Goal: Task Accomplishment & Management: Use online tool/utility

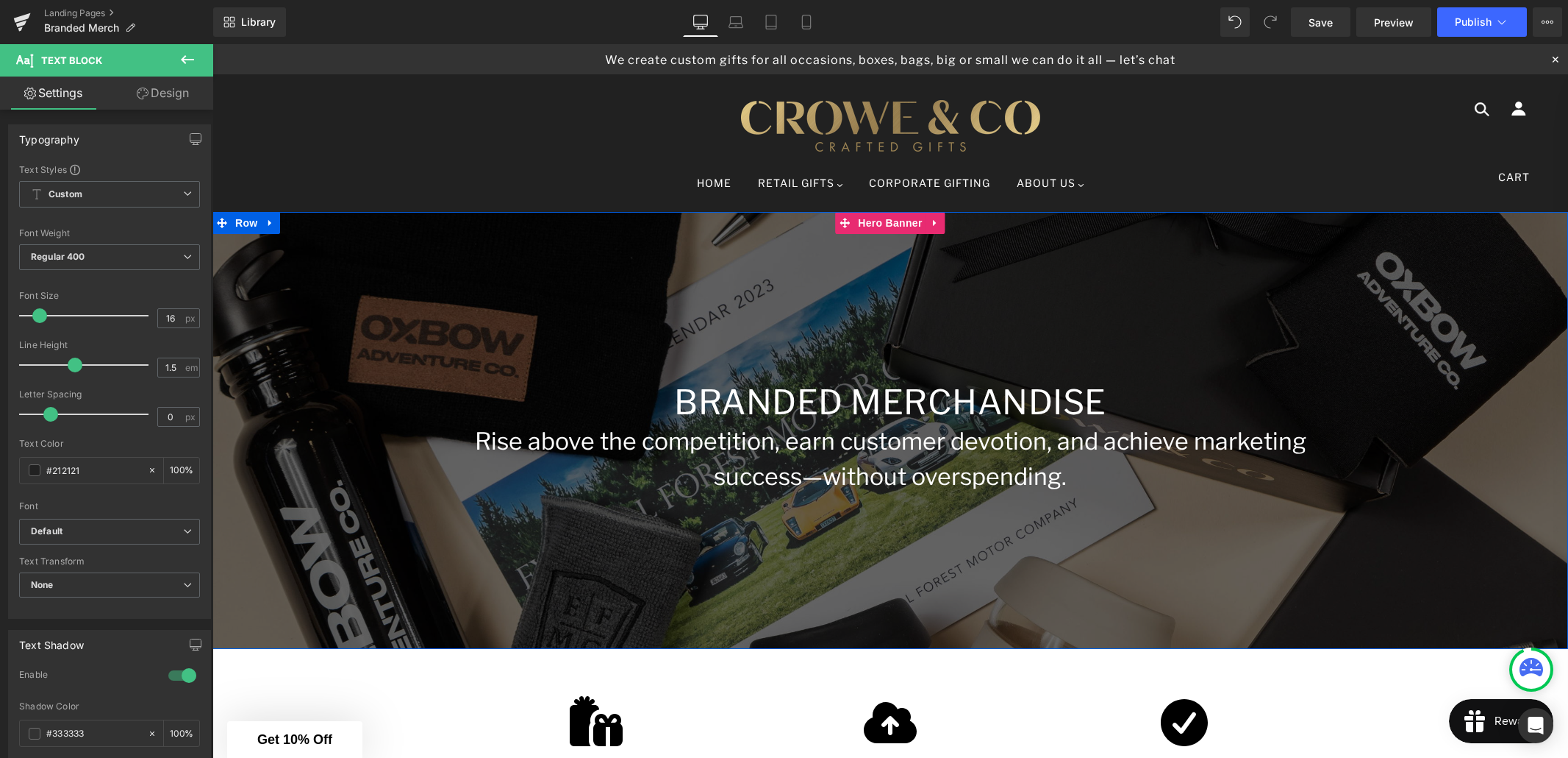
click at [426, 346] on div at bounding box center [890, 430] width 1355 height 437
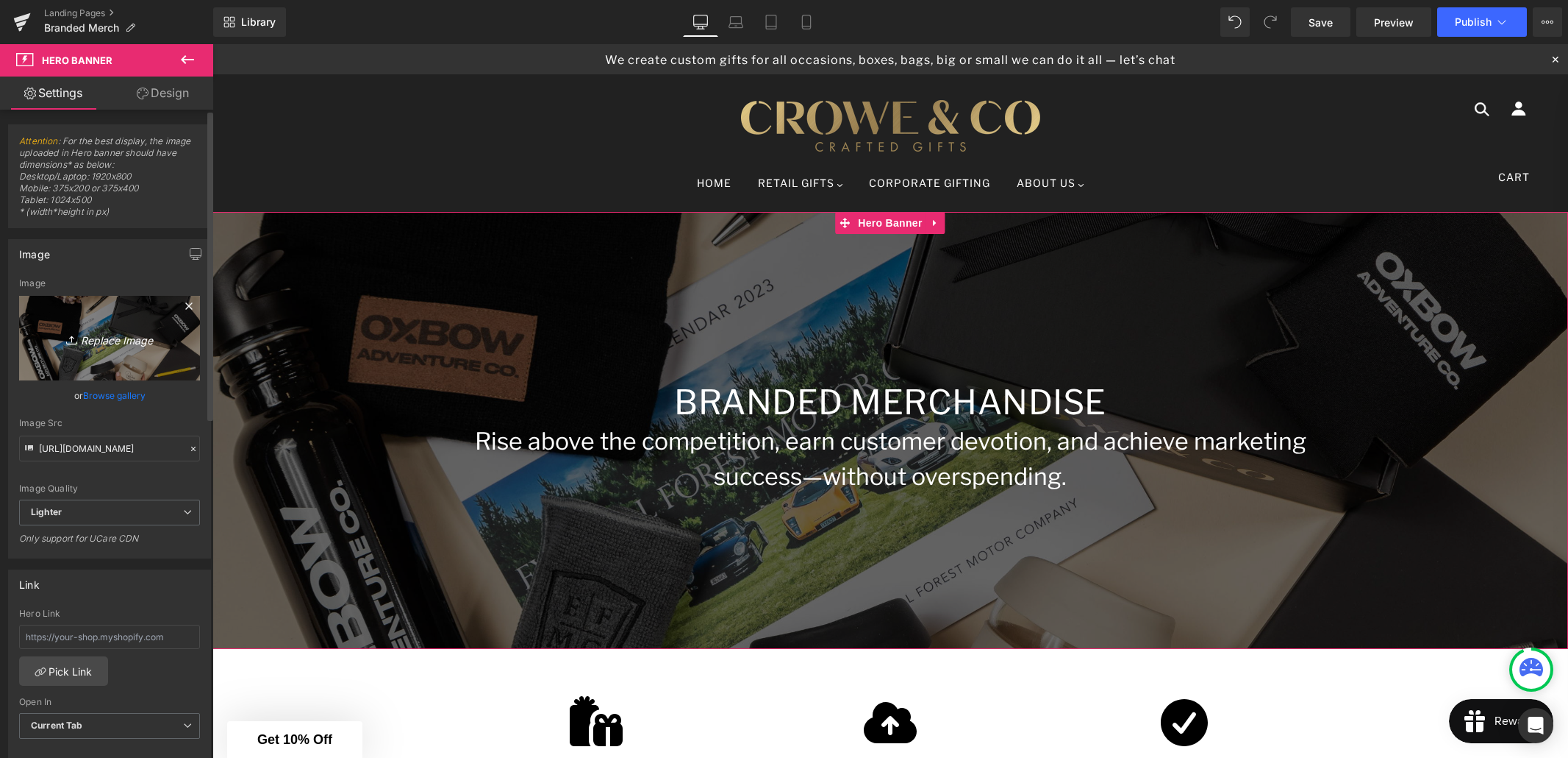
click at [130, 339] on icon "Replace Image" at bounding box center [110, 338] width 118 height 18
type input "C:\fakepath\1E9A5087_Lge (1).jpg"
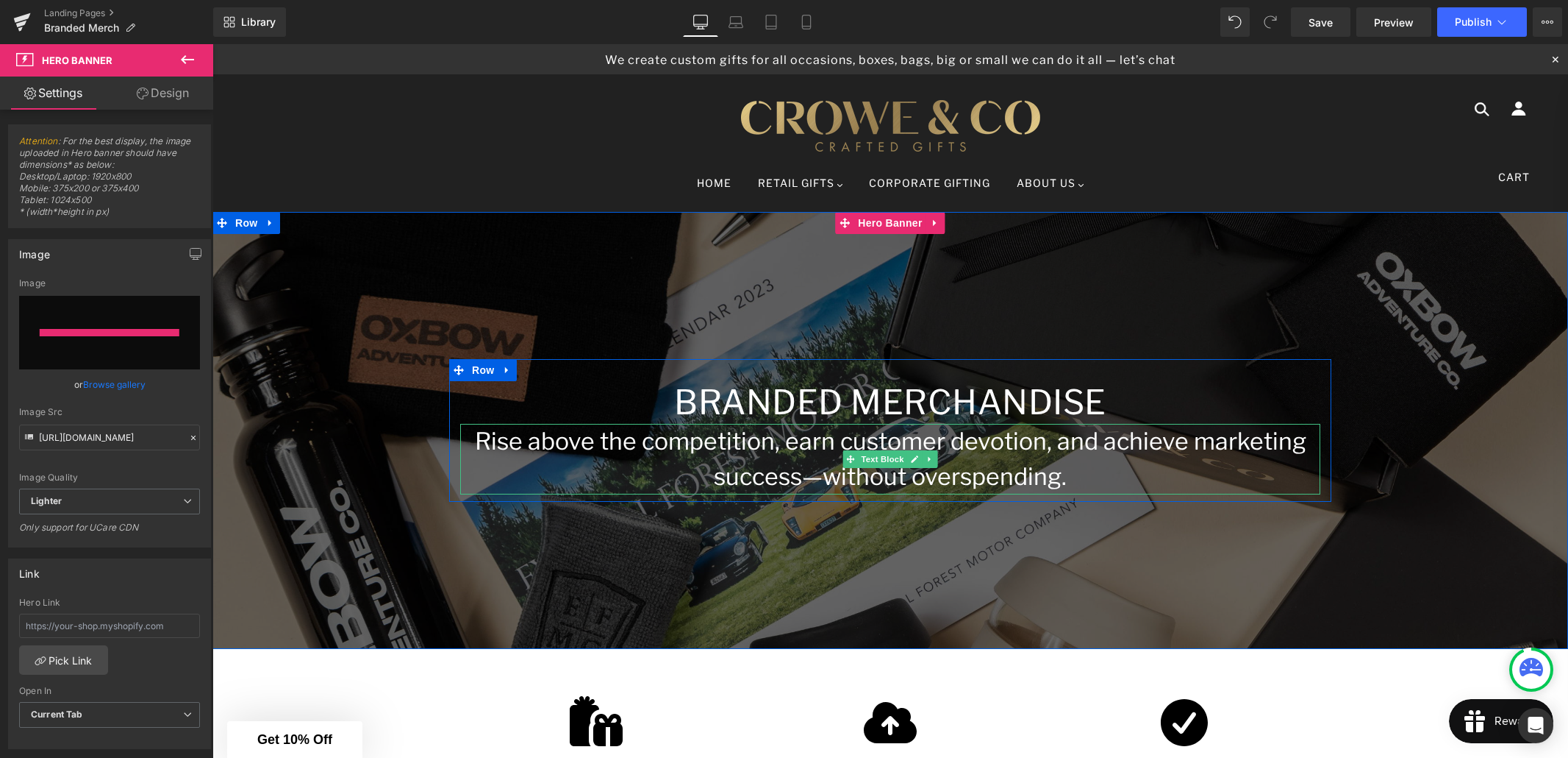
type input "[URL][DOMAIN_NAME]"
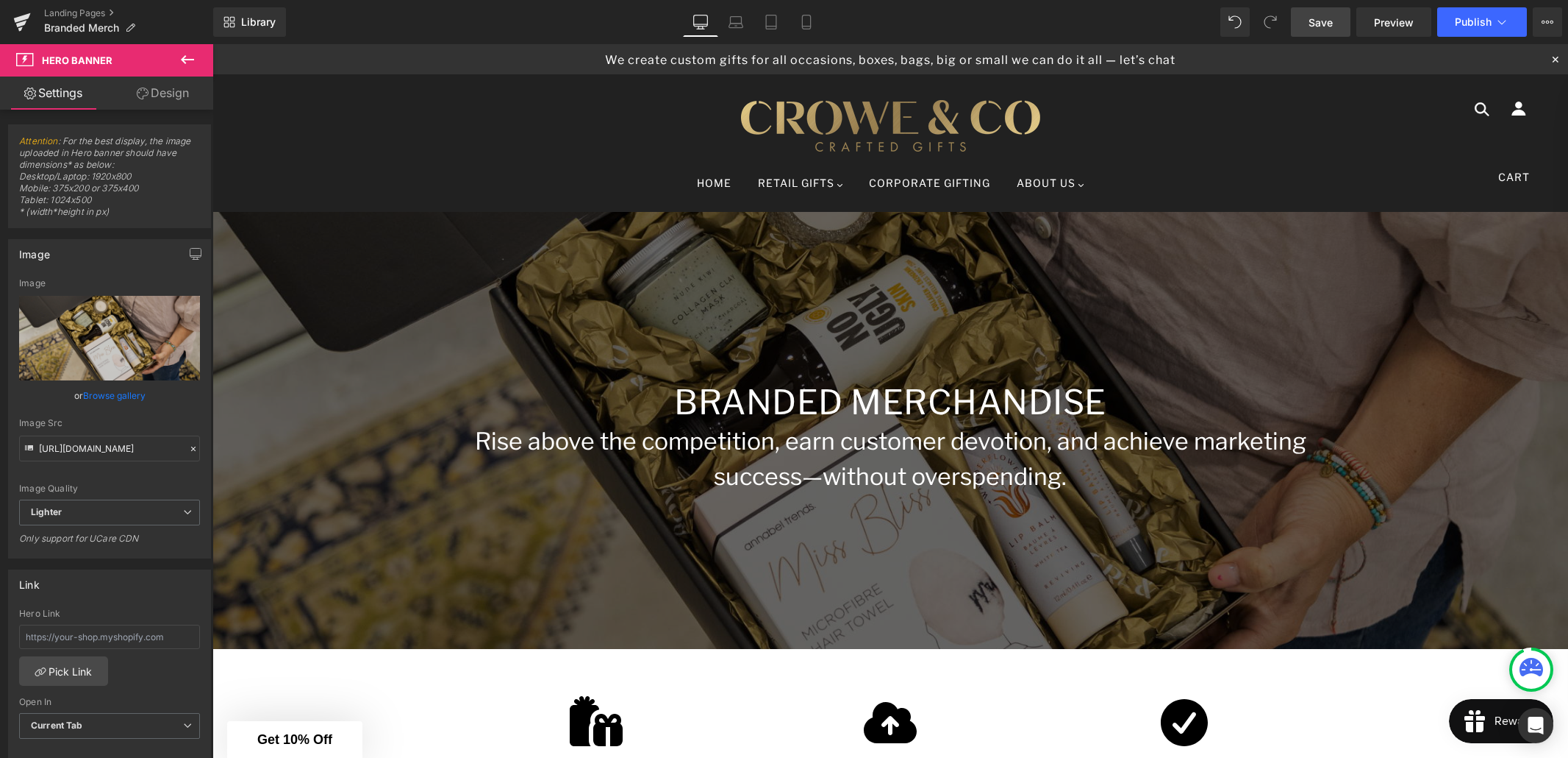
click at [1335, 29] on link "Save" at bounding box center [1321, 21] width 60 height 29
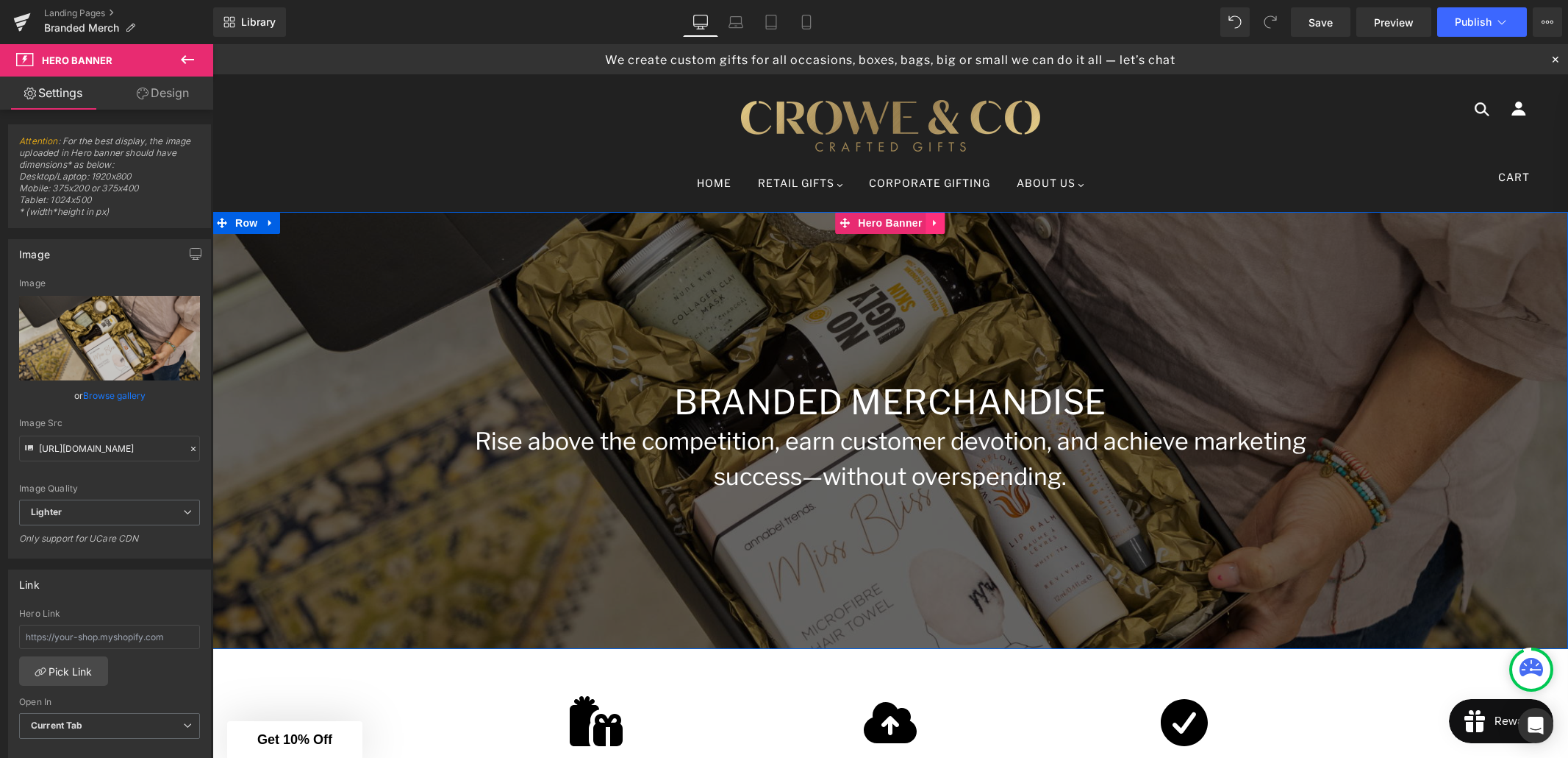
click at [935, 222] on icon at bounding box center [933, 223] width 3 height 7
click at [271, 228] on icon at bounding box center [271, 223] width 11 height 11
click at [288, 224] on icon at bounding box center [290, 223] width 11 height 11
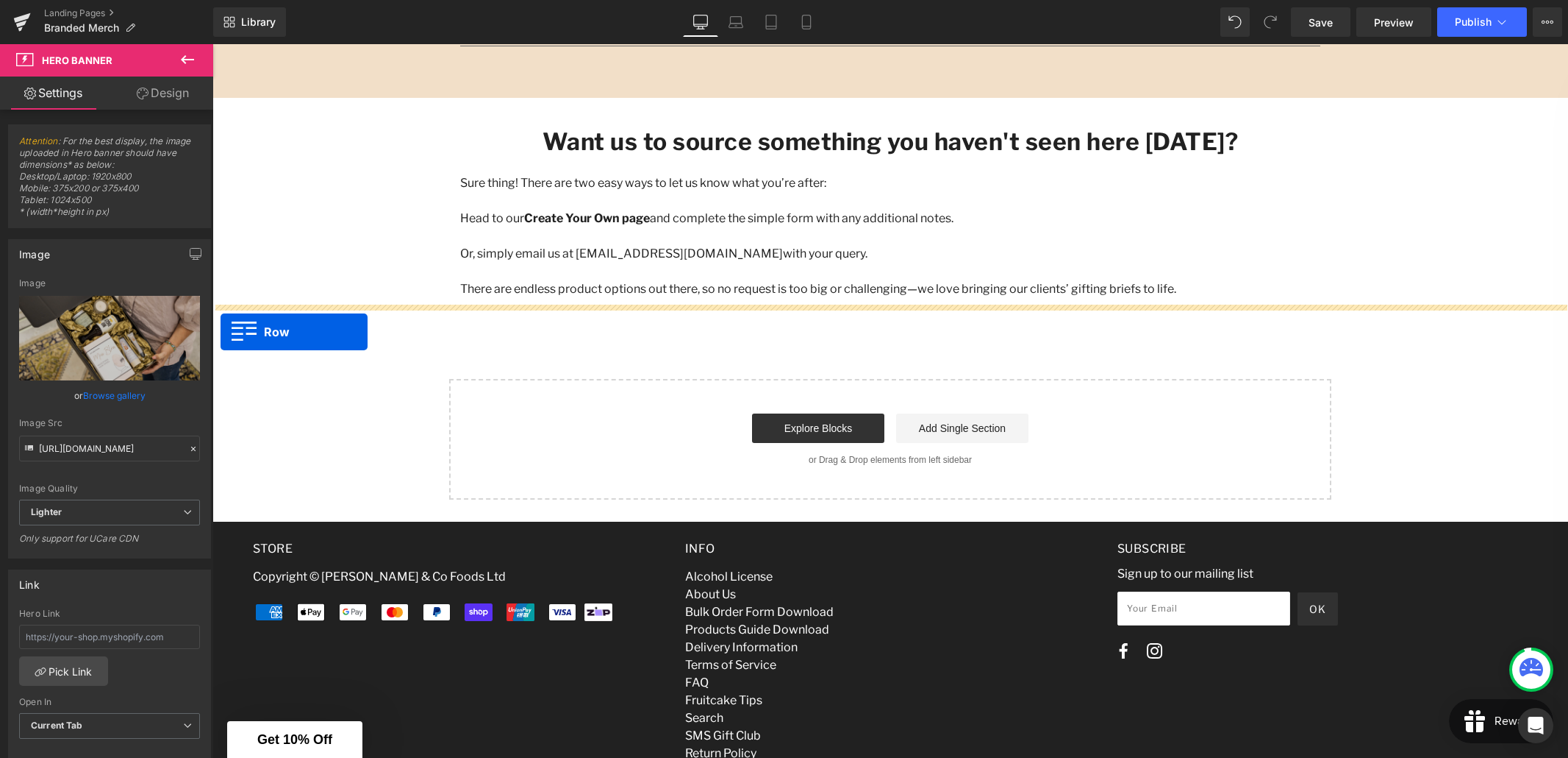
scroll to position [2020, 0]
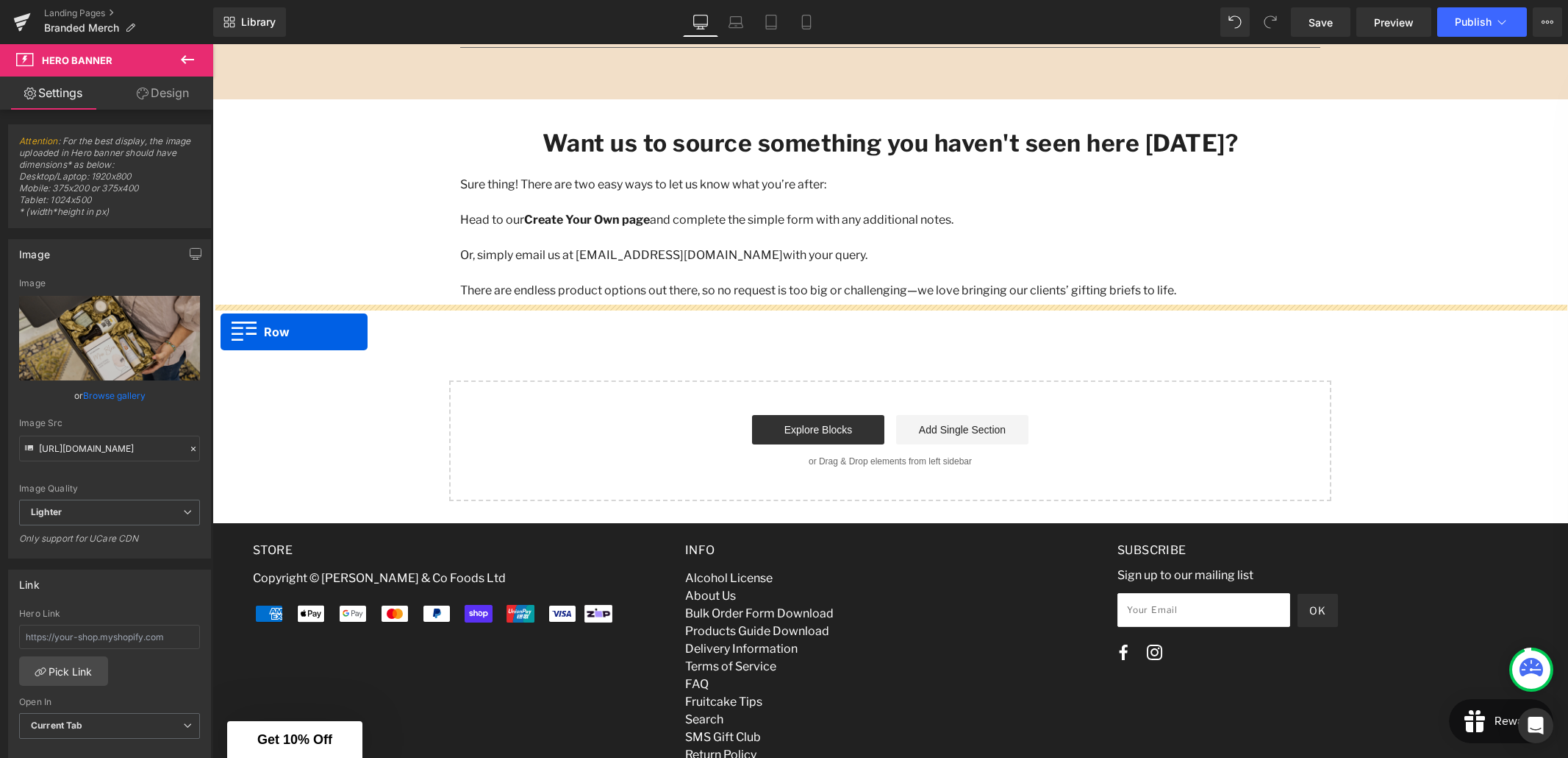
drag, startPoint x: 221, startPoint y: 113, endPoint x: 221, endPoint y: 332, distance: 219.0
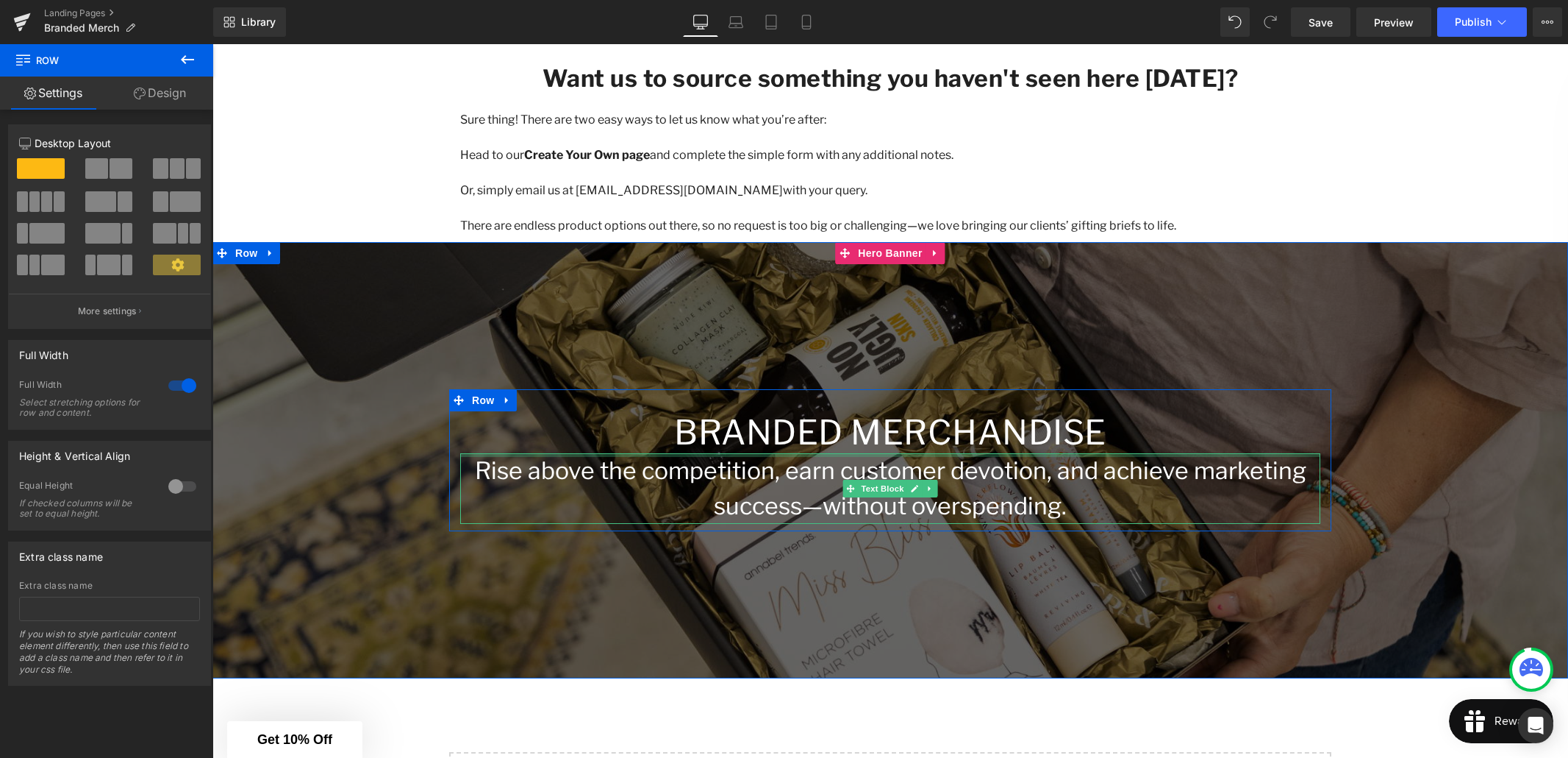
scroll to position [2088, 0]
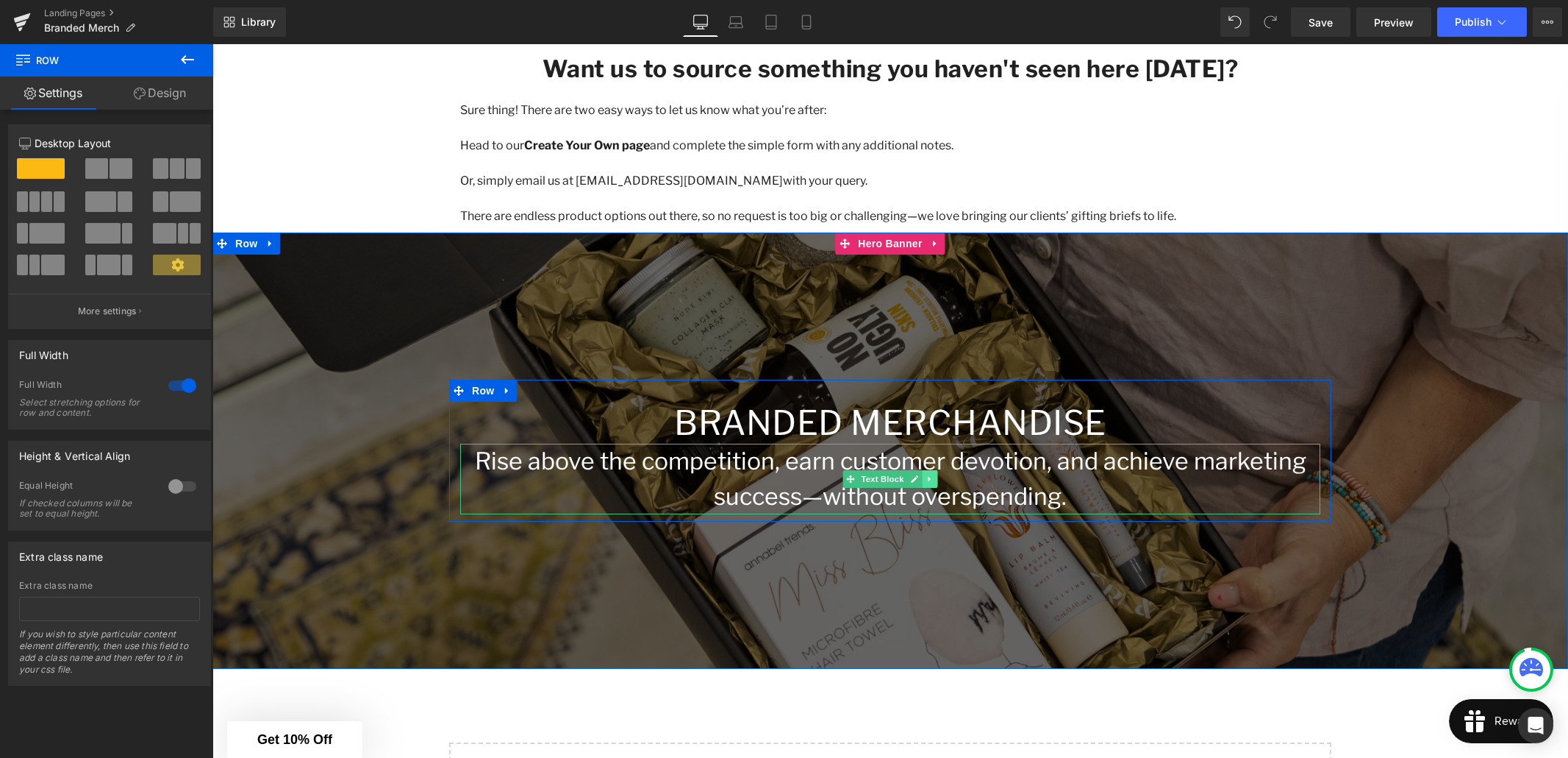
click at [929, 480] on icon at bounding box center [929, 478] width 8 height 9
click at [930, 478] on link at bounding box center [938, 478] width 16 height 18
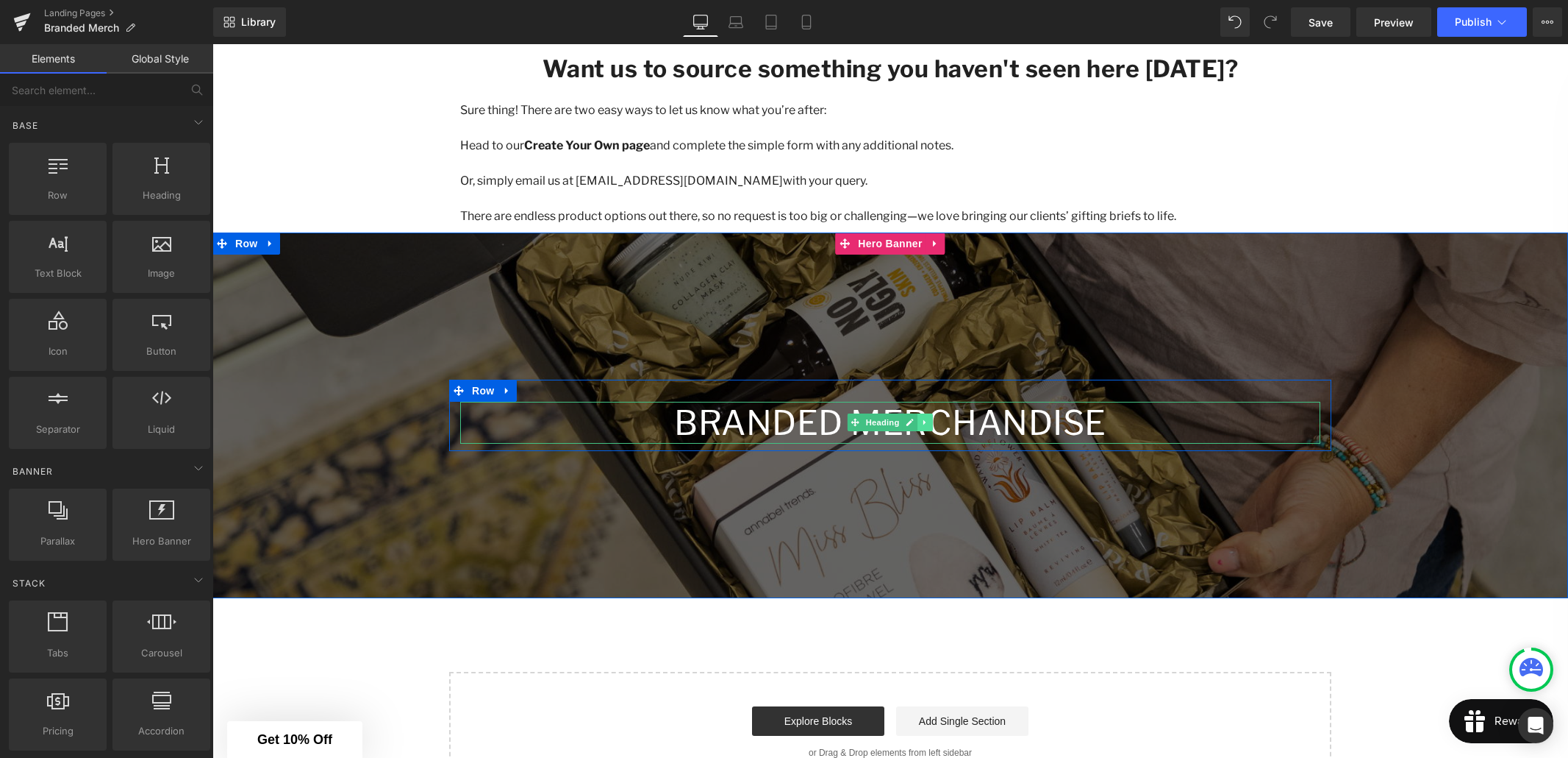
click at [927, 421] on icon at bounding box center [925, 422] width 8 height 9
click at [933, 422] on icon at bounding box center [933, 422] width 8 height 8
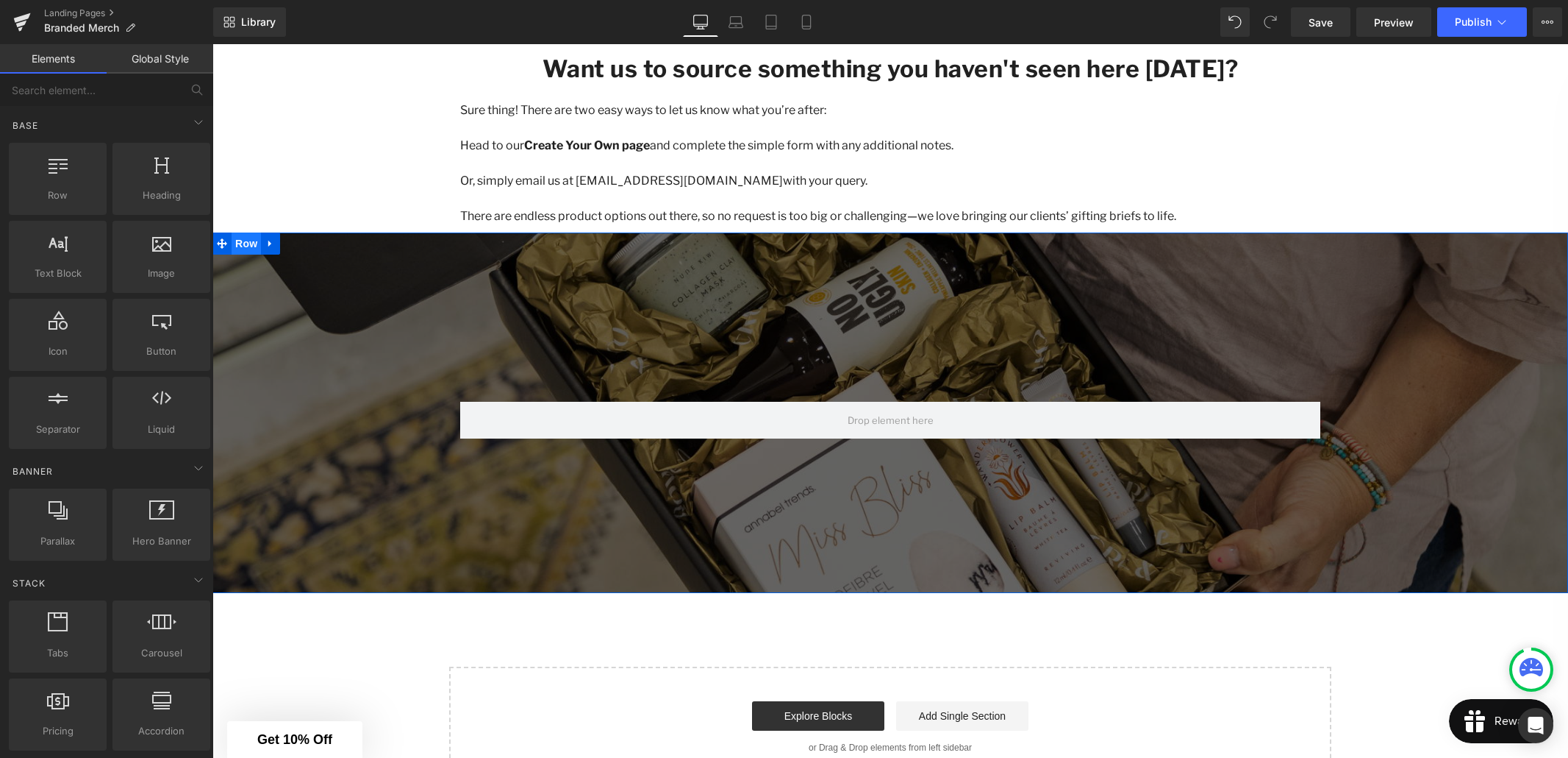
click at [242, 245] on span "Row" at bounding box center [245, 243] width 29 height 22
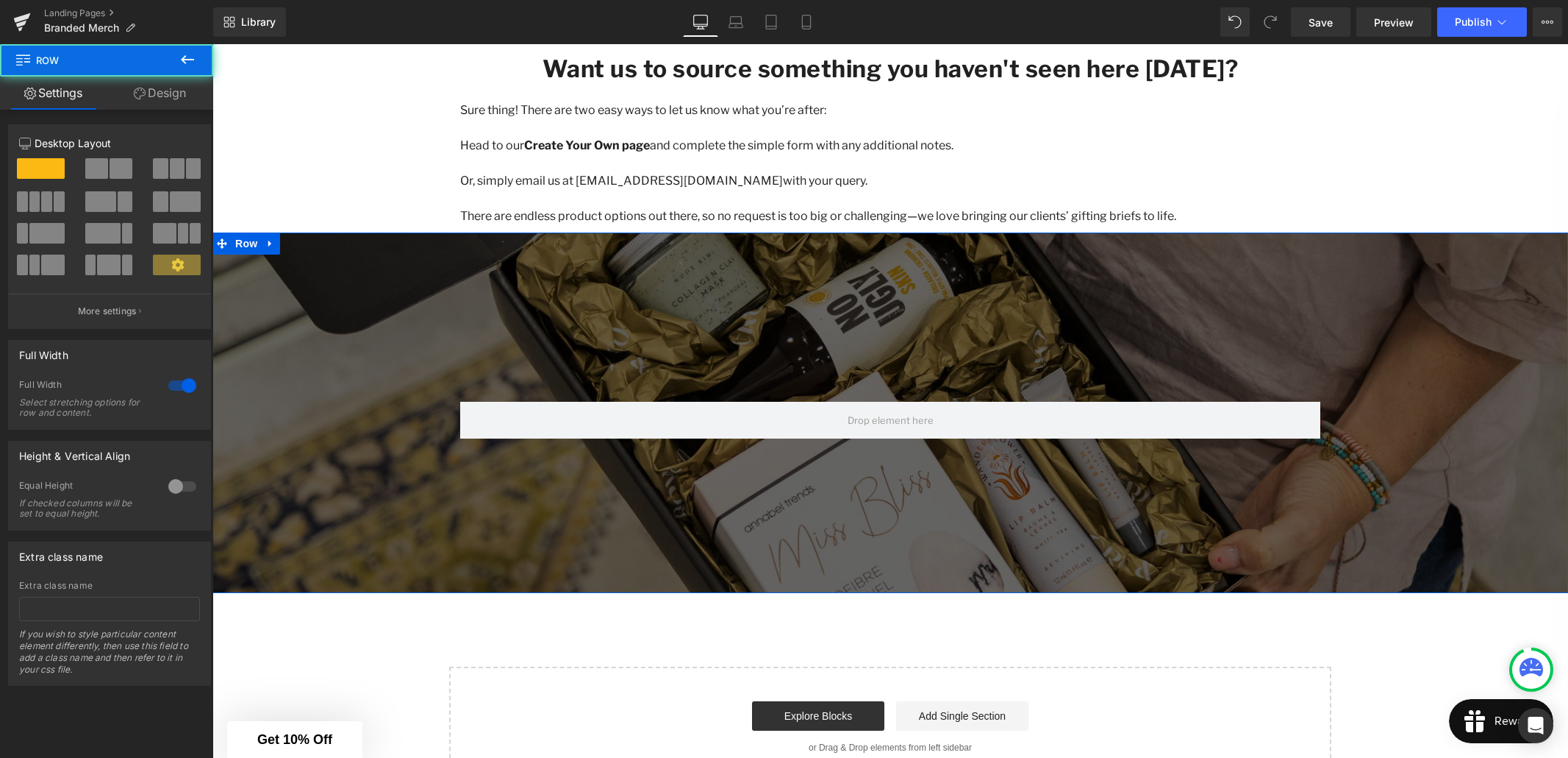
click at [168, 91] on link "Design" at bounding box center [159, 93] width 106 height 33
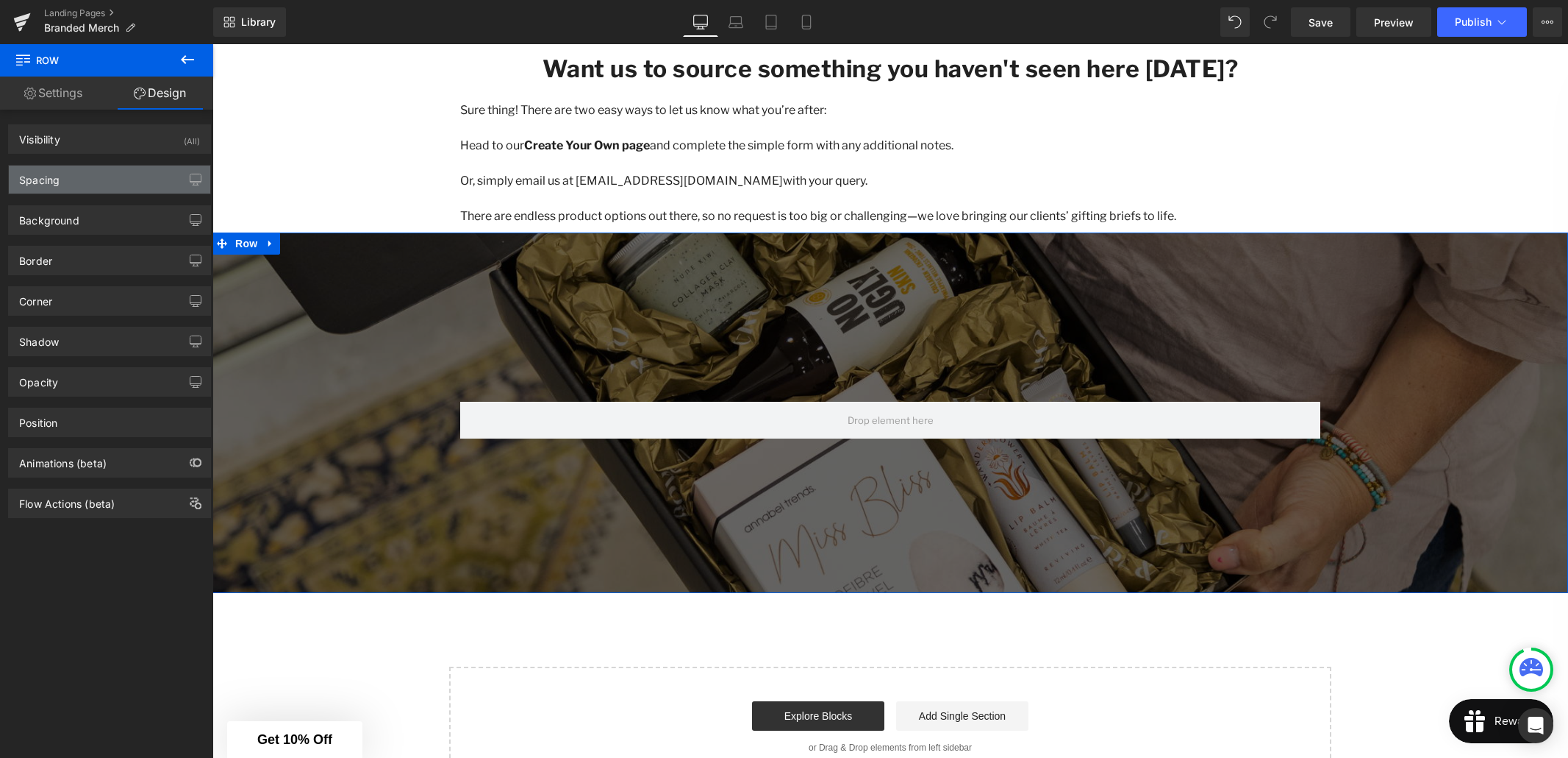
click at [98, 175] on div "Spacing" at bounding box center [109, 179] width 201 height 28
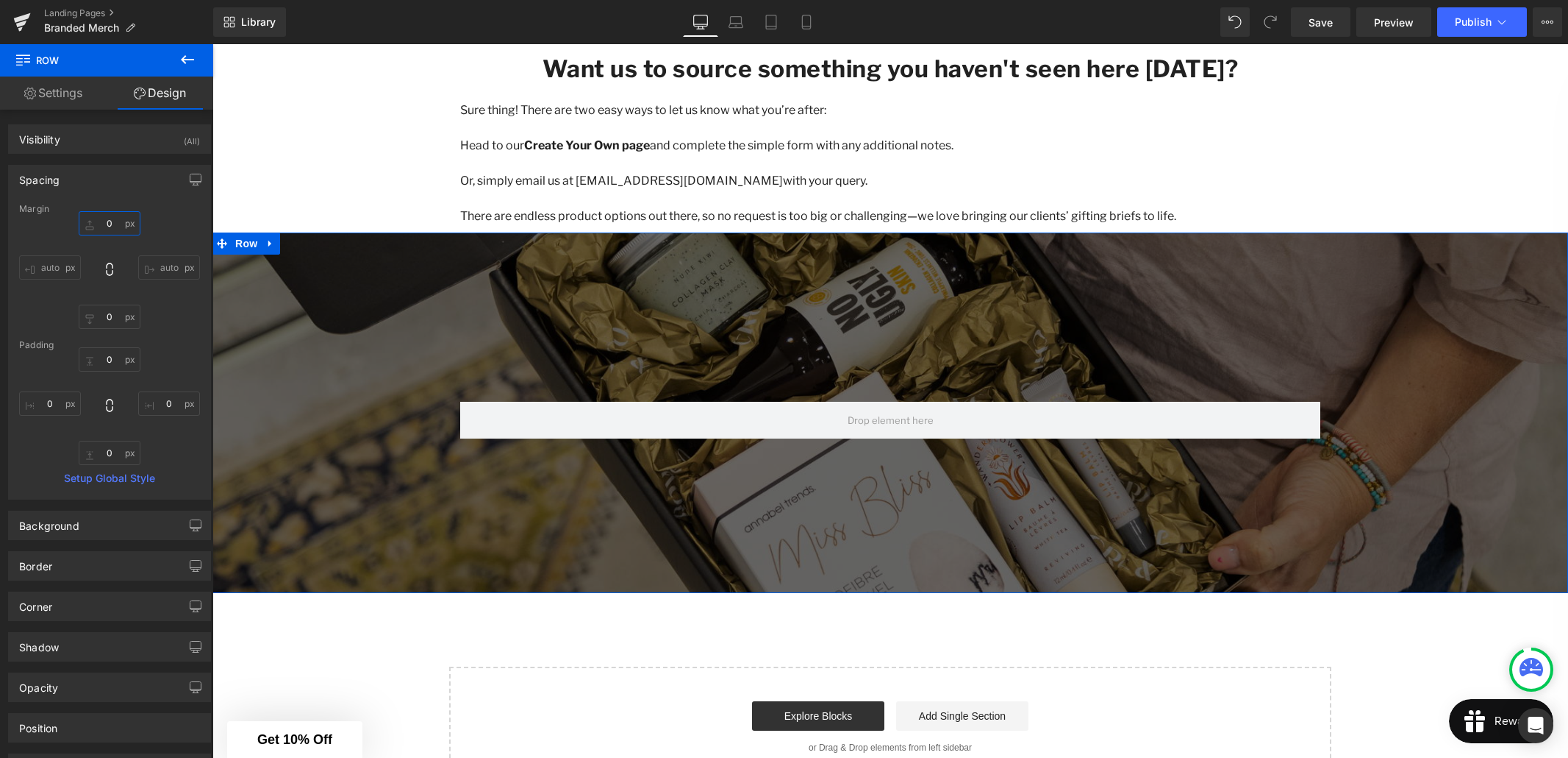
click at [106, 227] on input "0" at bounding box center [109, 223] width 62 height 25
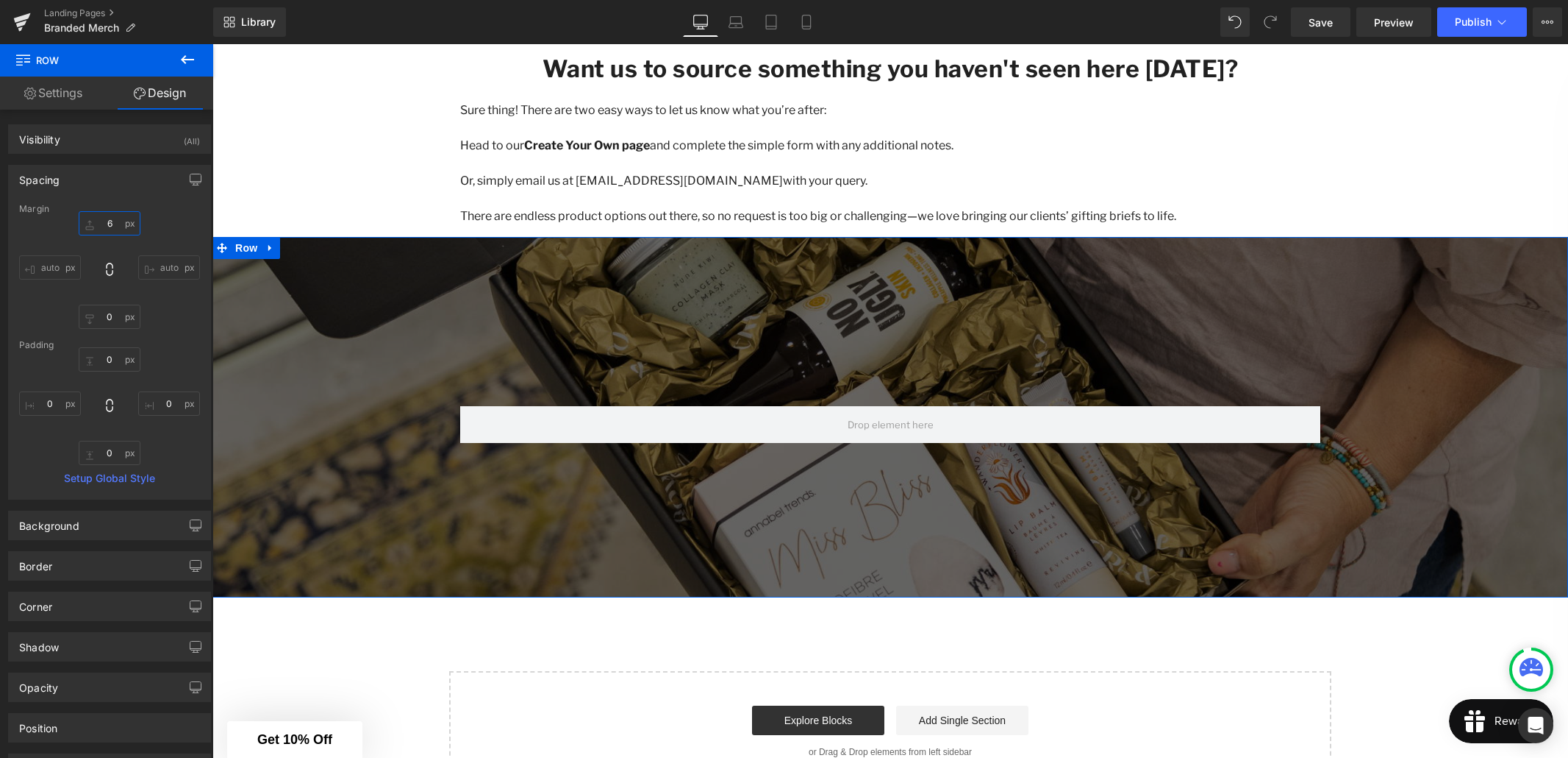
type input "60"
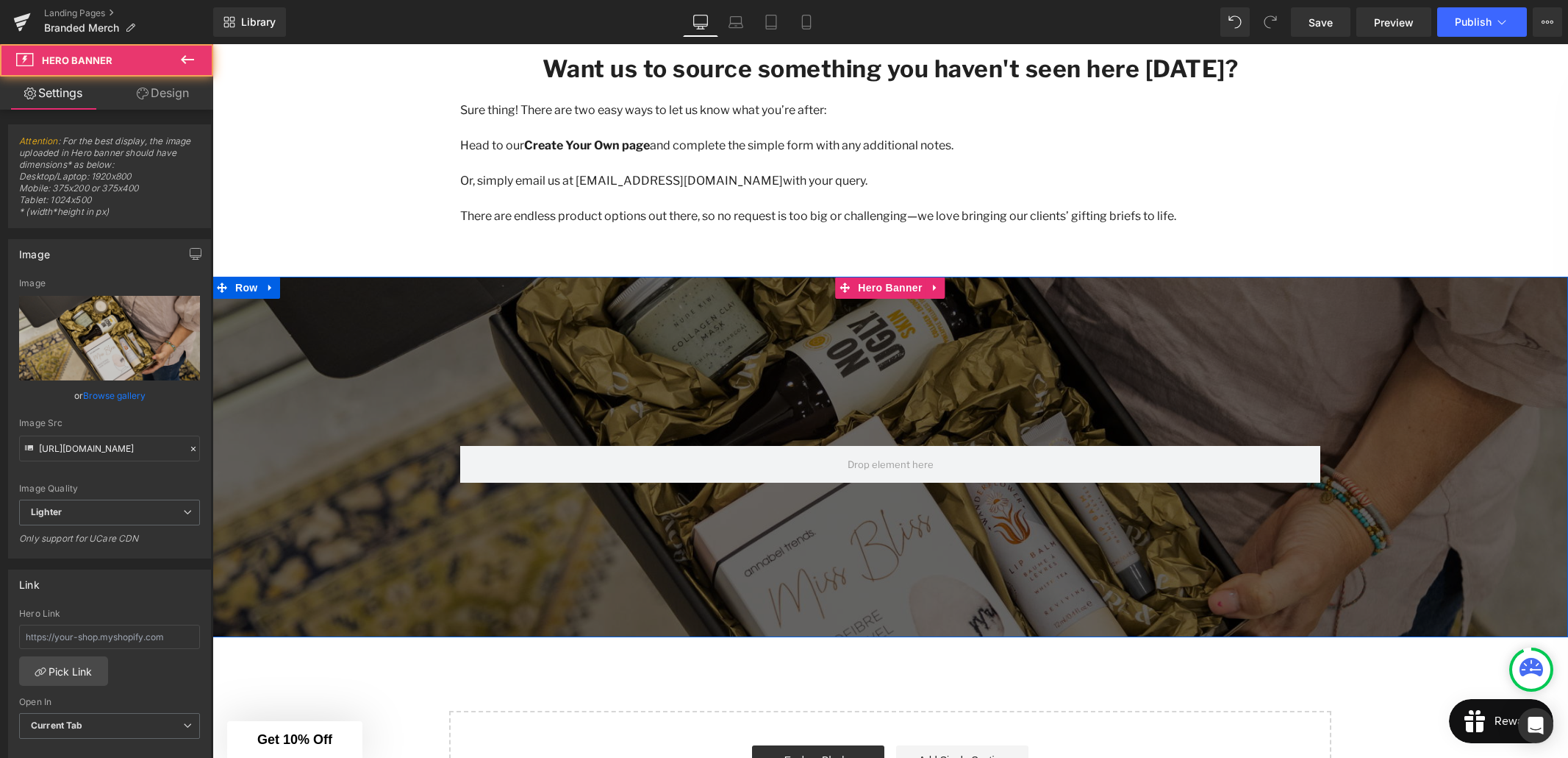
click at [341, 371] on div at bounding box center [890, 456] width 1355 height 361
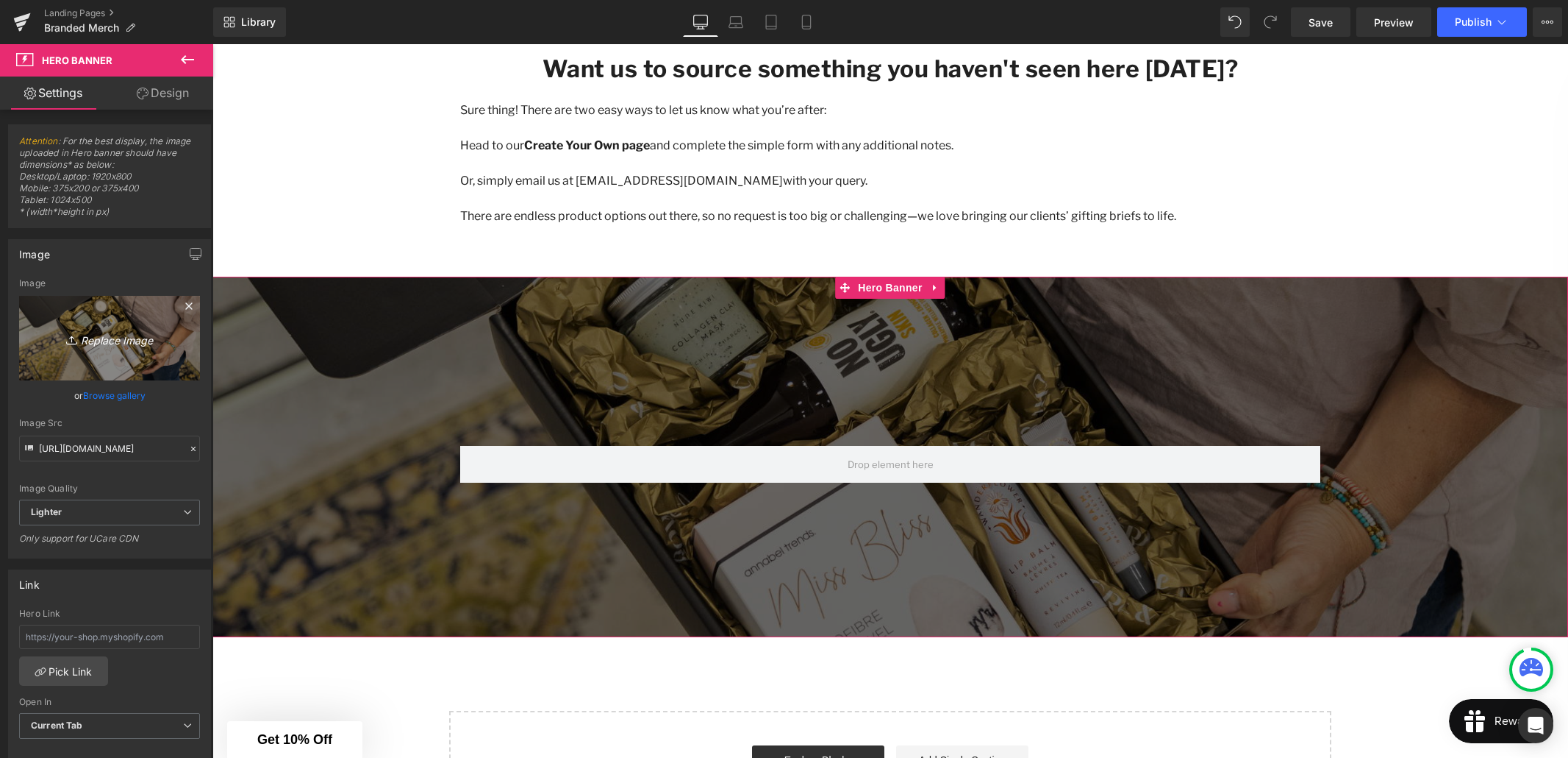
click at [99, 353] on link "Replace Image" at bounding box center [110, 338] width 181 height 84
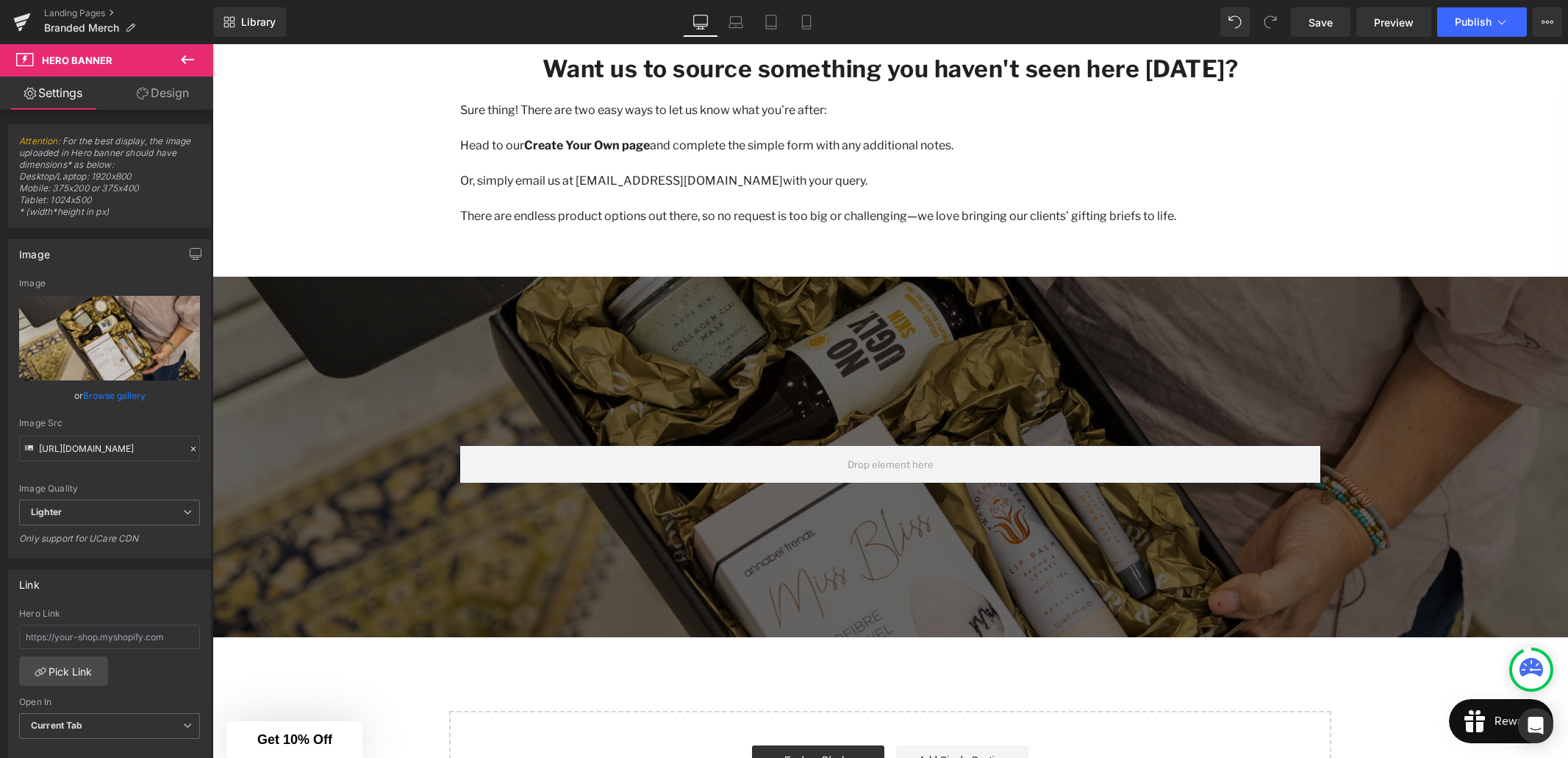
type input "C:\fakepath\1E9A5087_Lge (1).jpg"
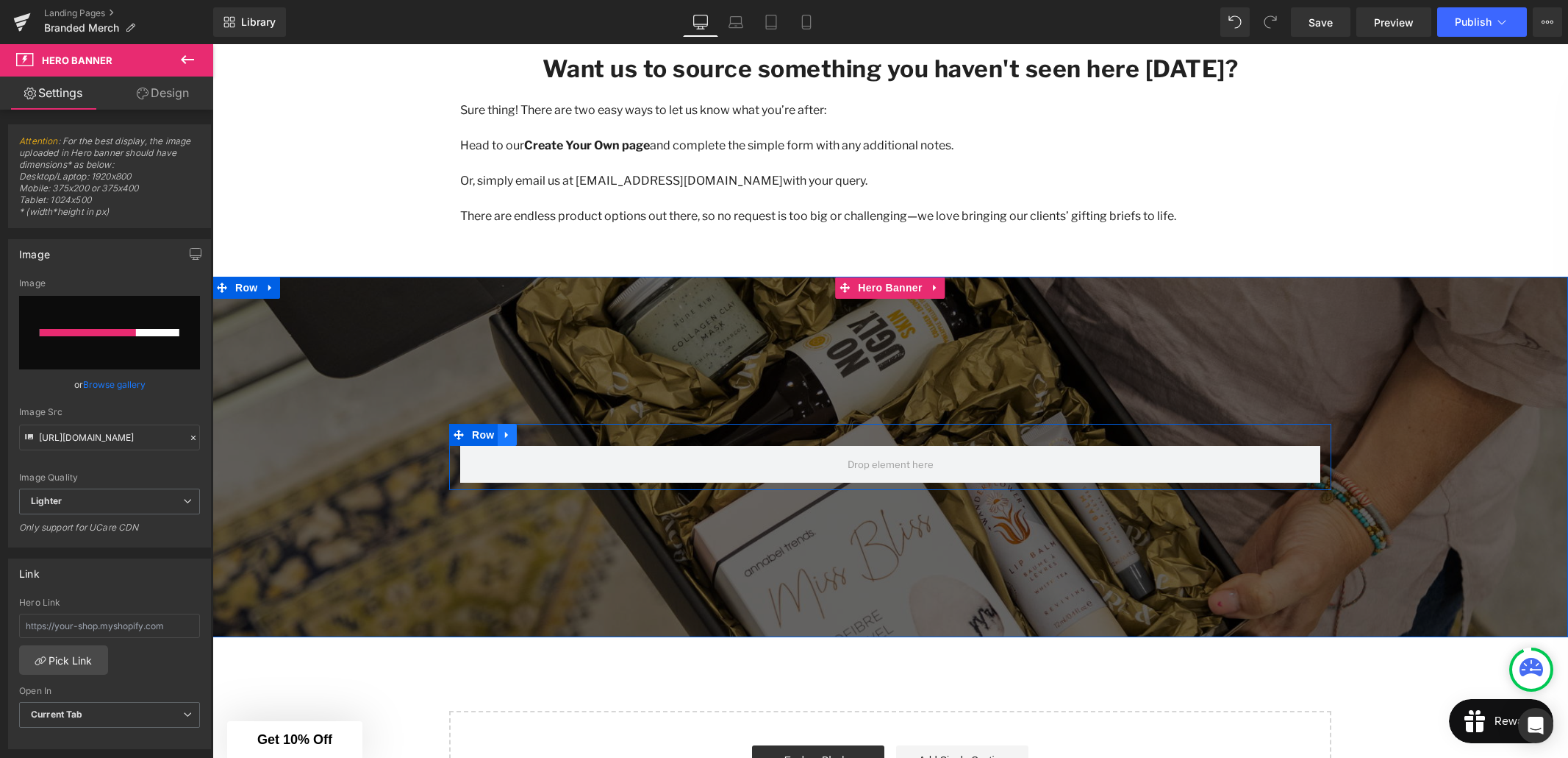
click at [507, 436] on icon at bounding box center [507, 434] width 11 height 11
click at [544, 434] on icon at bounding box center [546, 434] width 11 height 11
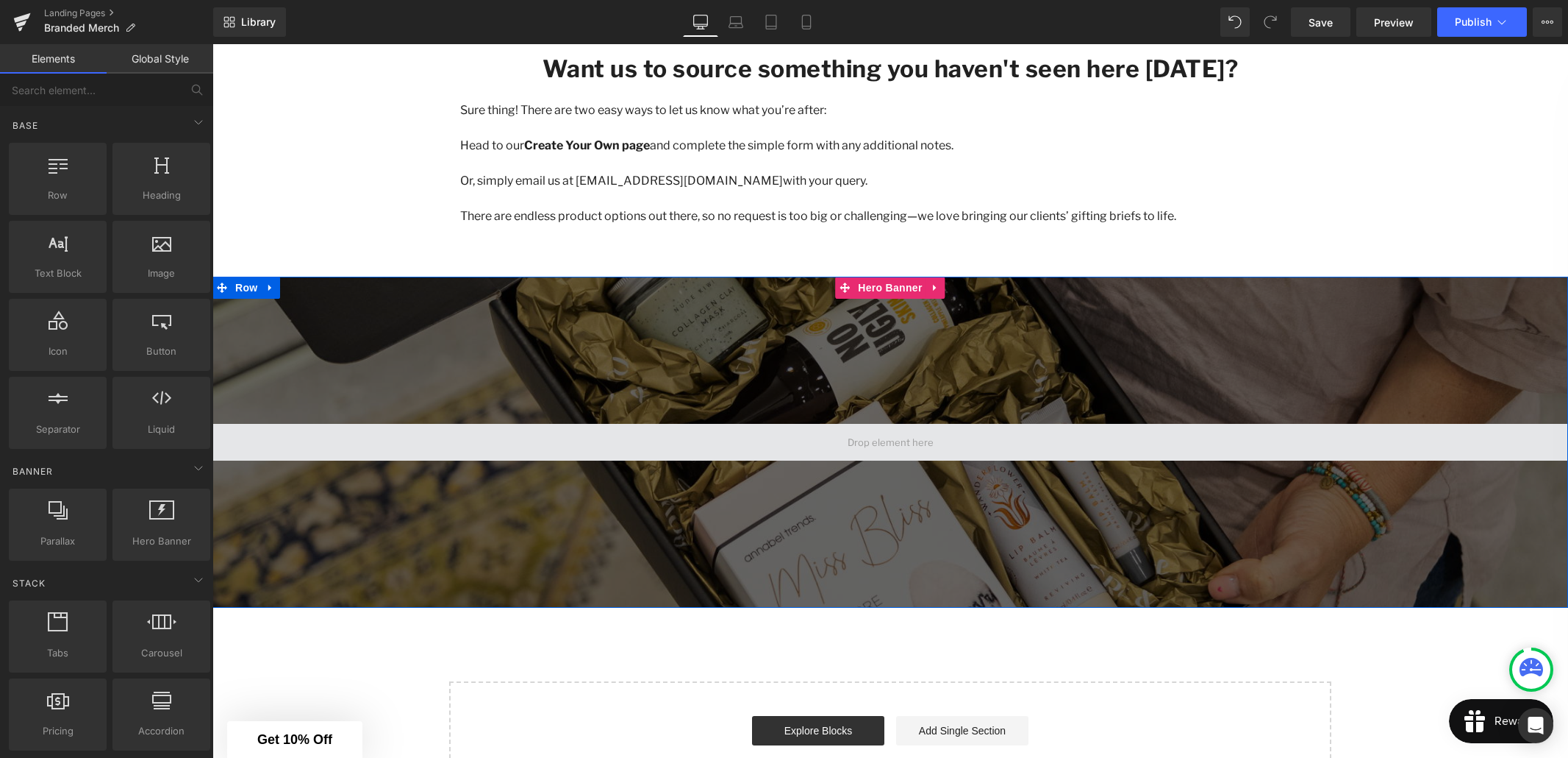
click at [793, 439] on span at bounding box center [890, 442] width 1355 height 37
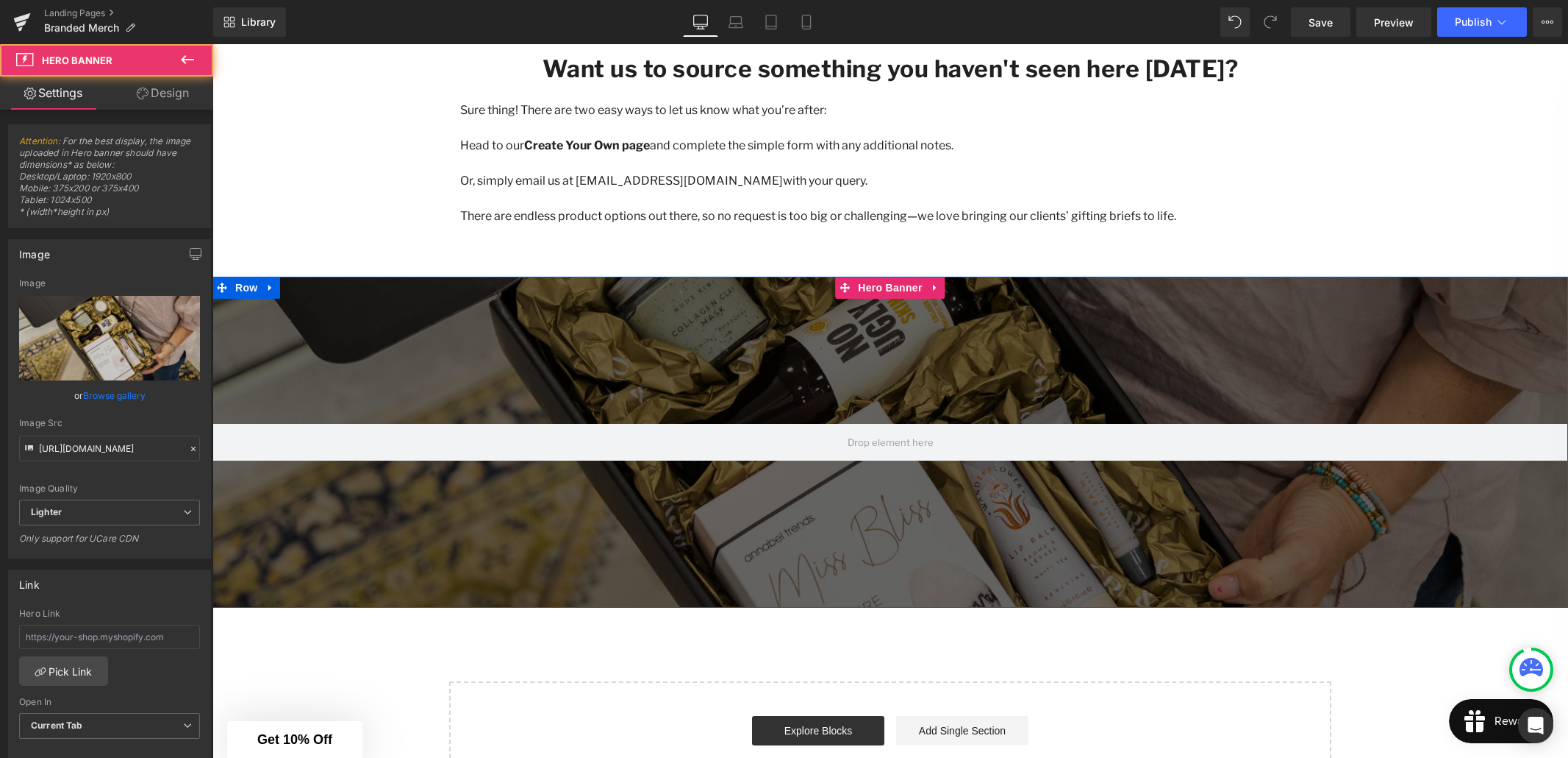
click at [563, 381] on div at bounding box center [890, 441] width 1355 height 331
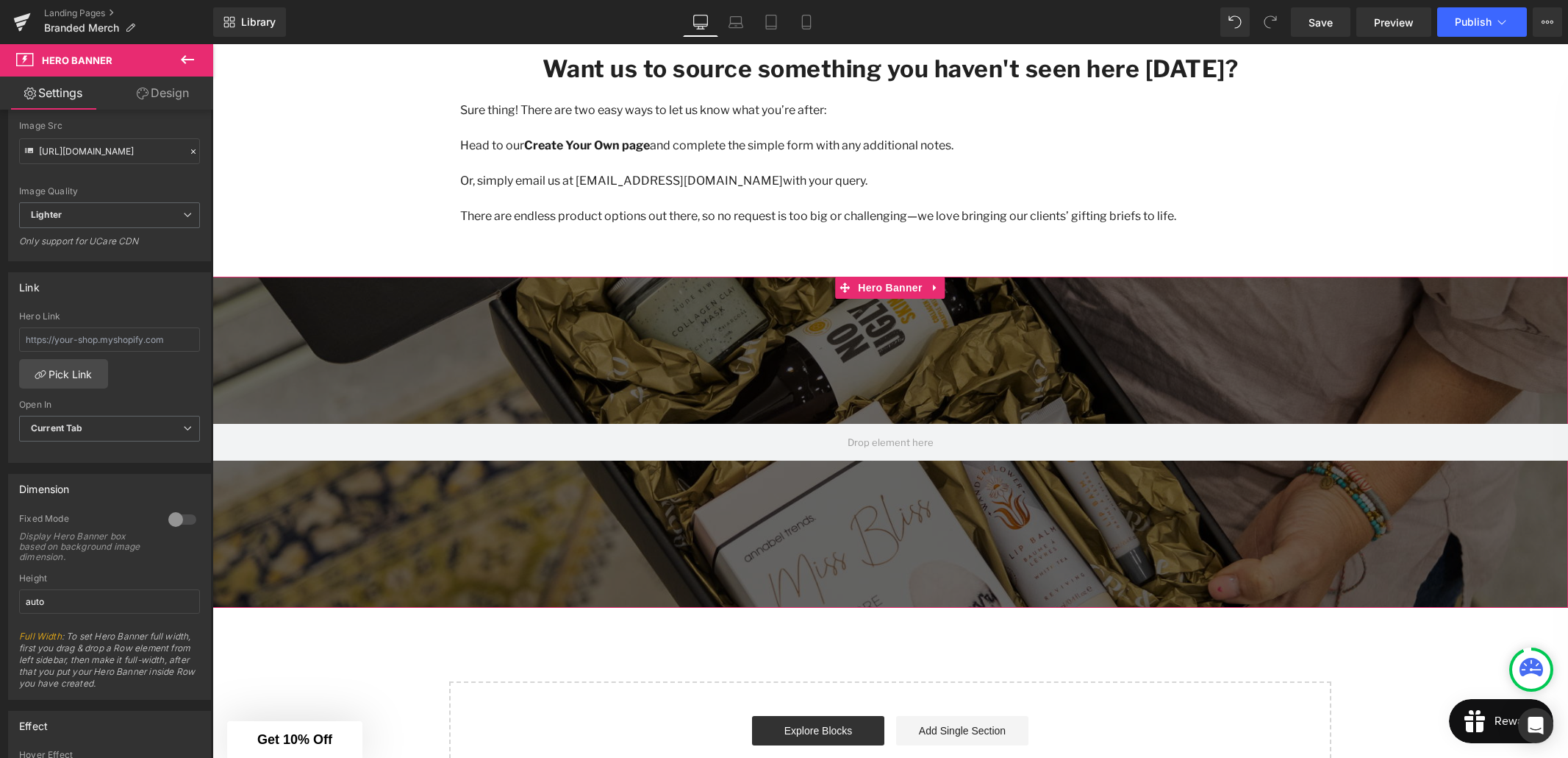
scroll to position [0, 0]
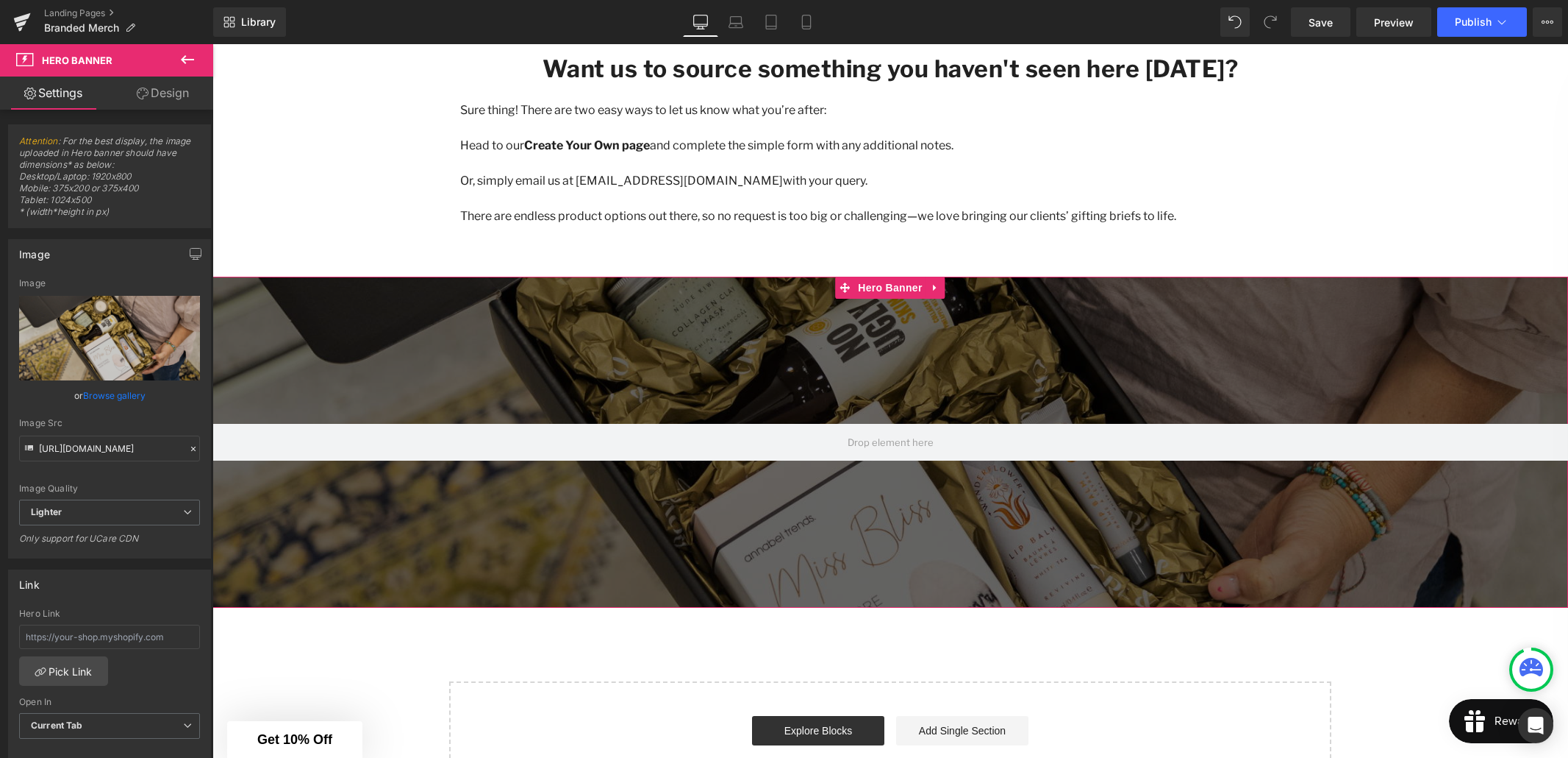
click at [173, 98] on link "Design" at bounding box center [163, 93] width 106 height 33
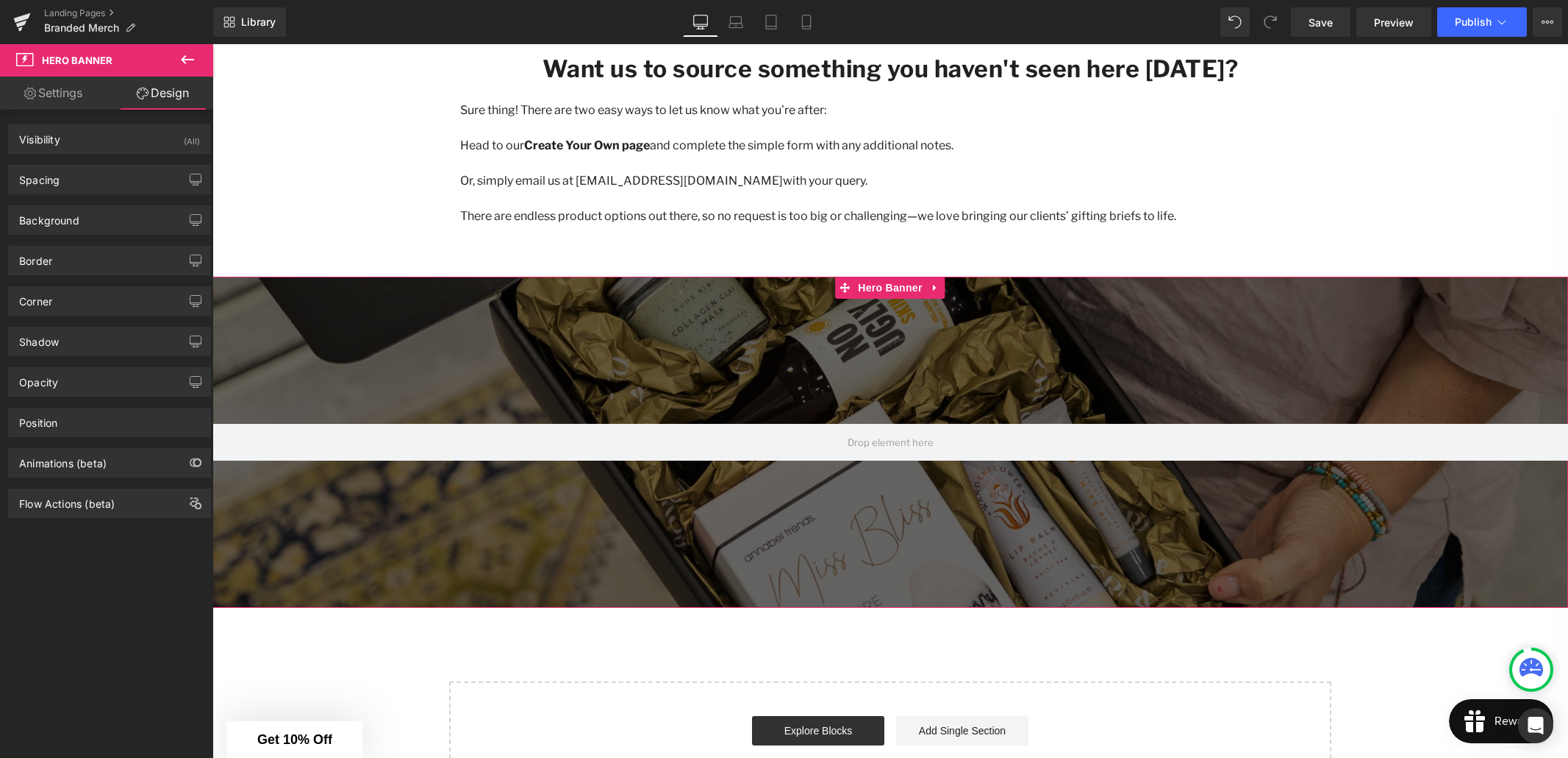
click at [41, 89] on link "Settings" at bounding box center [53, 93] width 106 height 33
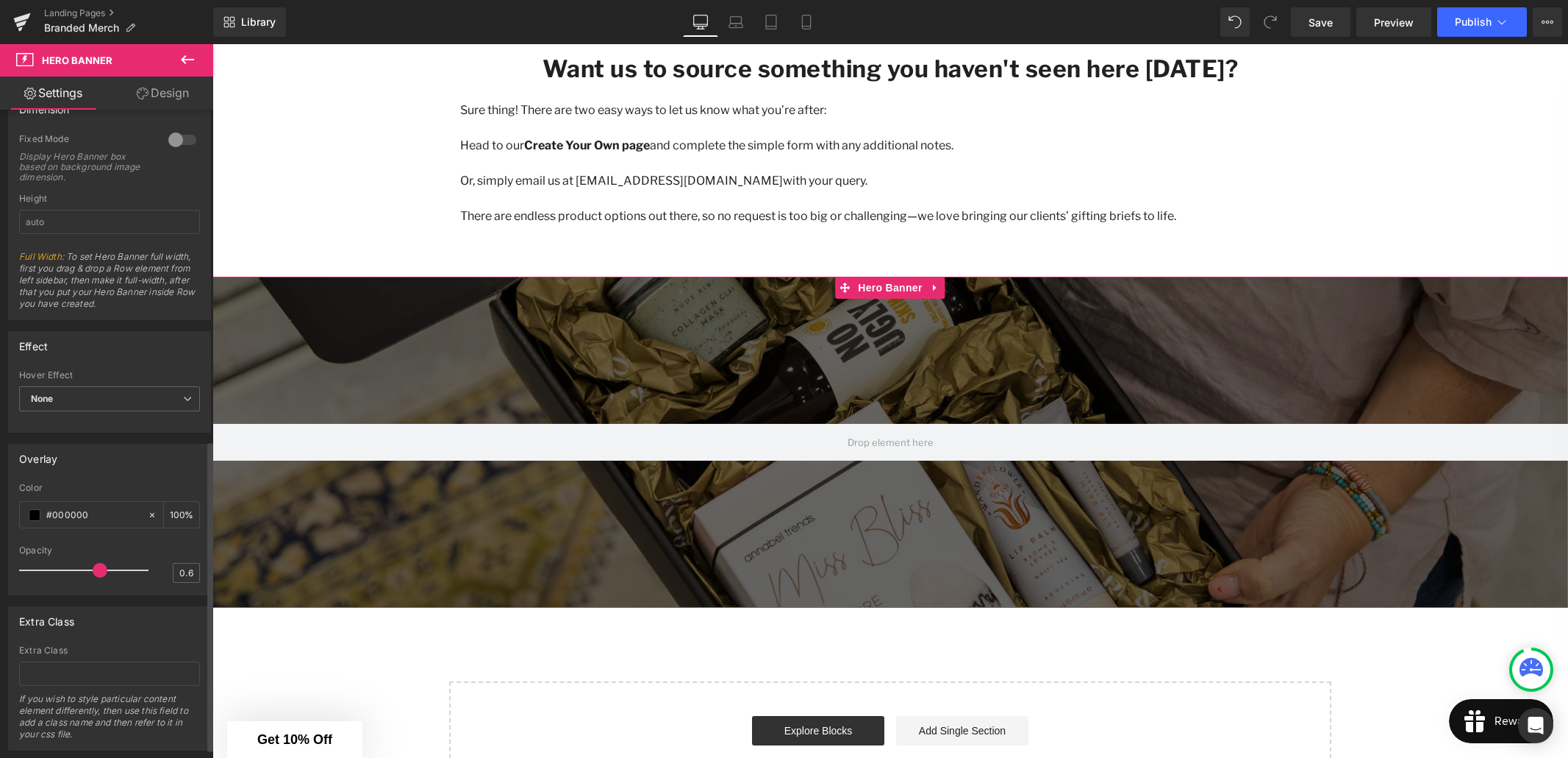
scroll to position [690, 0]
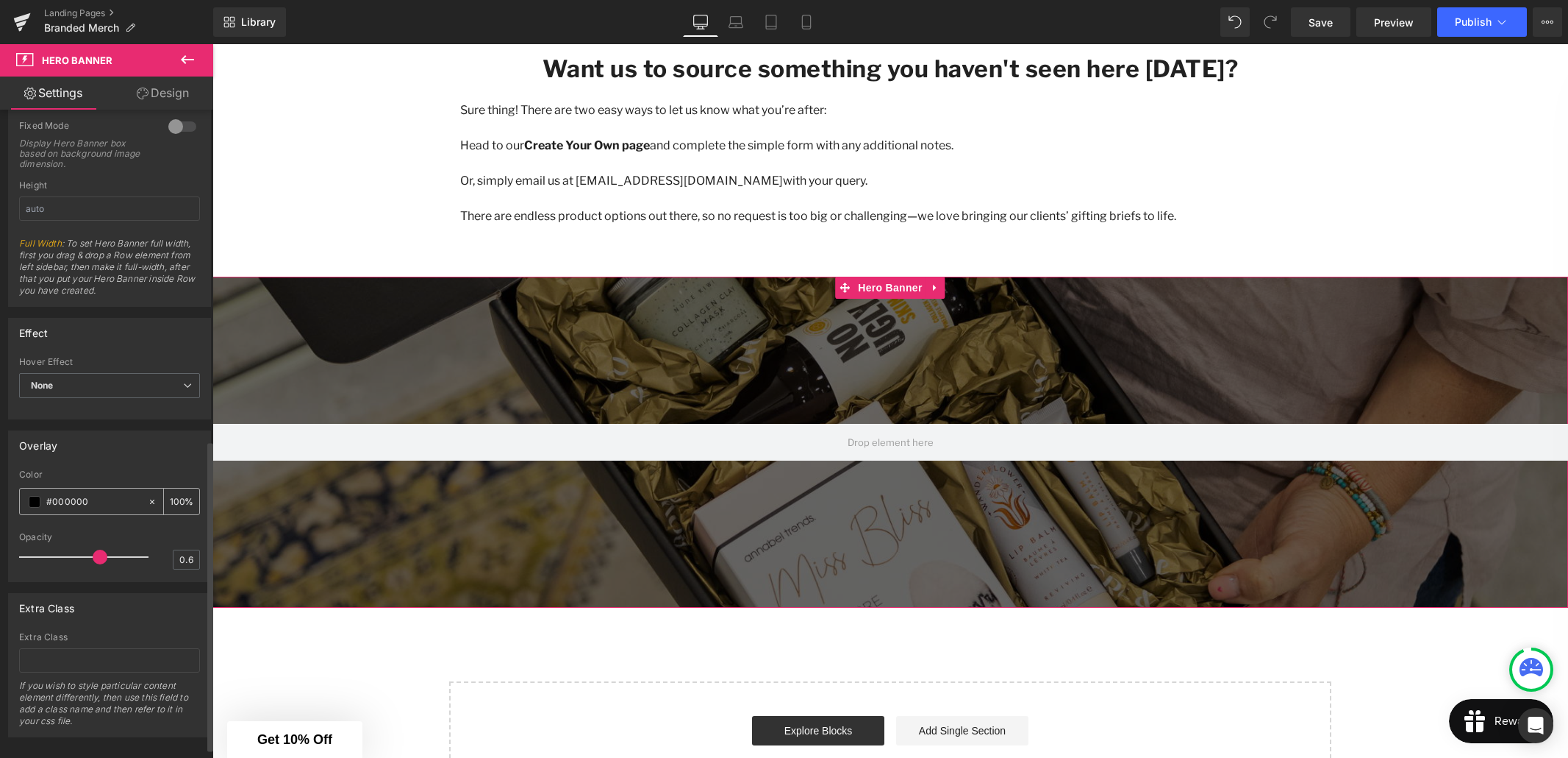
click at [150, 501] on icon at bounding box center [152, 501] width 4 height 4
type input "none"
type input "0"
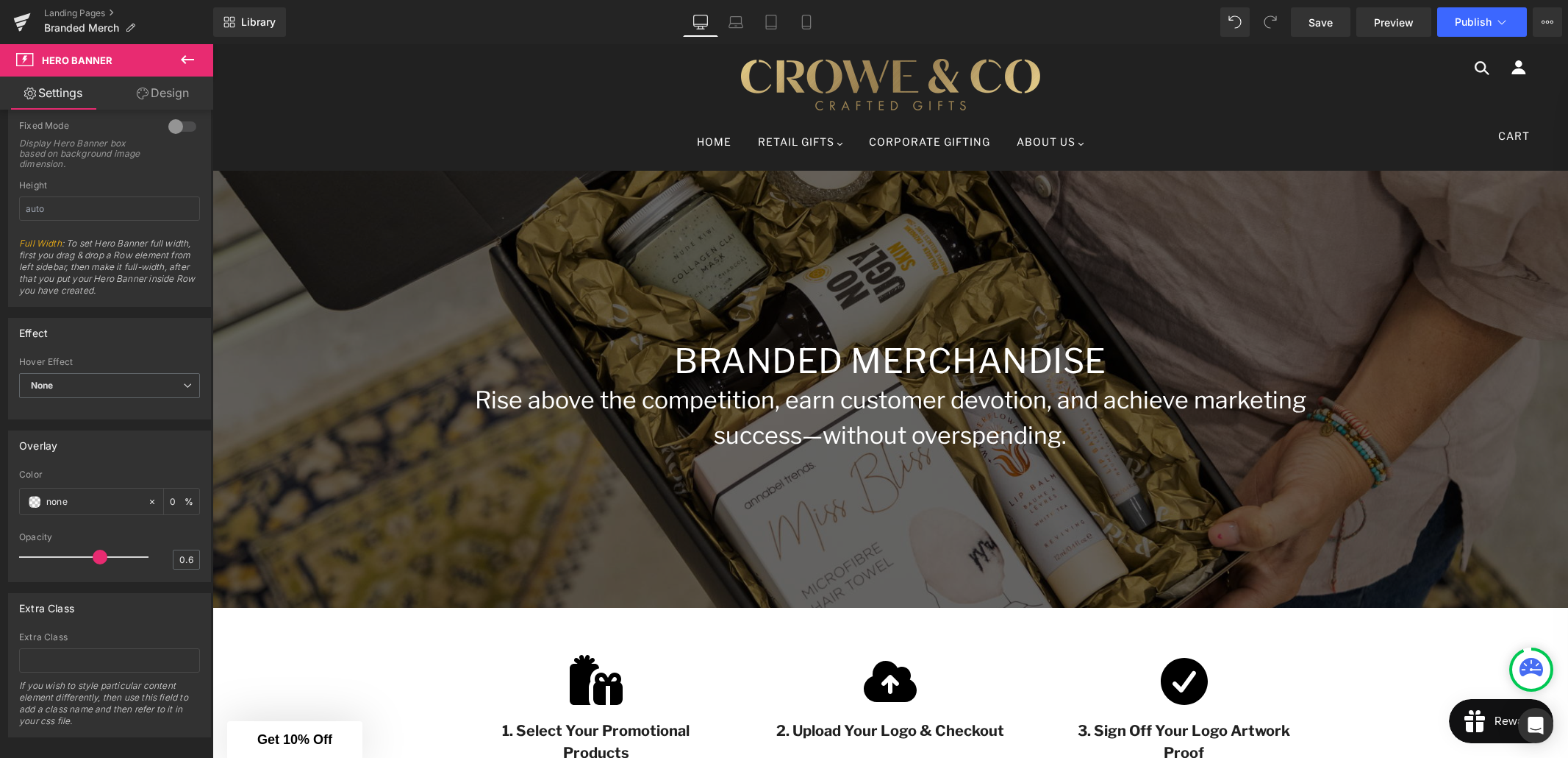
scroll to position [3, 0]
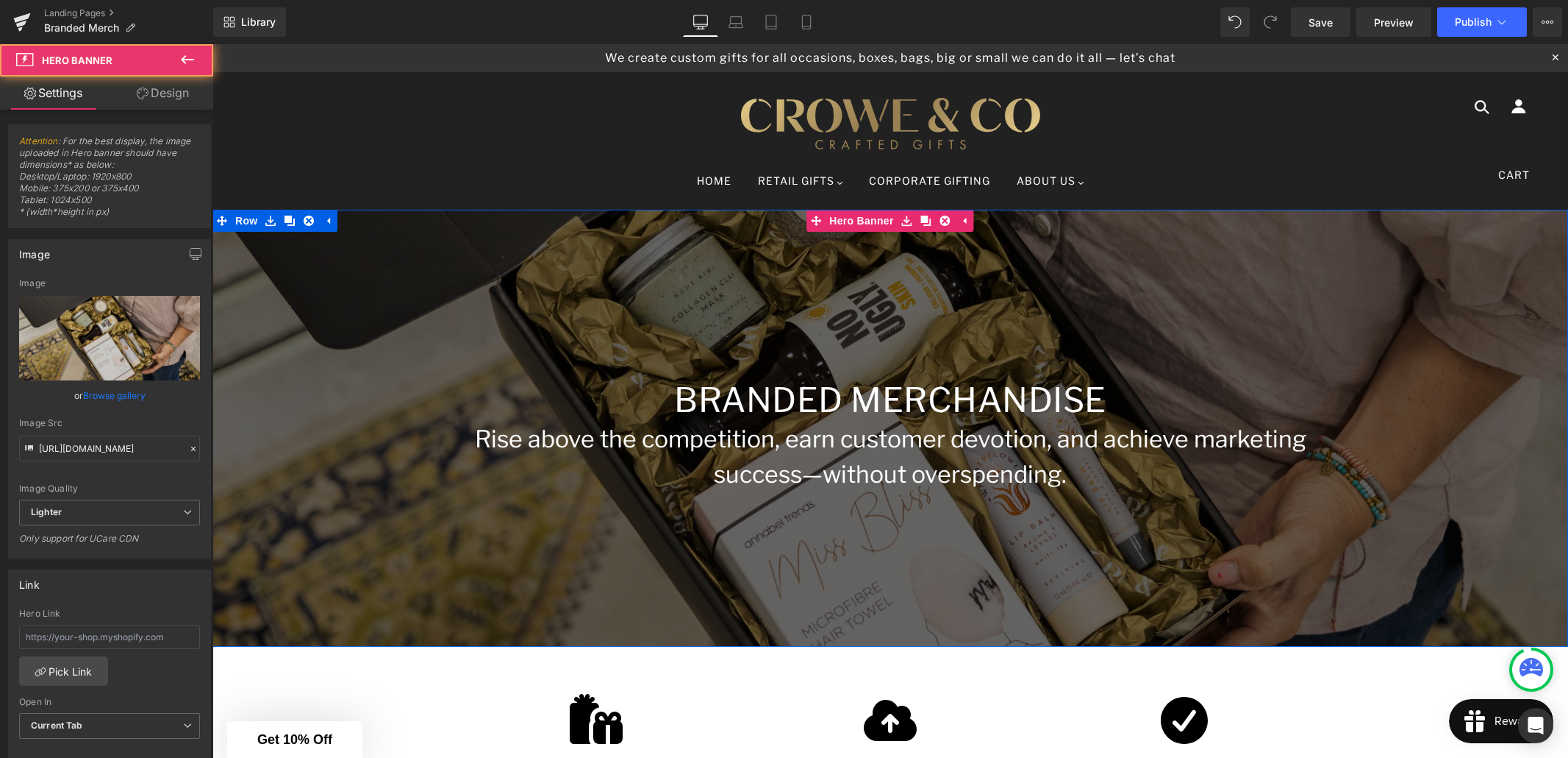
click at [439, 409] on span "Branded Merchandise Heading Rise above the competition, earn customer devotion,…" at bounding box center [890, 428] width 1355 height 142
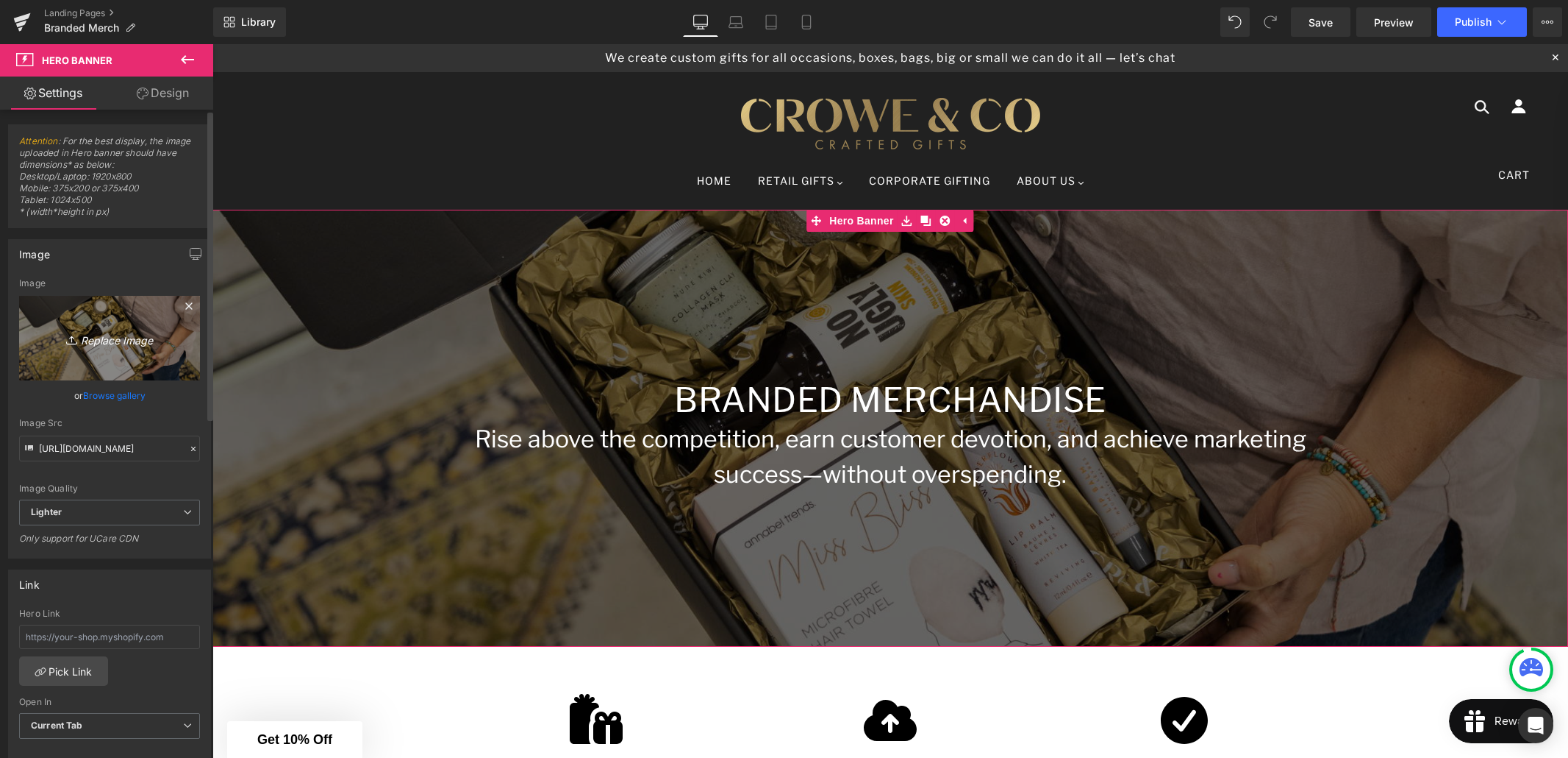
click at [110, 333] on icon "Replace Image" at bounding box center [110, 338] width 118 height 18
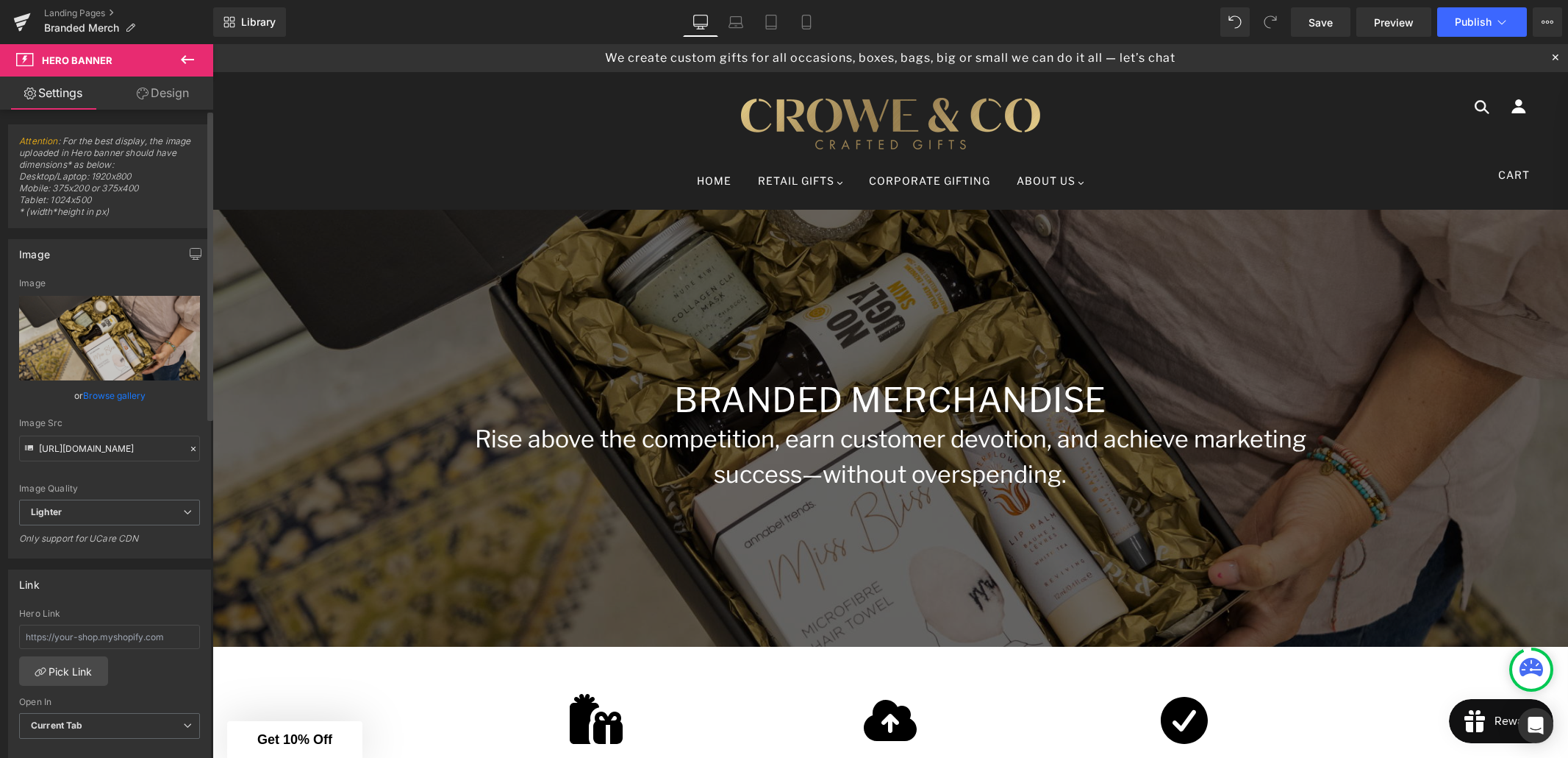
type input "C:\fakepath\1E9A5057_Lge.jpg"
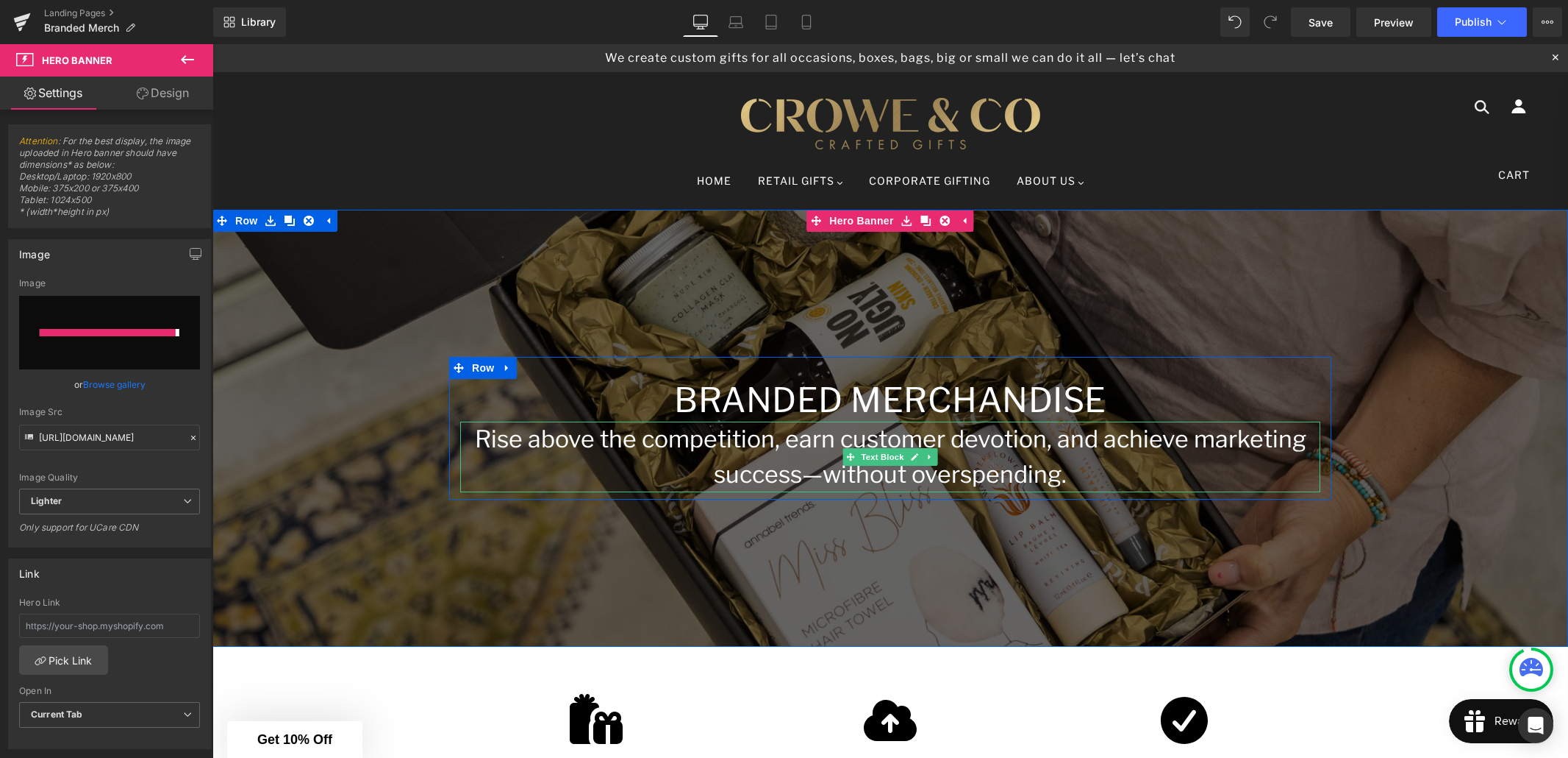
type input "[URL][DOMAIN_NAME]"
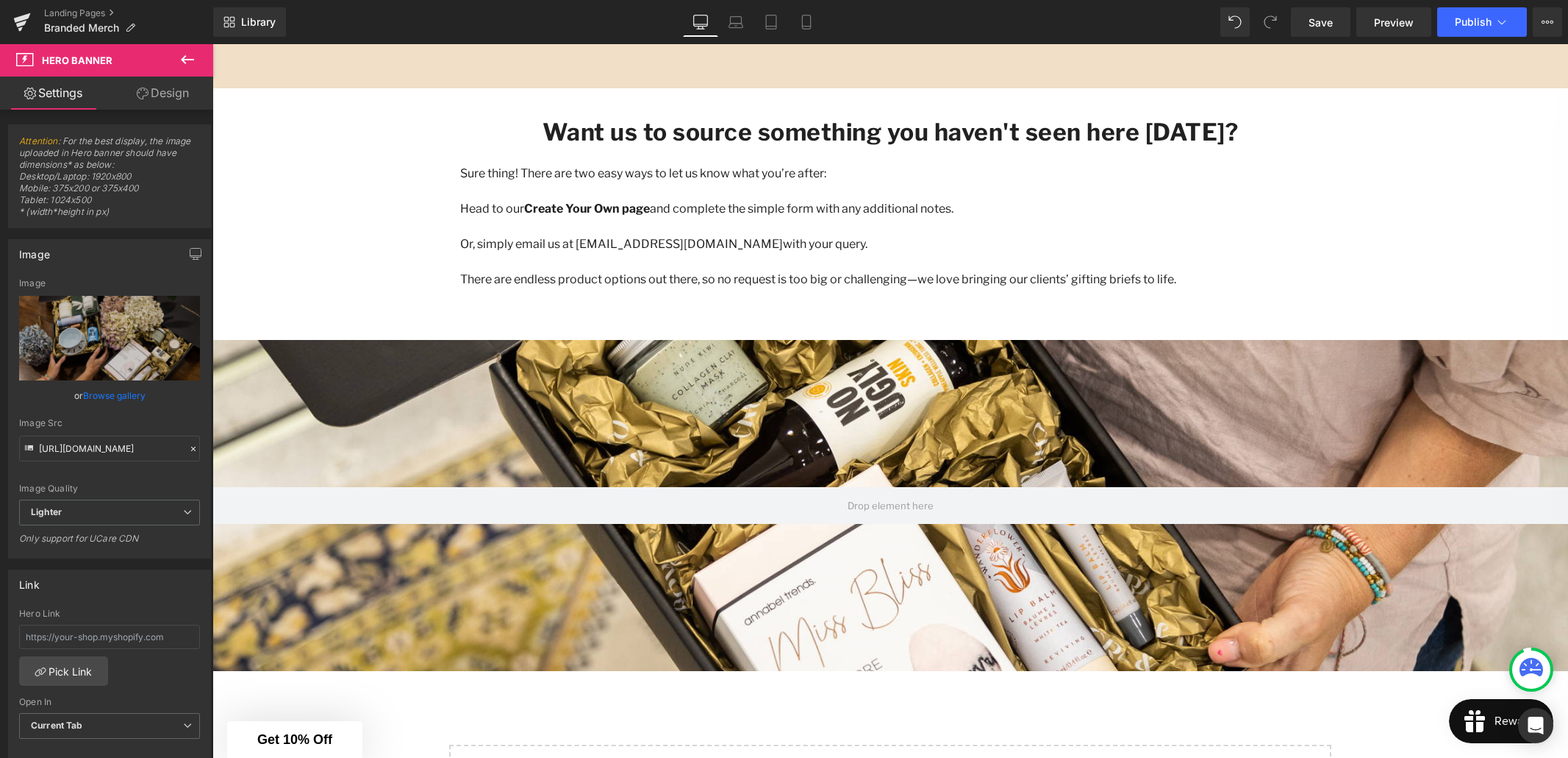
scroll to position [2039, 0]
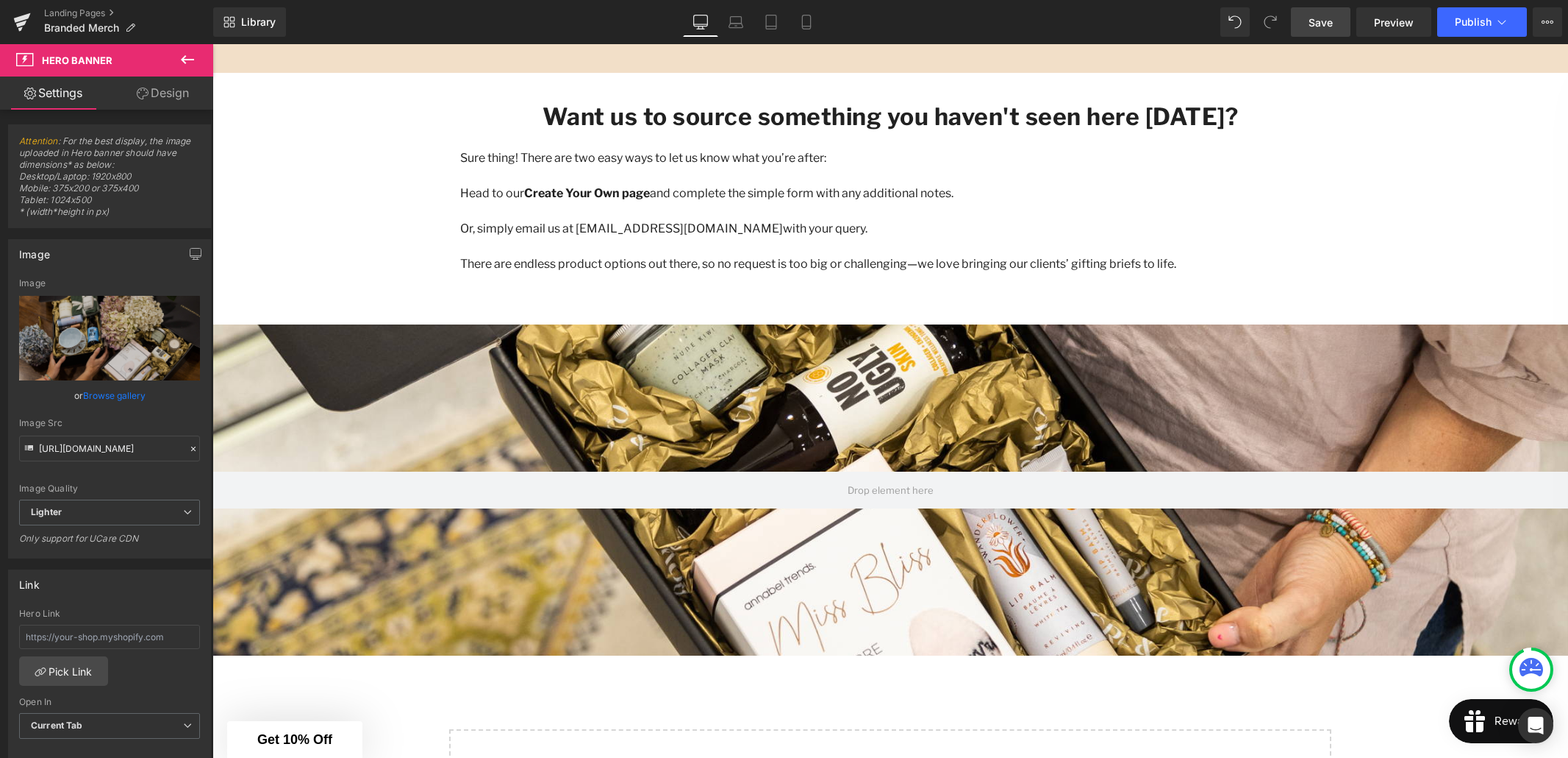
click at [1318, 22] on span "Save" at bounding box center [1321, 23] width 25 height 16
click at [1384, 23] on span "Preview" at bounding box center [1393, 23] width 40 height 16
click at [248, 340] on span "Row" at bounding box center [245, 335] width 29 height 22
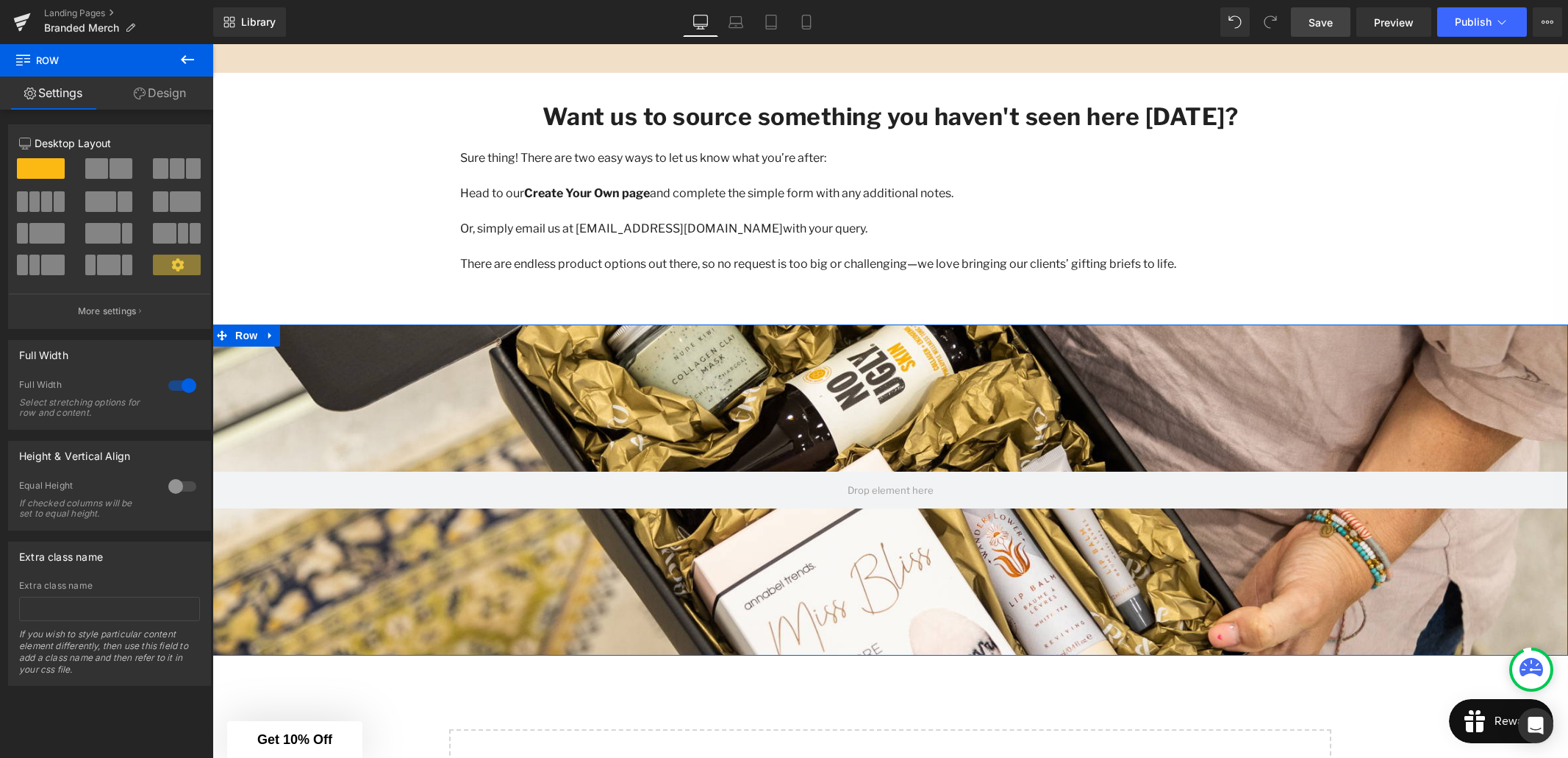
click at [173, 89] on link "Design" at bounding box center [159, 93] width 106 height 33
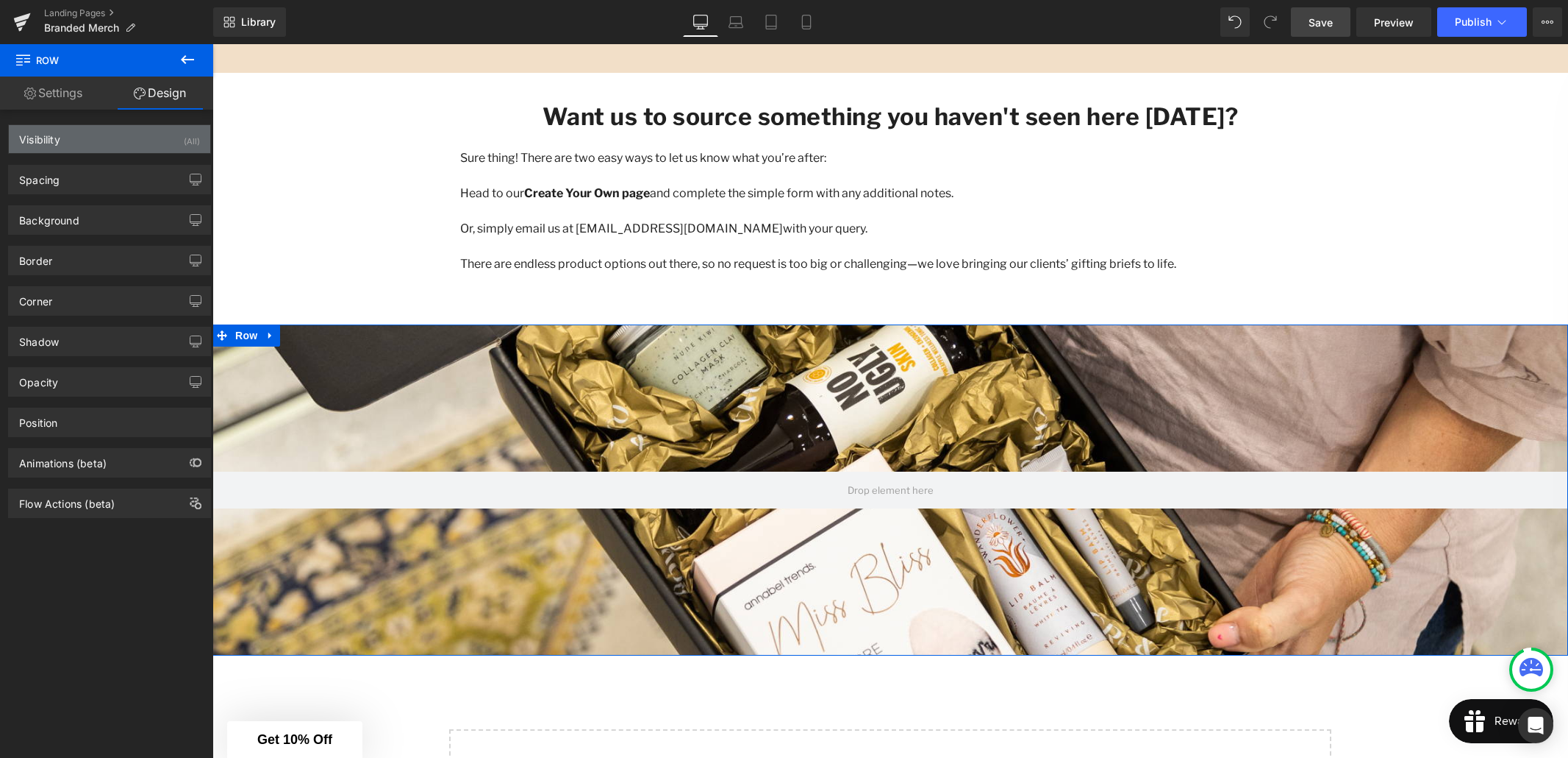
type input "60"
type input "0"
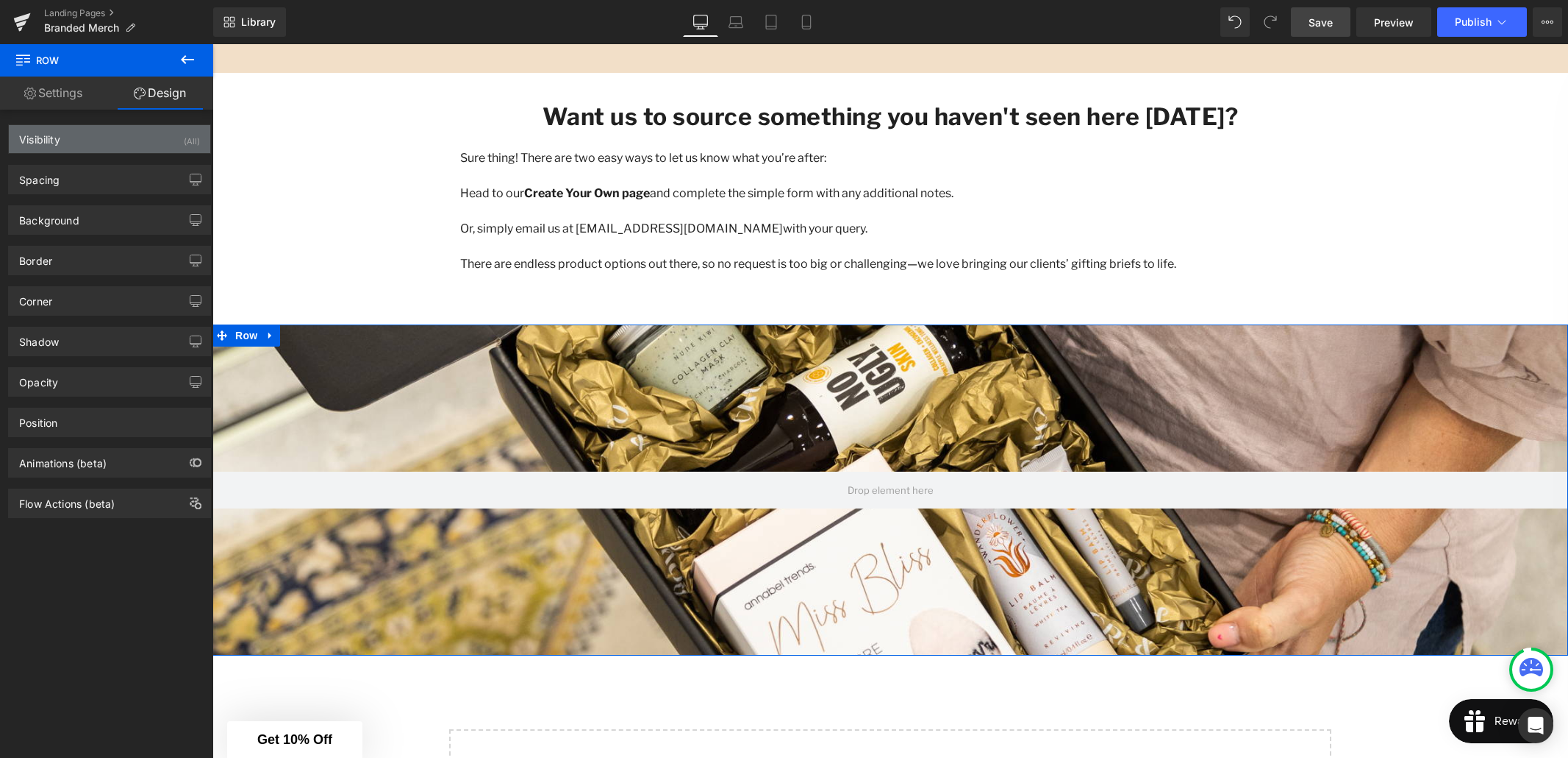
type input "0"
click at [88, 184] on div "Spacing" at bounding box center [109, 179] width 201 height 28
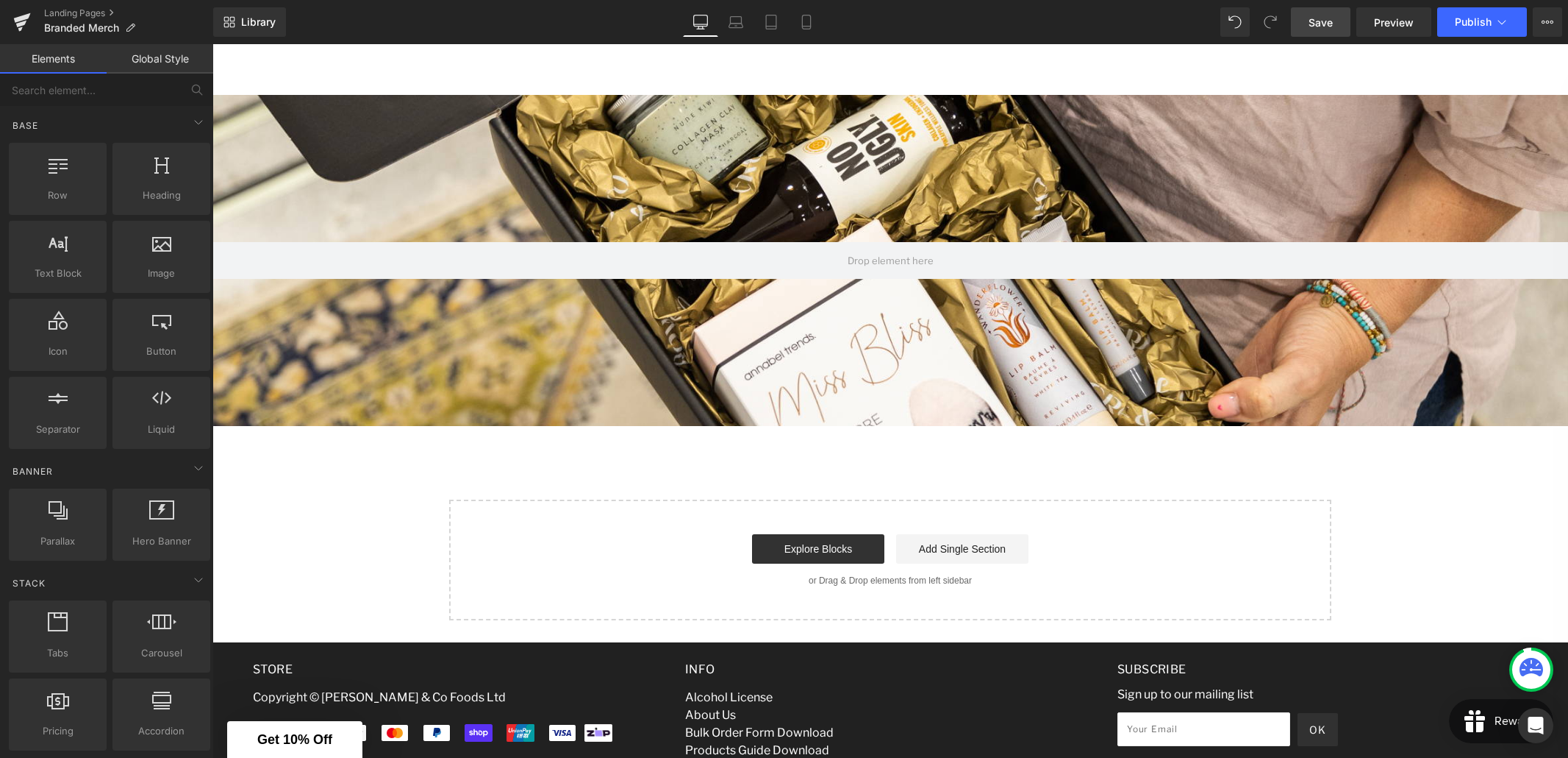
scroll to position [2310, 0]
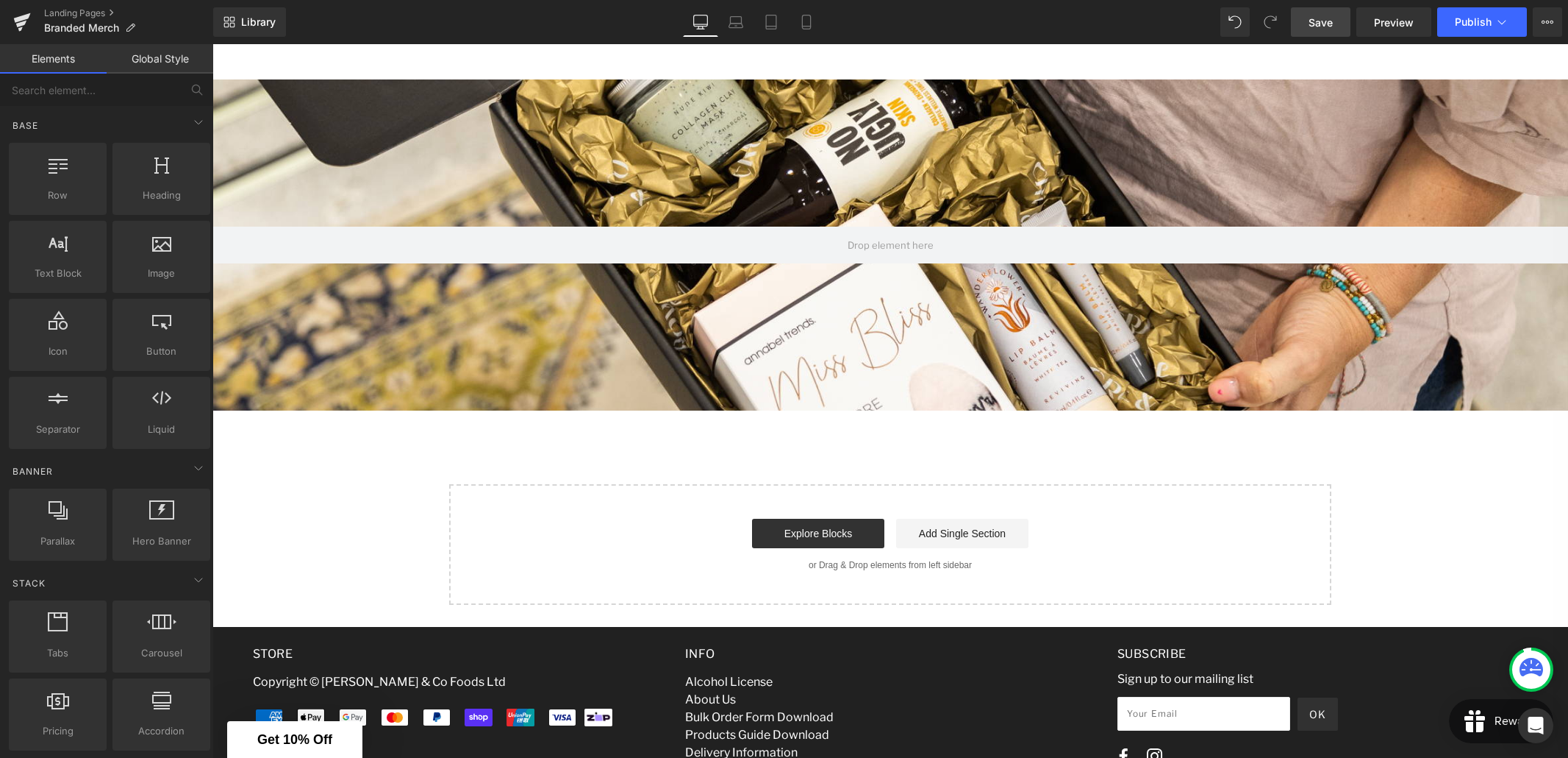
scroll to position [2270, 0]
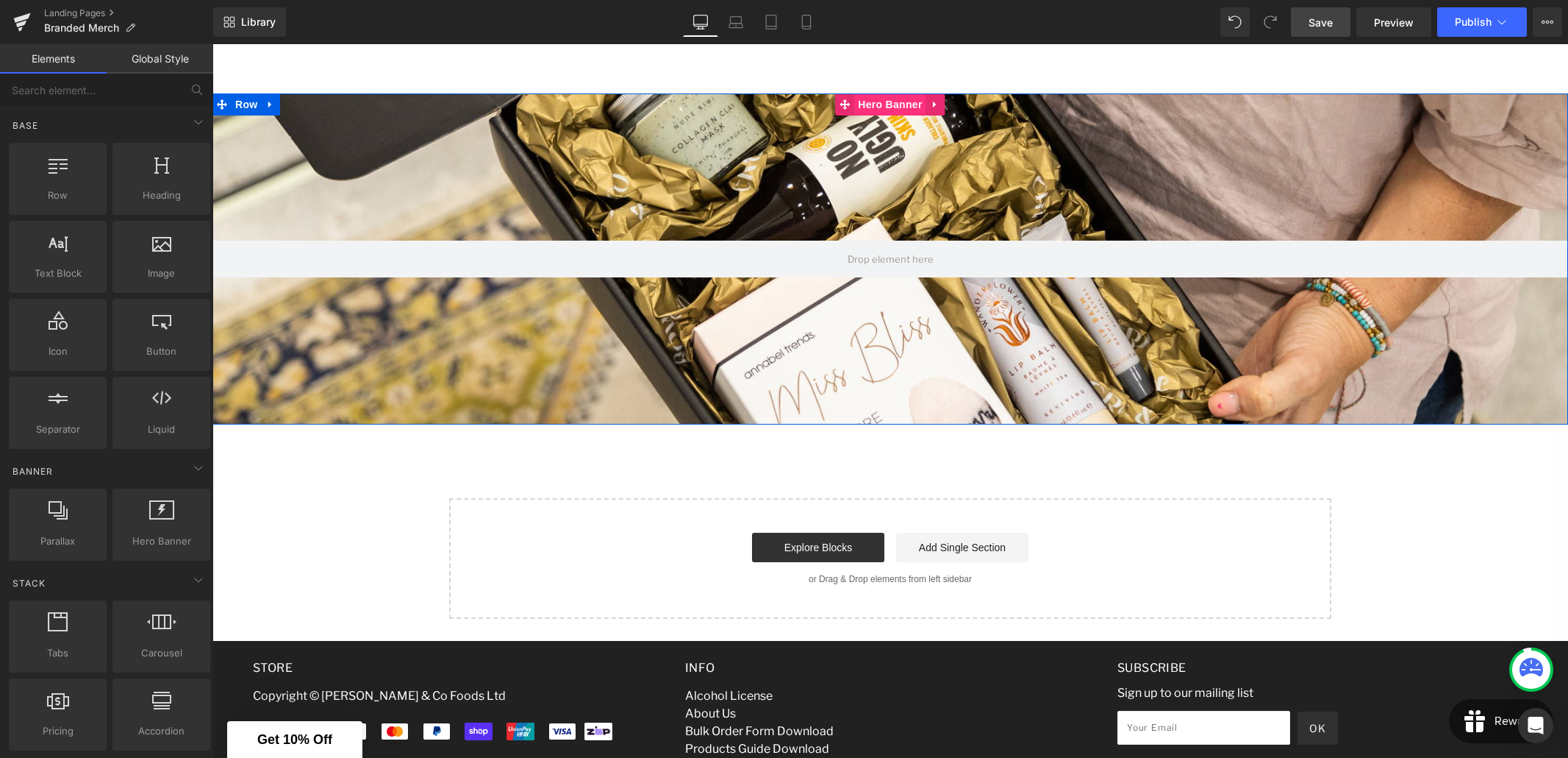
click at [868, 110] on span "Hero Banner" at bounding box center [889, 104] width 71 height 22
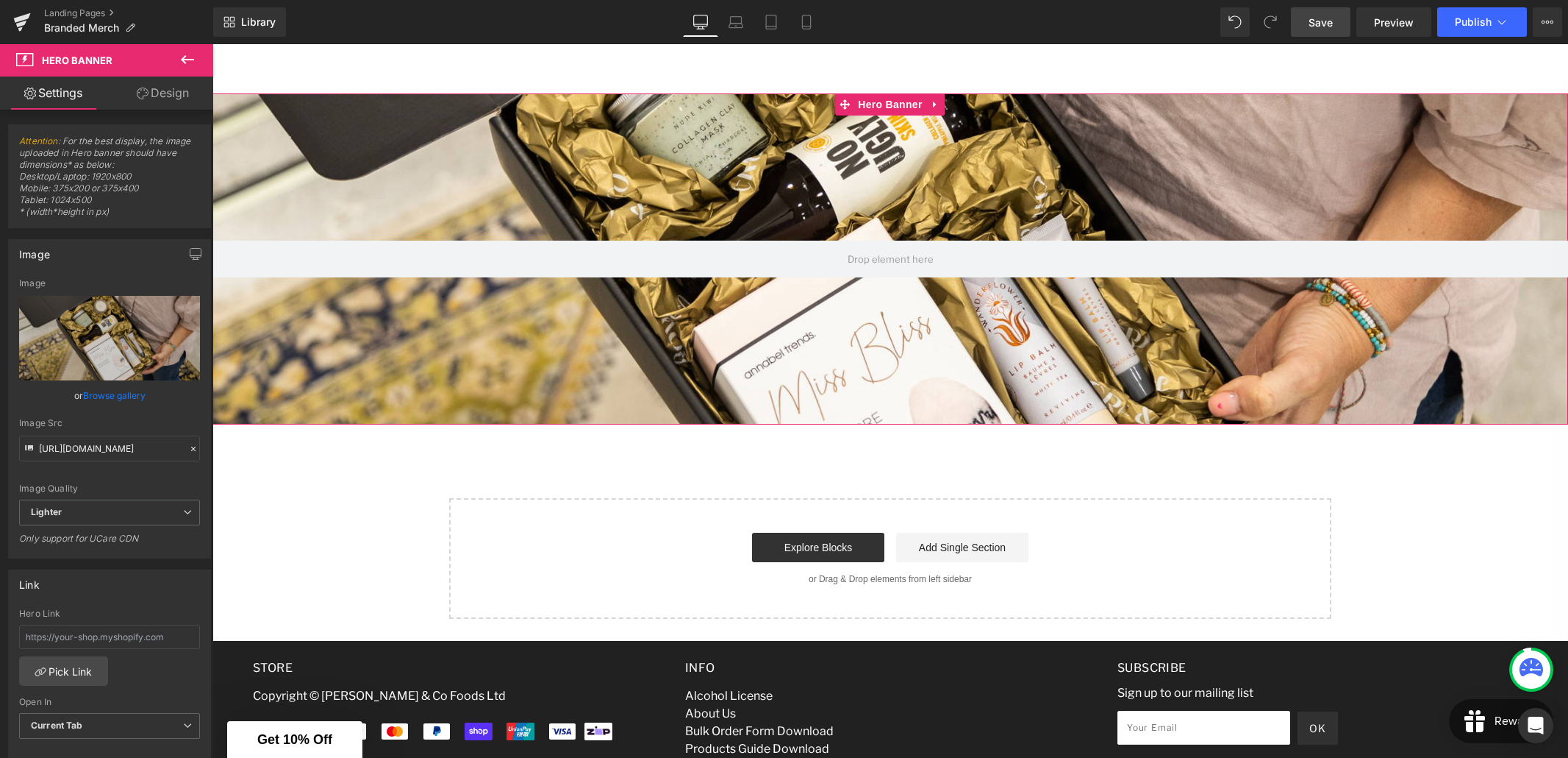
click at [160, 98] on link "Design" at bounding box center [163, 93] width 106 height 33
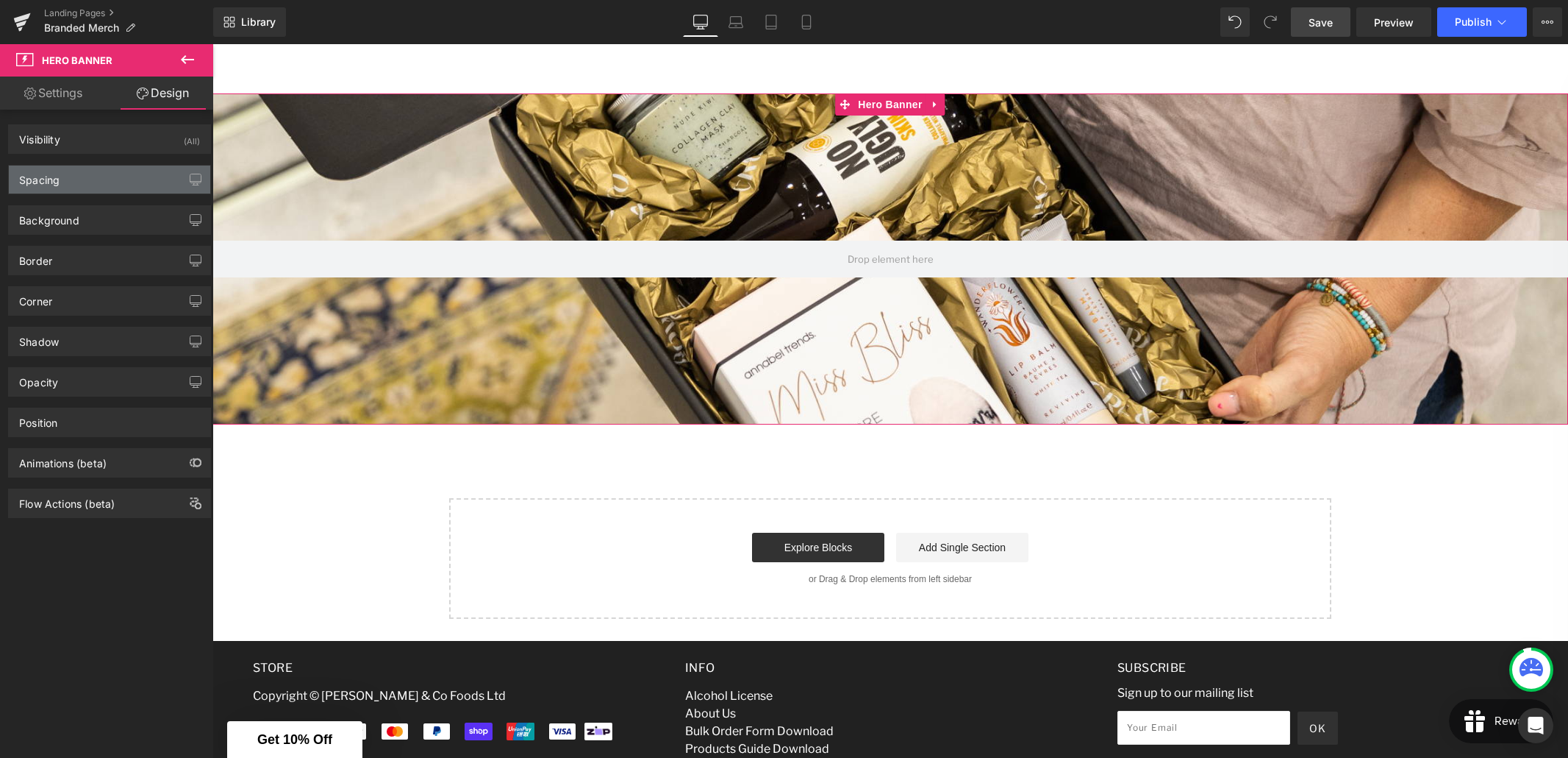
click at [76, 180] on div "Spacing" at bounding box center [109, 179] width 201 height 28
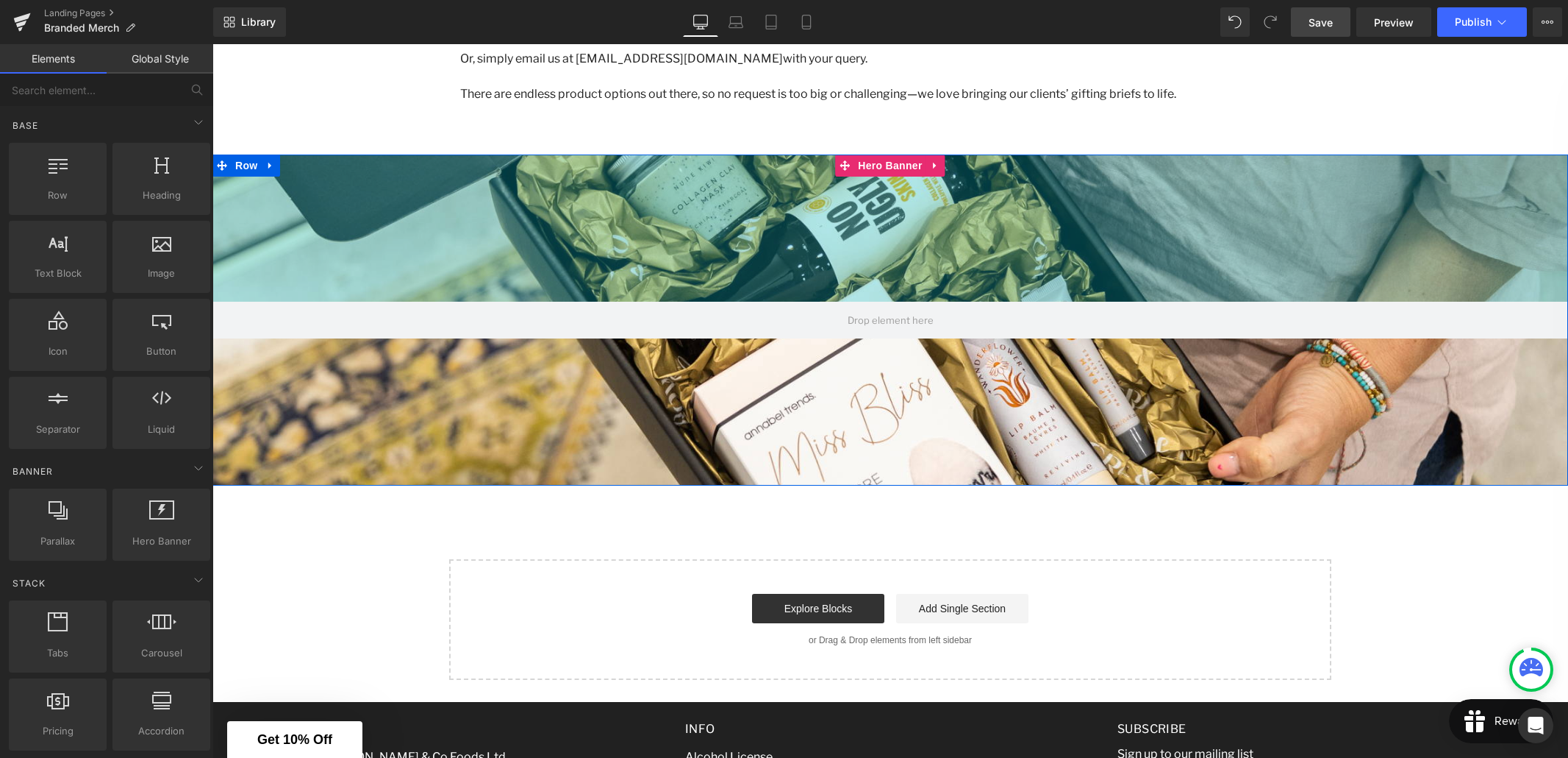
scroll to position [2201, 0]
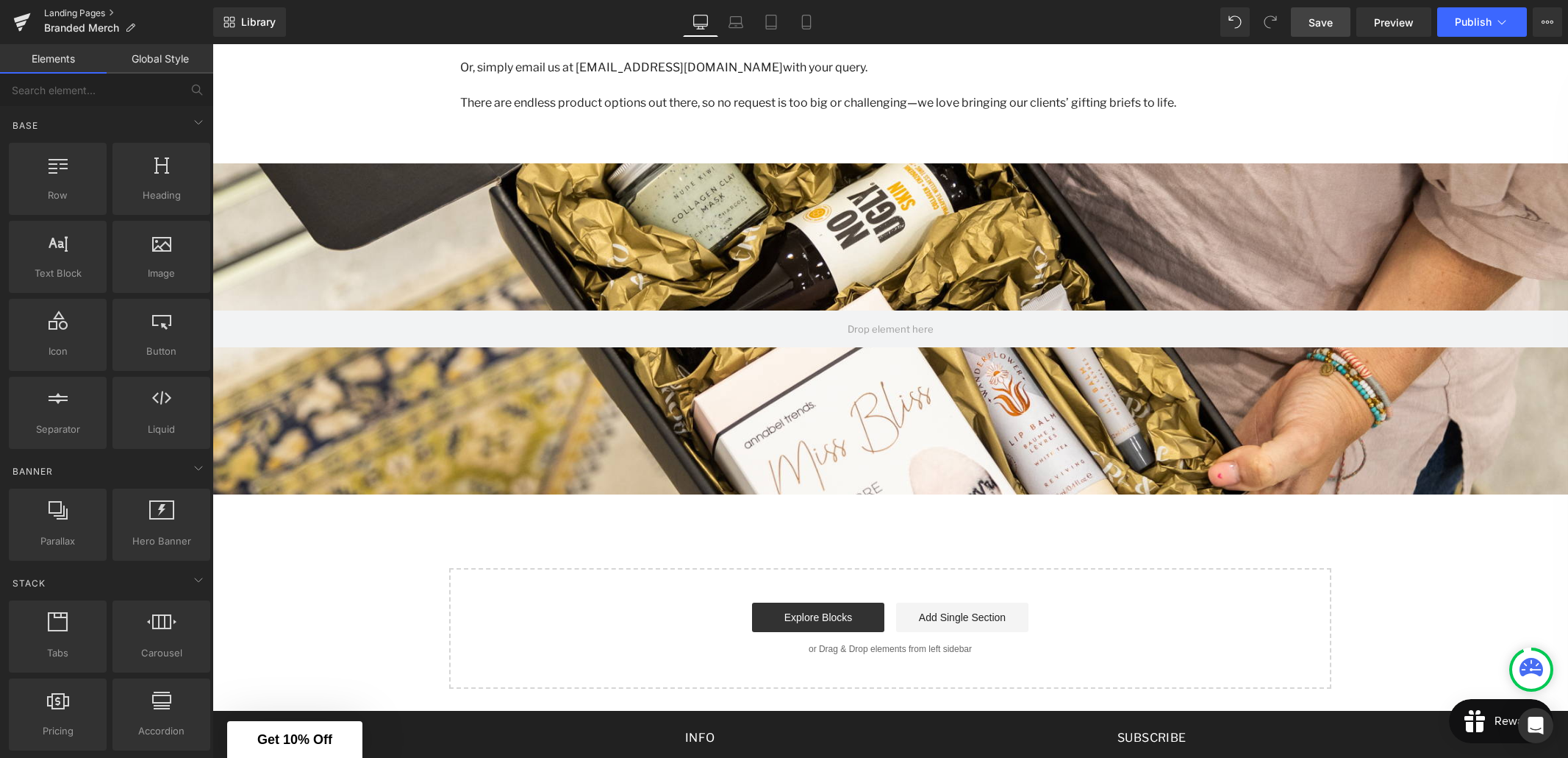
click at [82, 14] on link "Landing Pages" at bounding box center [128, 12] width 169 height 11
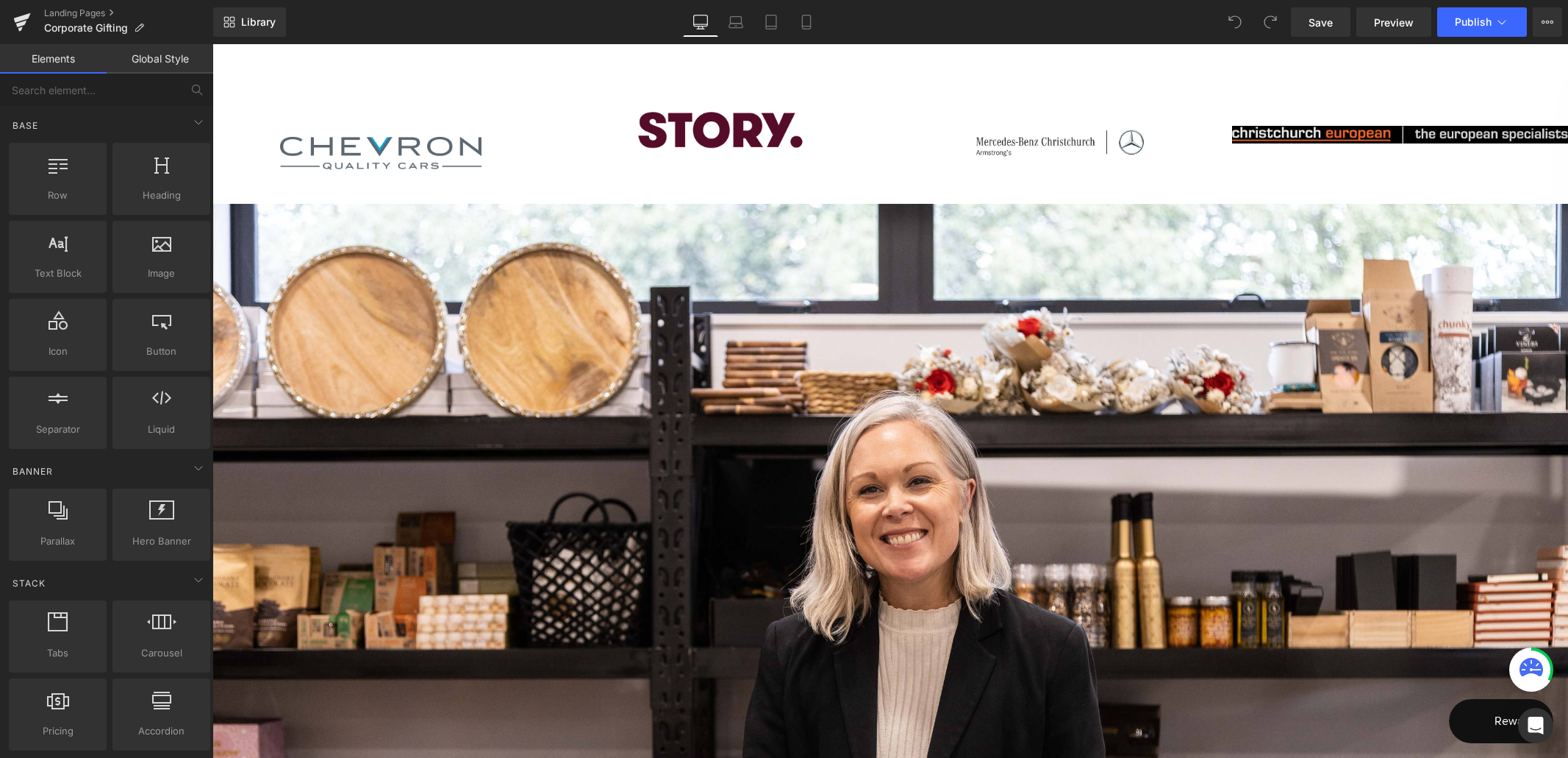
scroll to position [1088, 0]
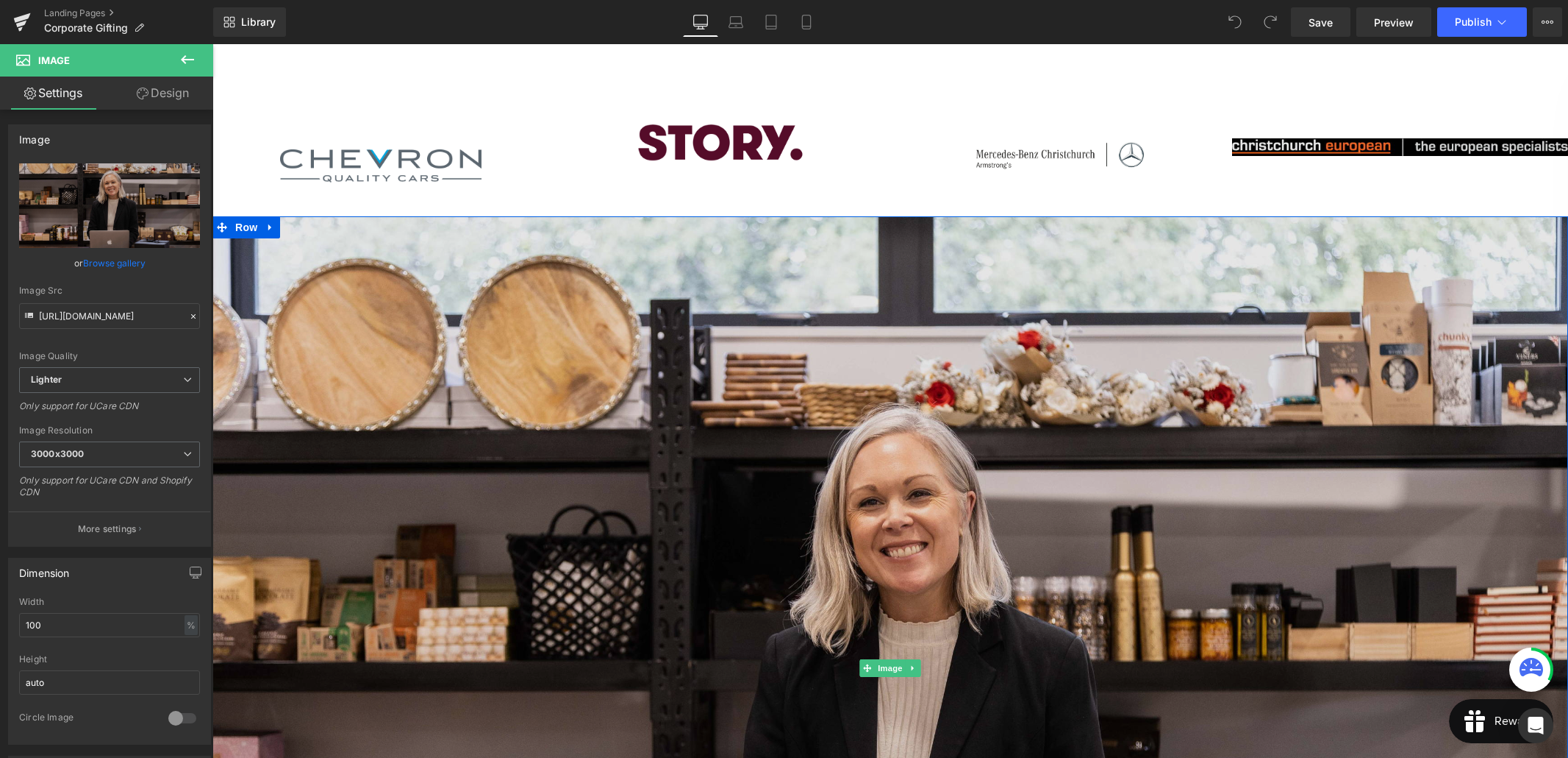
scroll to position [1197, 0]
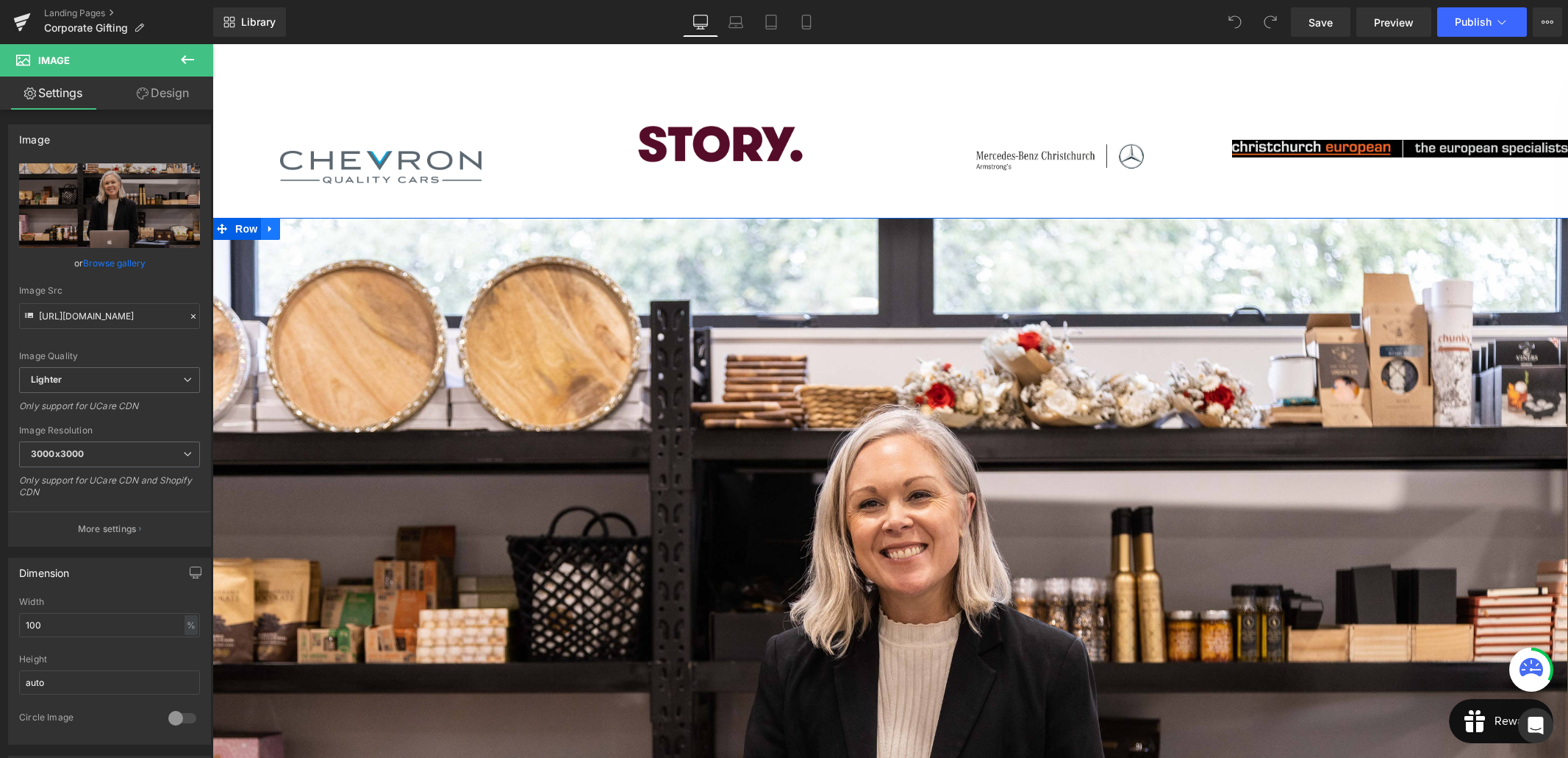
click at [271, 233] on icon at bounding box center [271, 228] width 11 height 11
click at [270, 228] on icon at bounding box center [271, 229] width 11 height 11
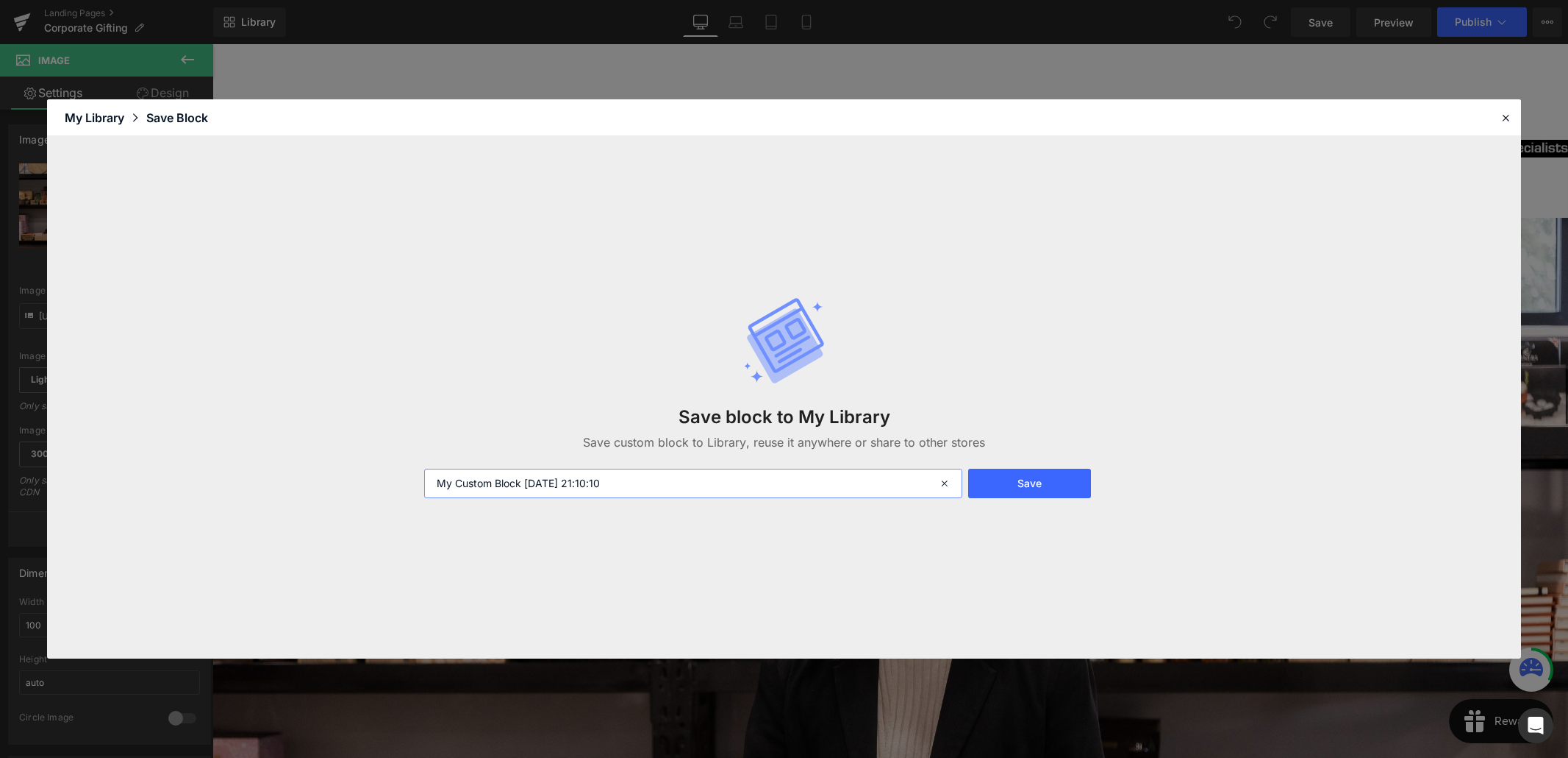
drag, startPoint x: 608, startPoint y: 484, endPoint x: 400, endPoint y: 477, distance: 208.1
click at [400, 477] on div "Save block to My Library Save custom block to Library, reuse it anywhere or sha…" at bounding box center [784, 397] width 1474 height 522
type input "footer row"
click at [994, 484] on button "Save" at bounding box center [1030, 483] width 123 height 29
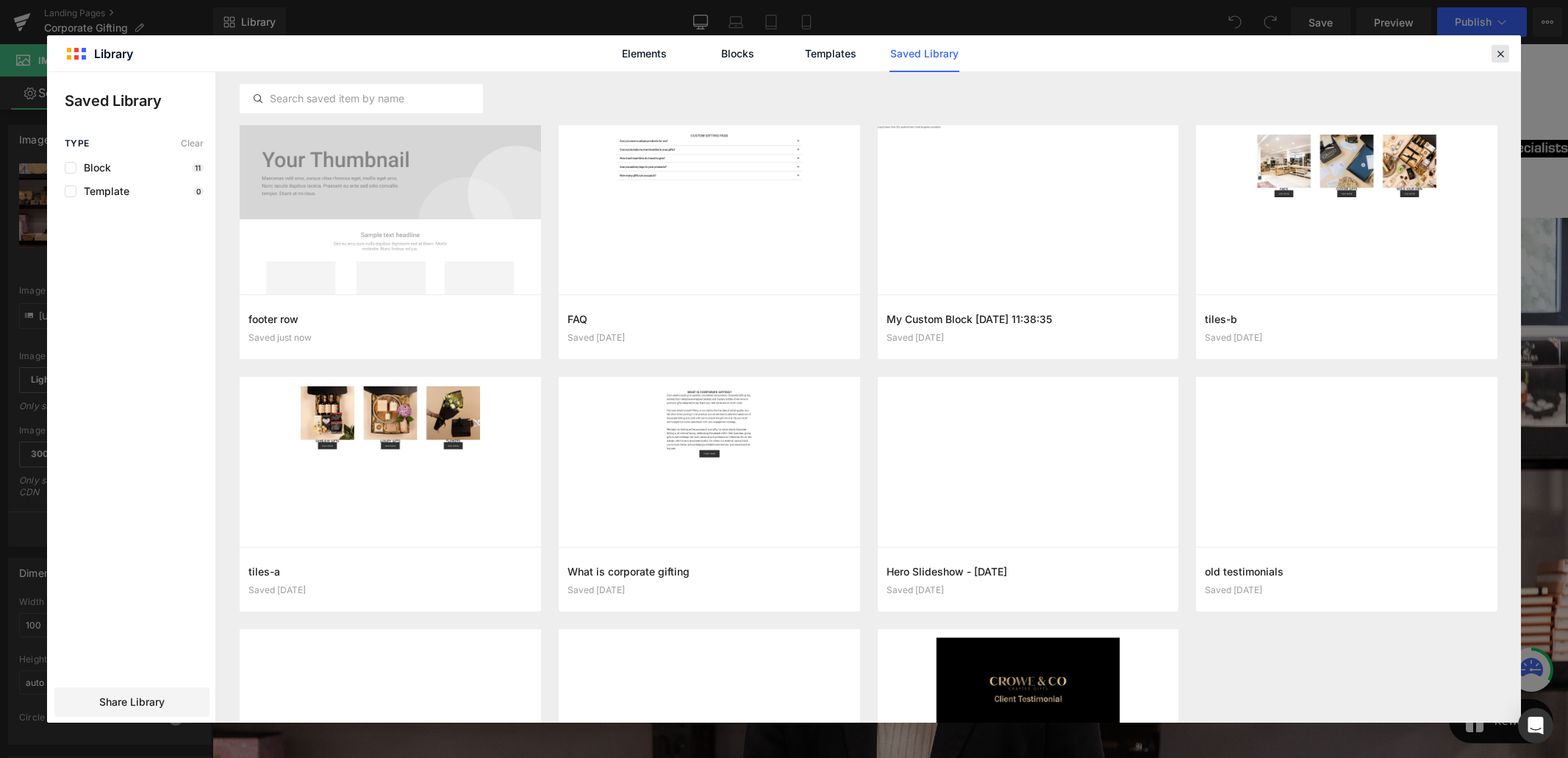
click at [1506, 53] on icon at bounding box center [1500, 54] width 13 height 13
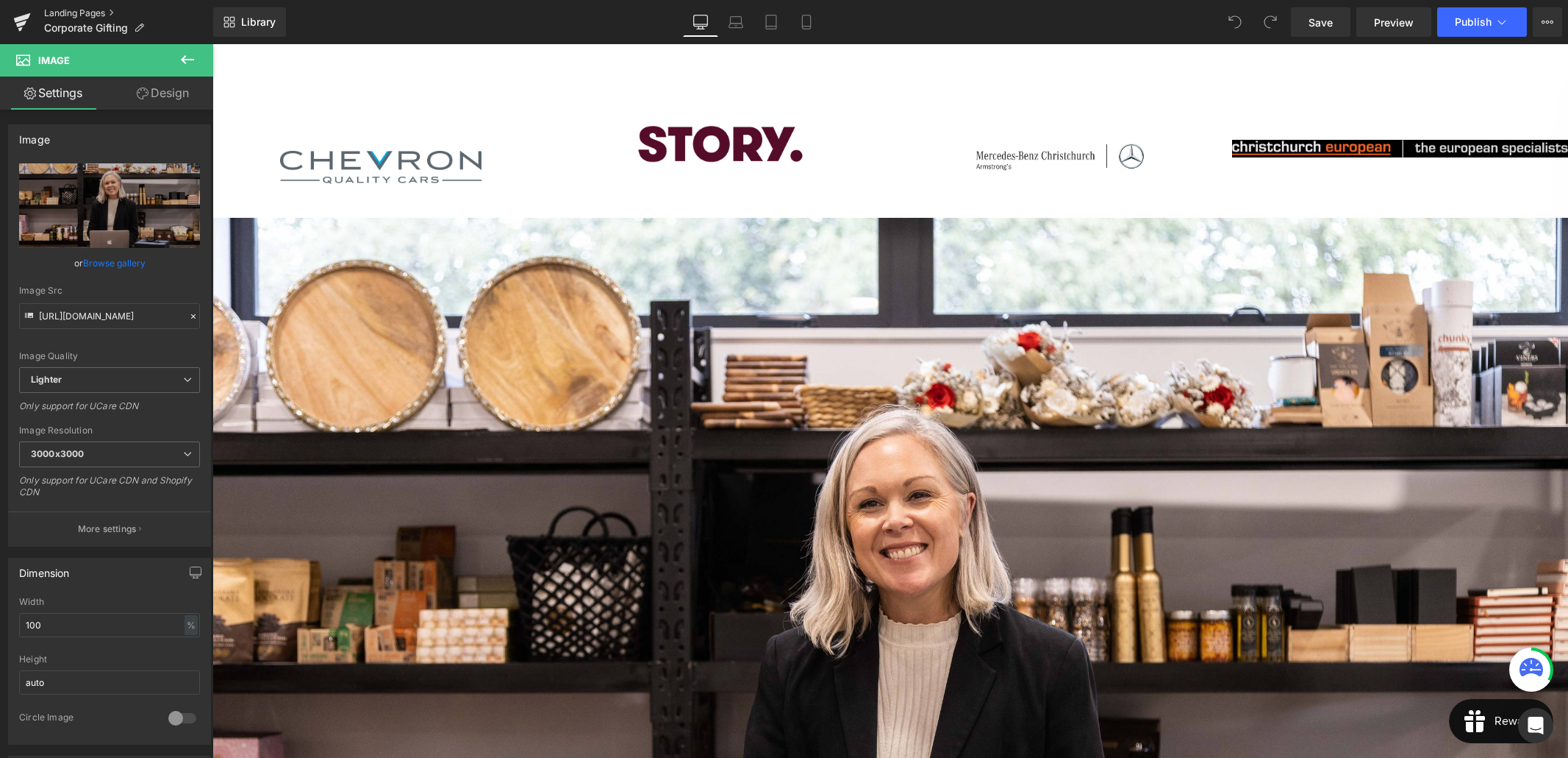
click at [88, 10] on link "Landing Pages" at bounding box center [128, 12] width 169 height 11
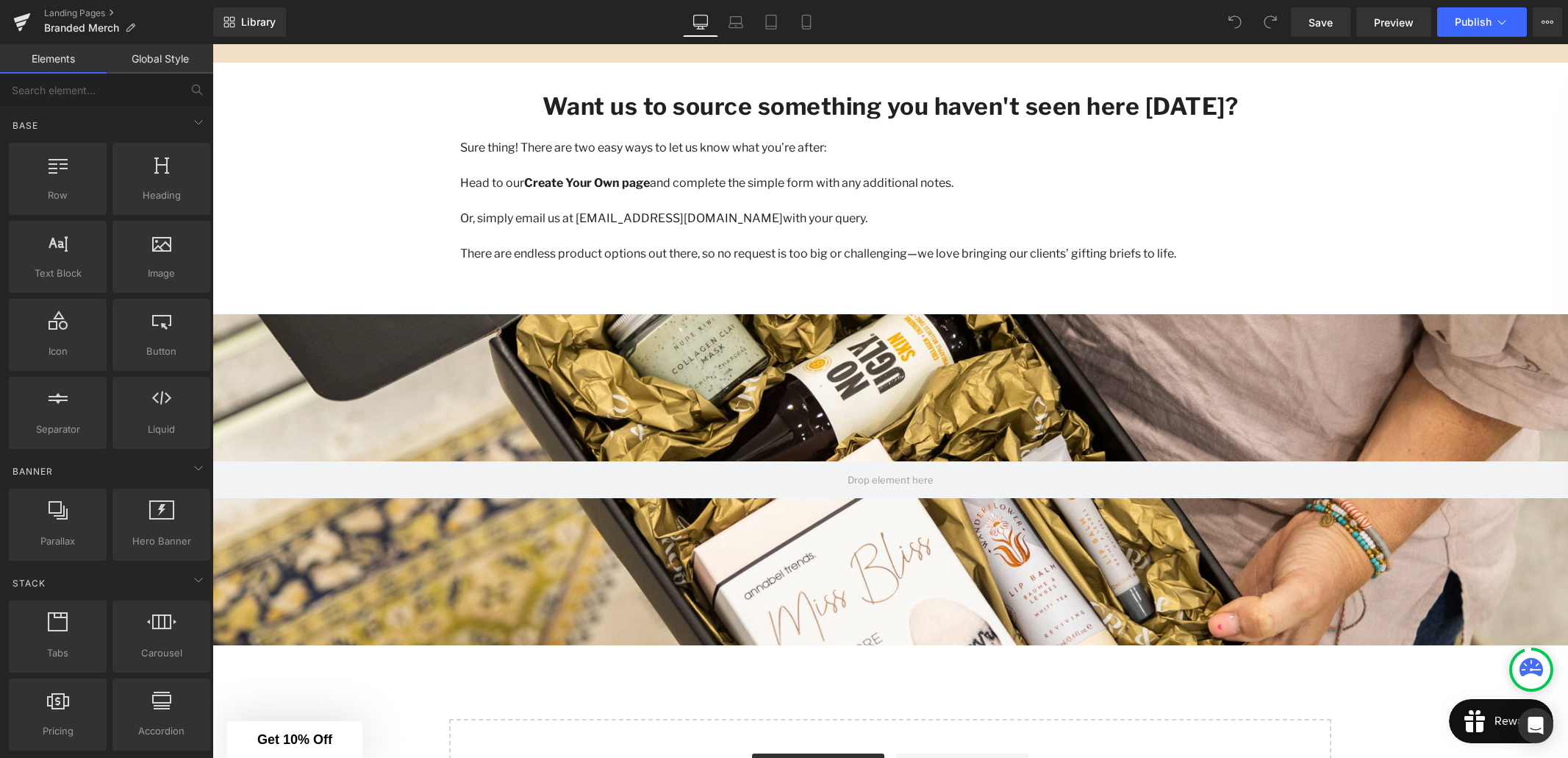
scroll to position [2376, 0]
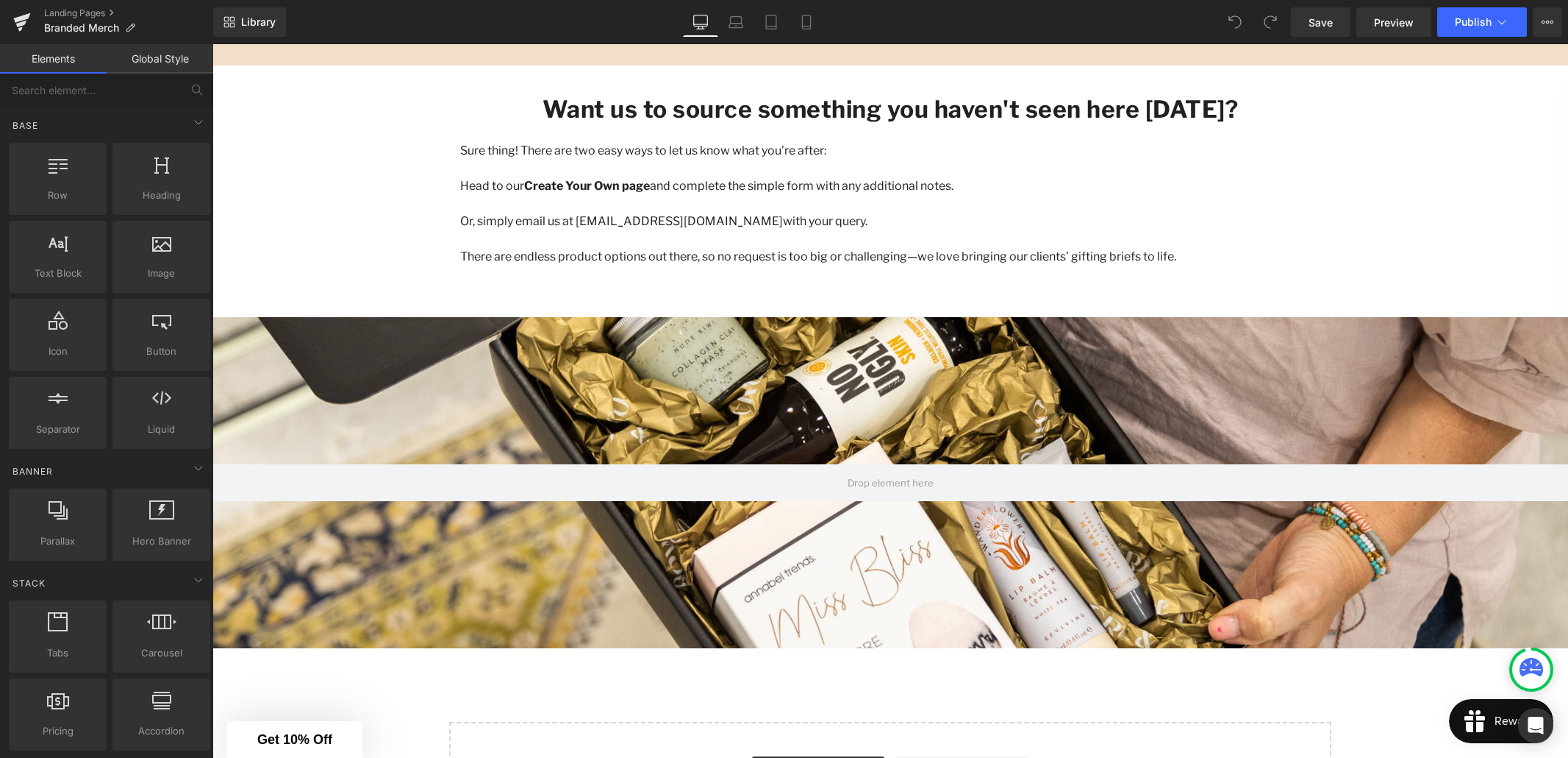
click at [267, 326] on icon at bounding box center [271, 327] width 11 height 11
click at [308, 332] on icon at bounding box center [309, 328] width 11 height 11
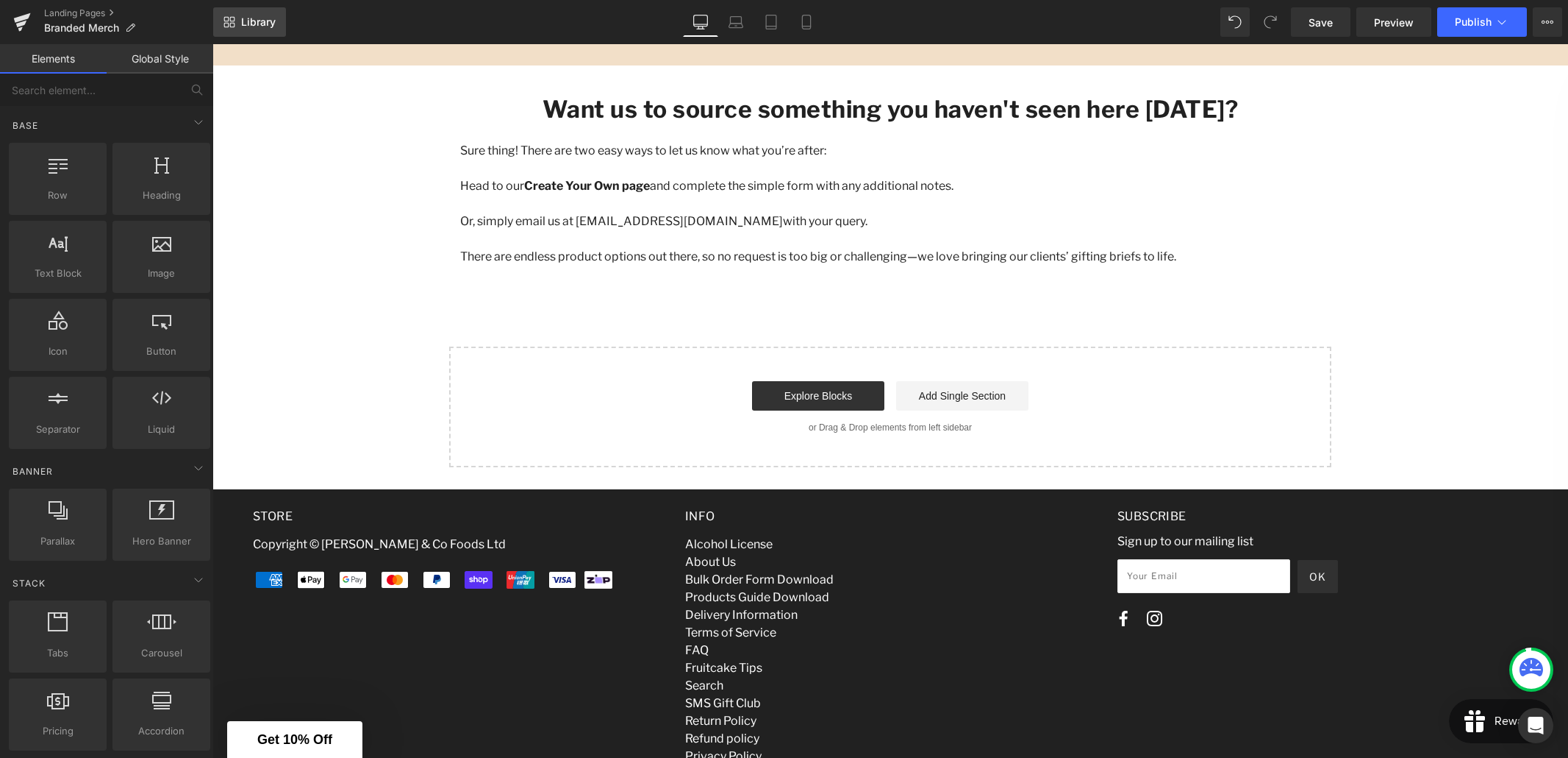
click at [253, 20] on span "Library" at bounding box center [258, 22] width 34 height 13
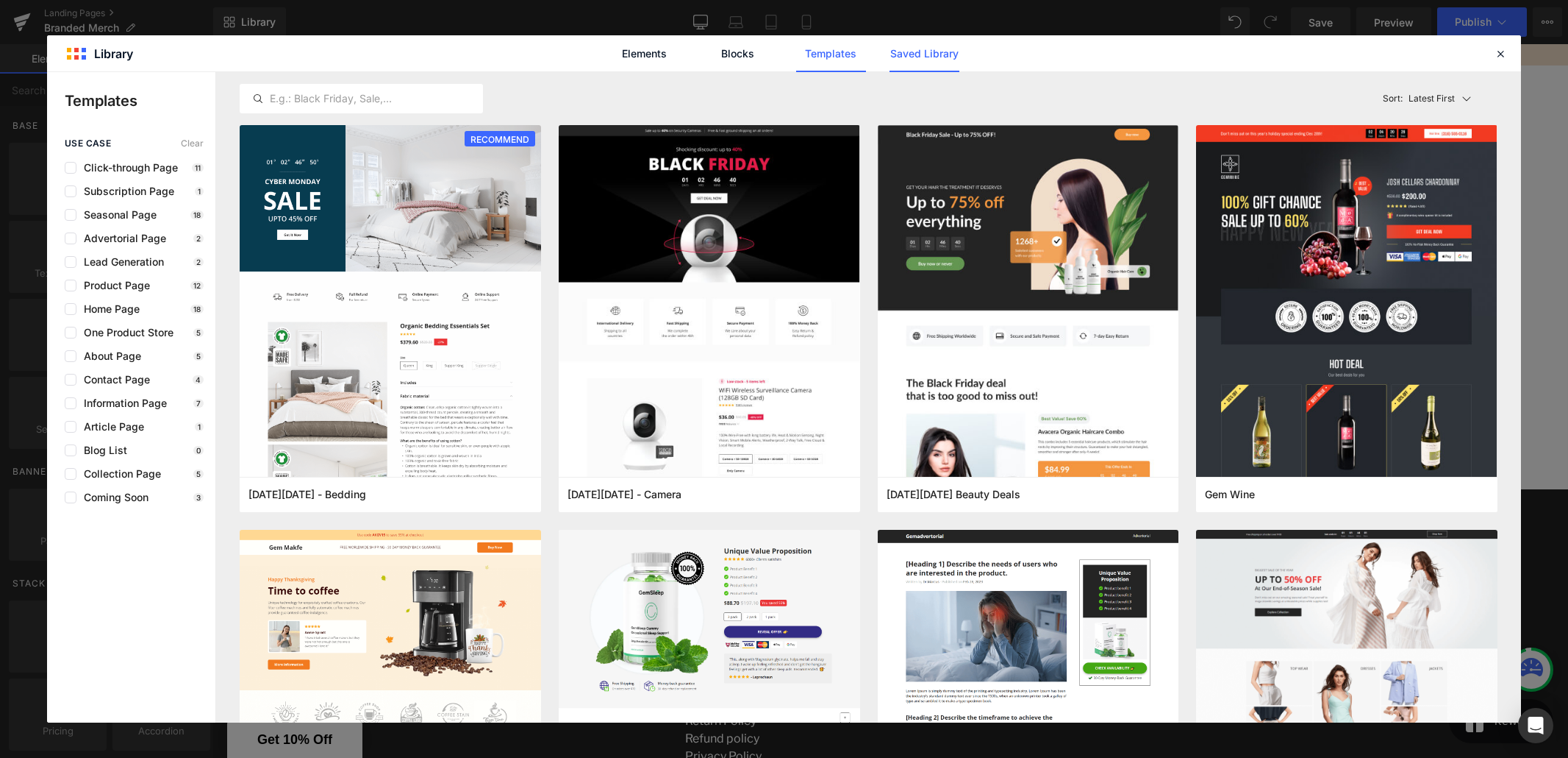
click at [921, 56] on link "Saved Library" at bounding box center [924, 54] width 69 height 37
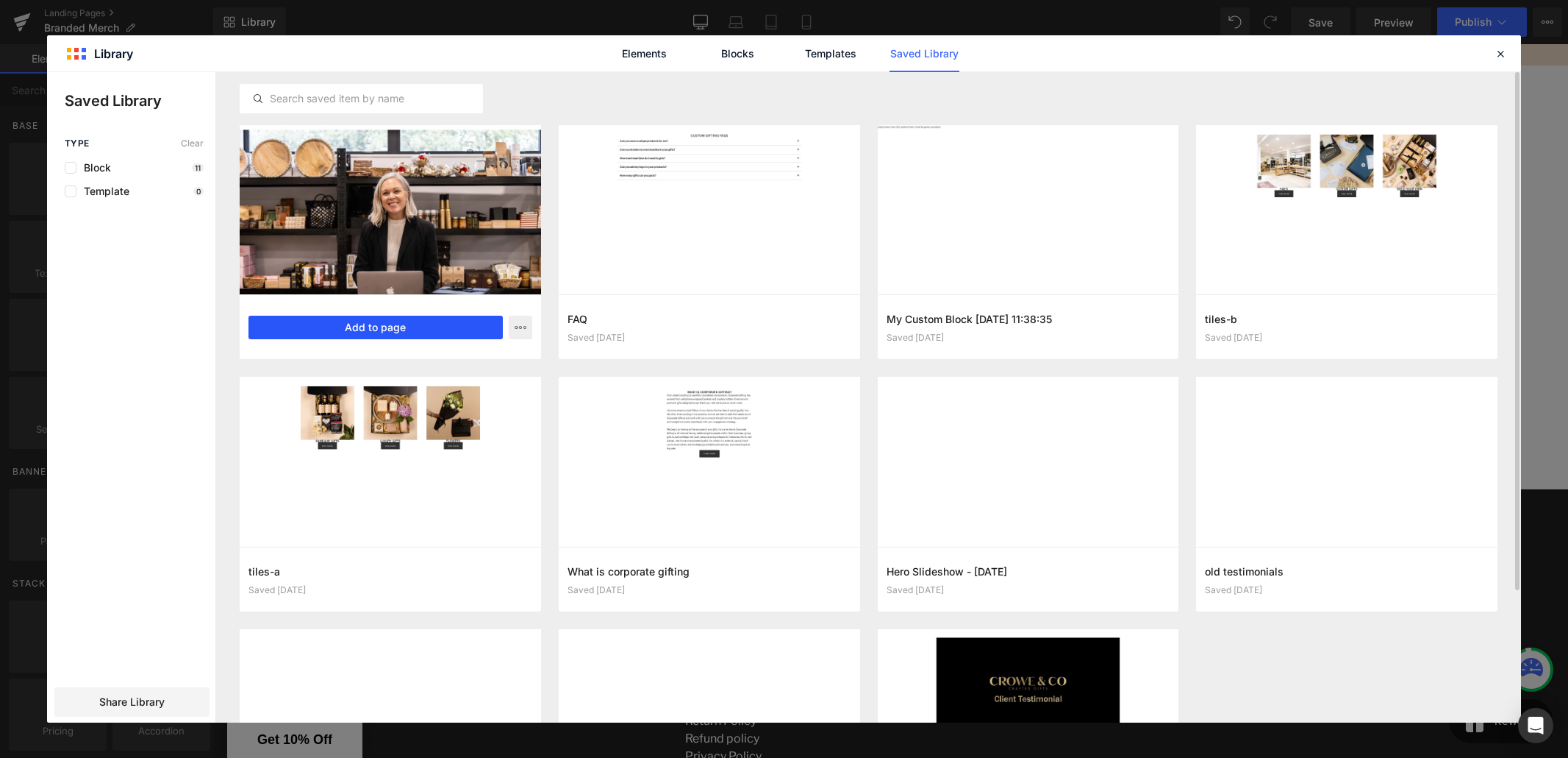
click at [418, 324] on button "Add to page" at bounding box center [375, 327] width 254 height 24
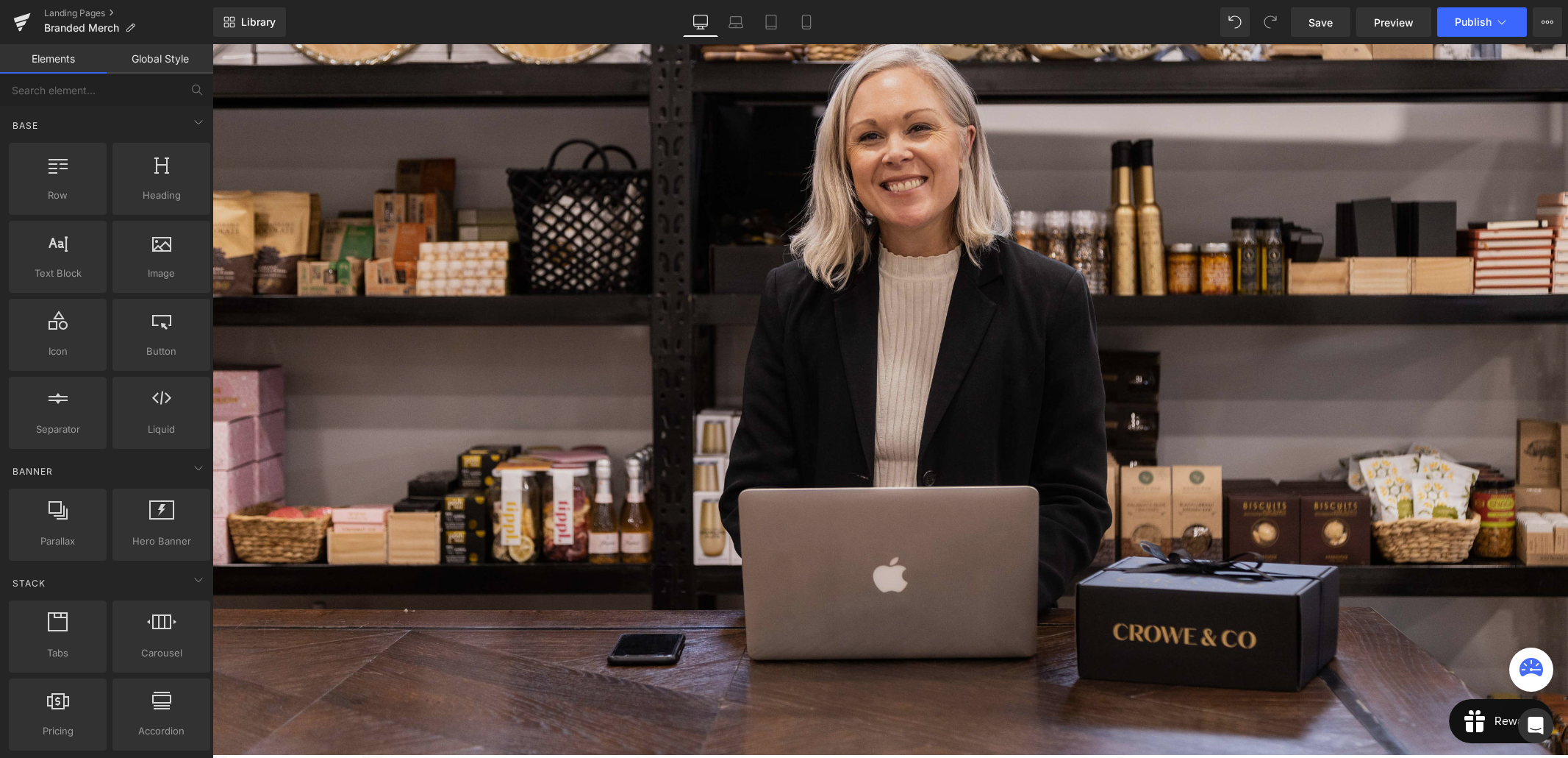
scroll to position [2727, 0]
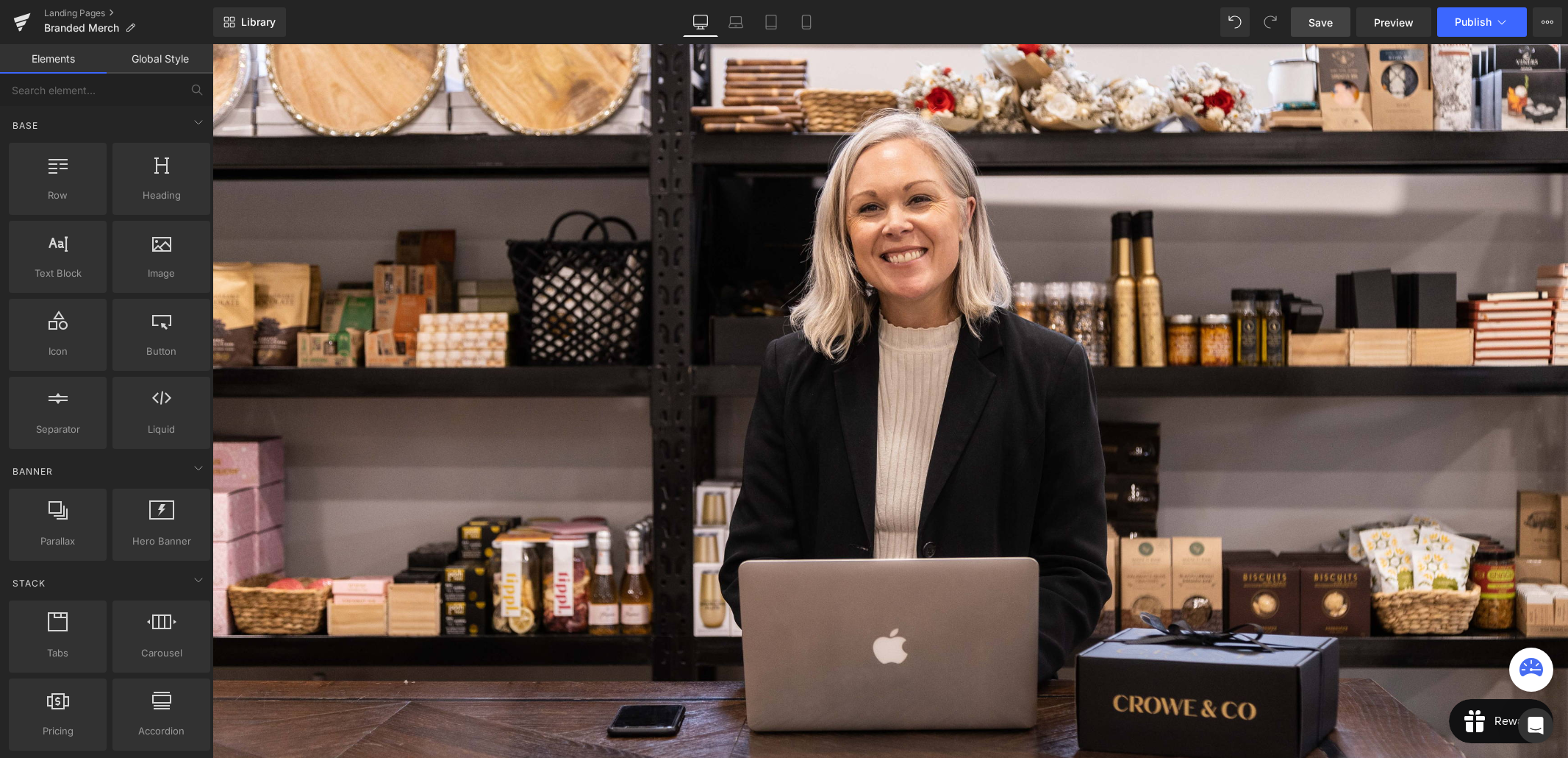
click at [1338, 33] on link "Save" at bounding box center [1321, 21] width 60 height 29
click at [1377, 25] on span "Preview" at bounding box center [1393, 23] width 40 height 16
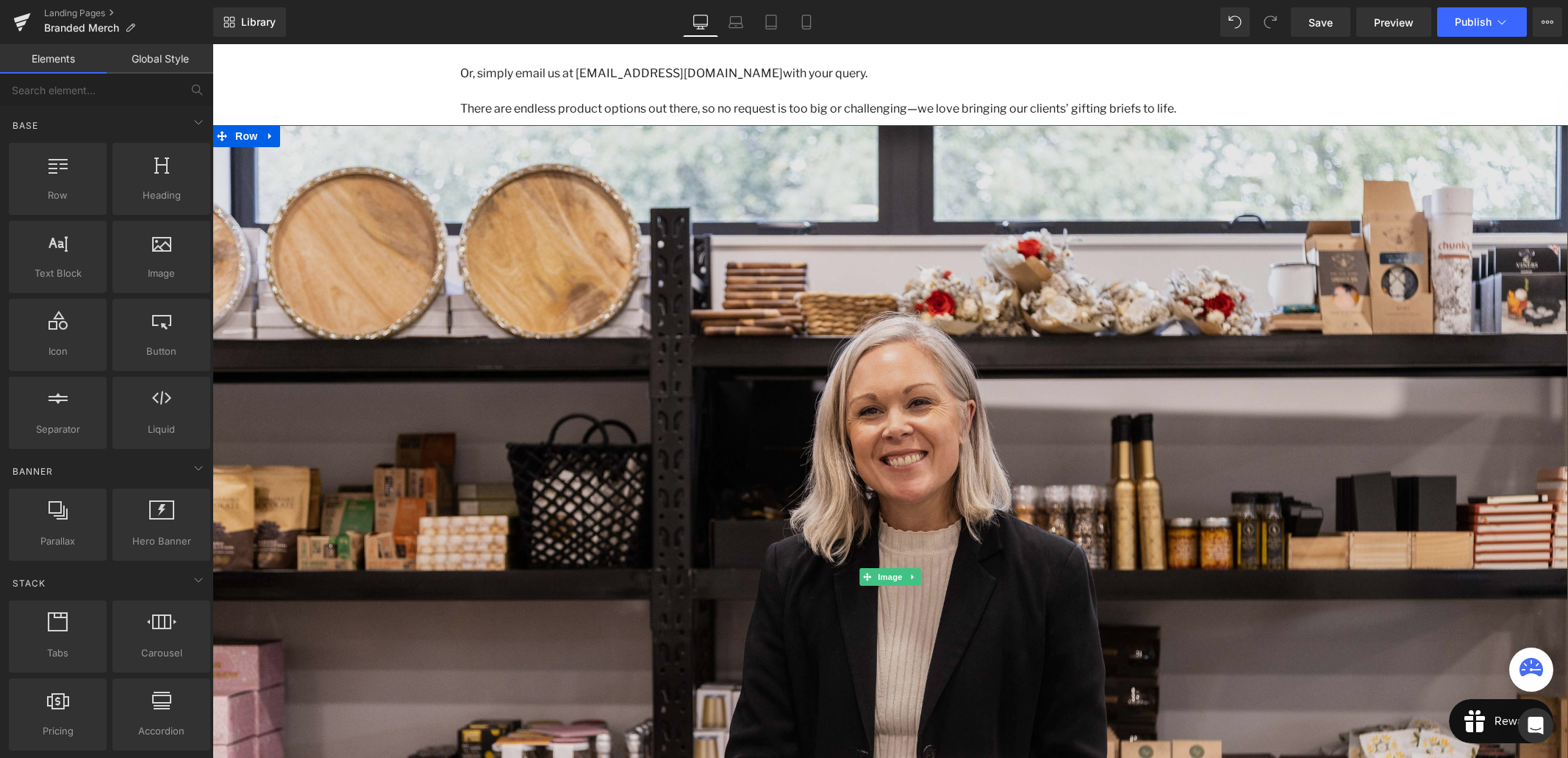
scroll to position [2521, 0]
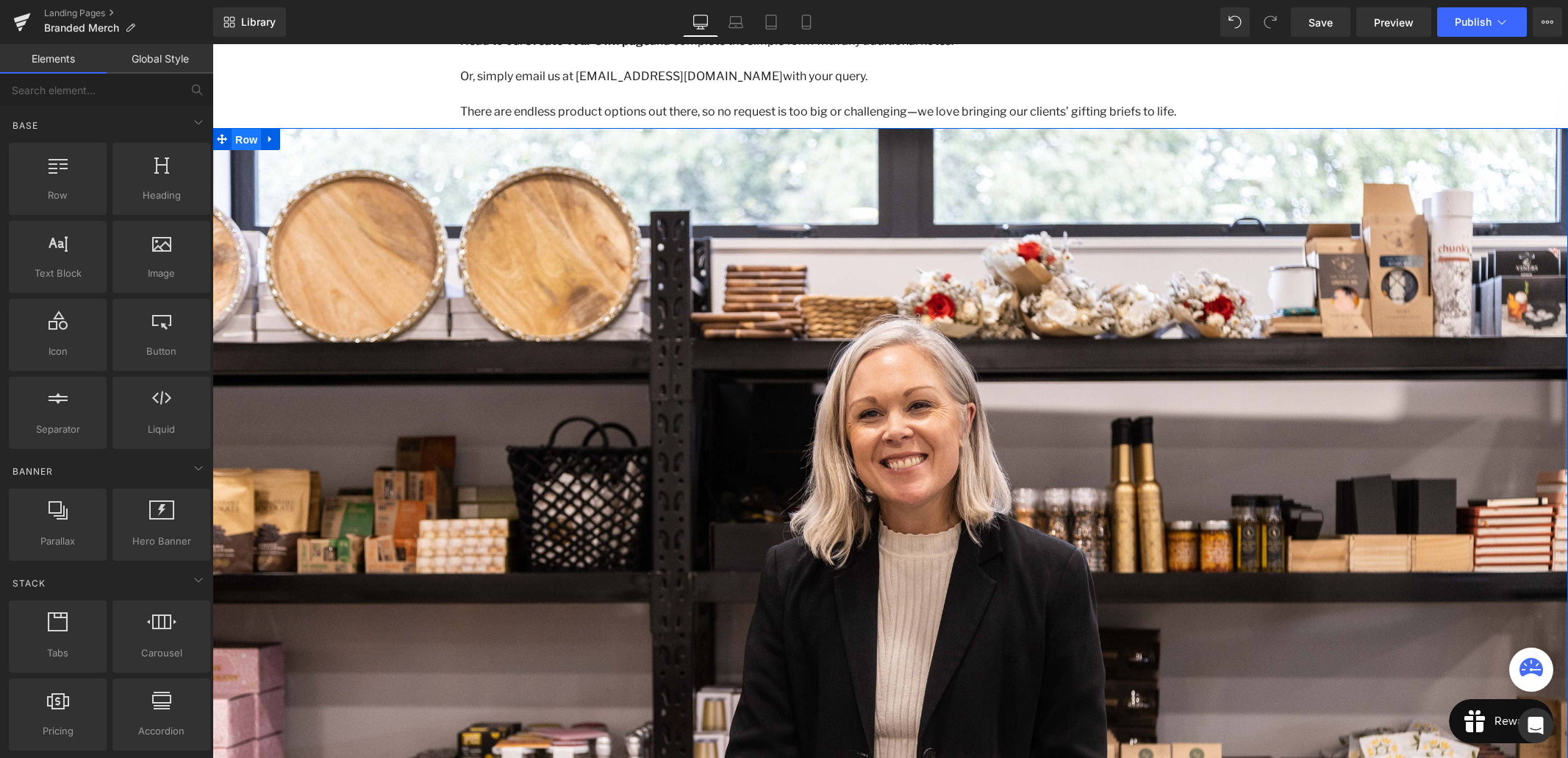
click at [247, 134] on span "Row" at bounding box center [245, 139] width 29 height 22
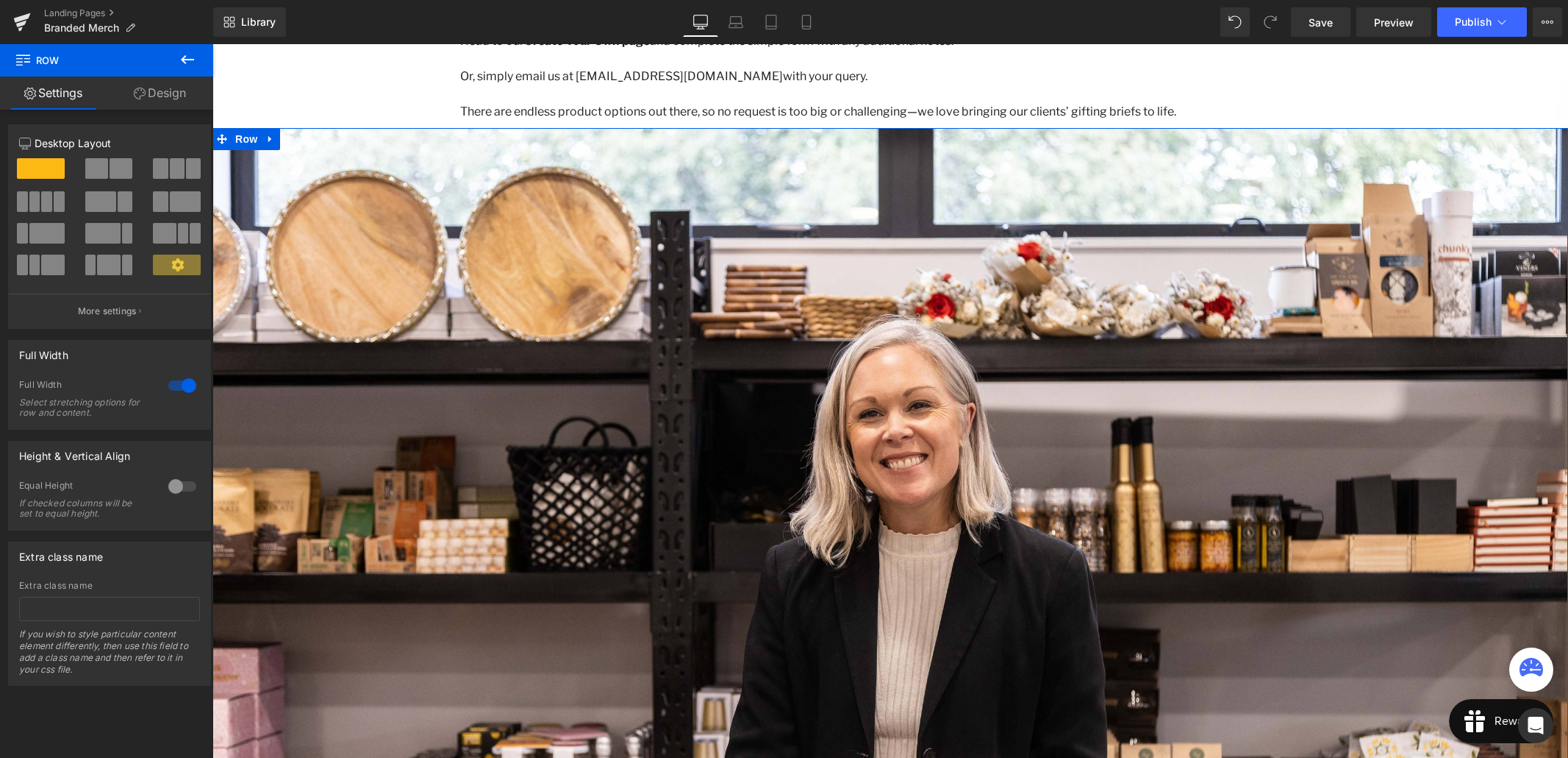
click at [169, 97] on link "Design" at bounding box center [159, 93] width 106 height 33
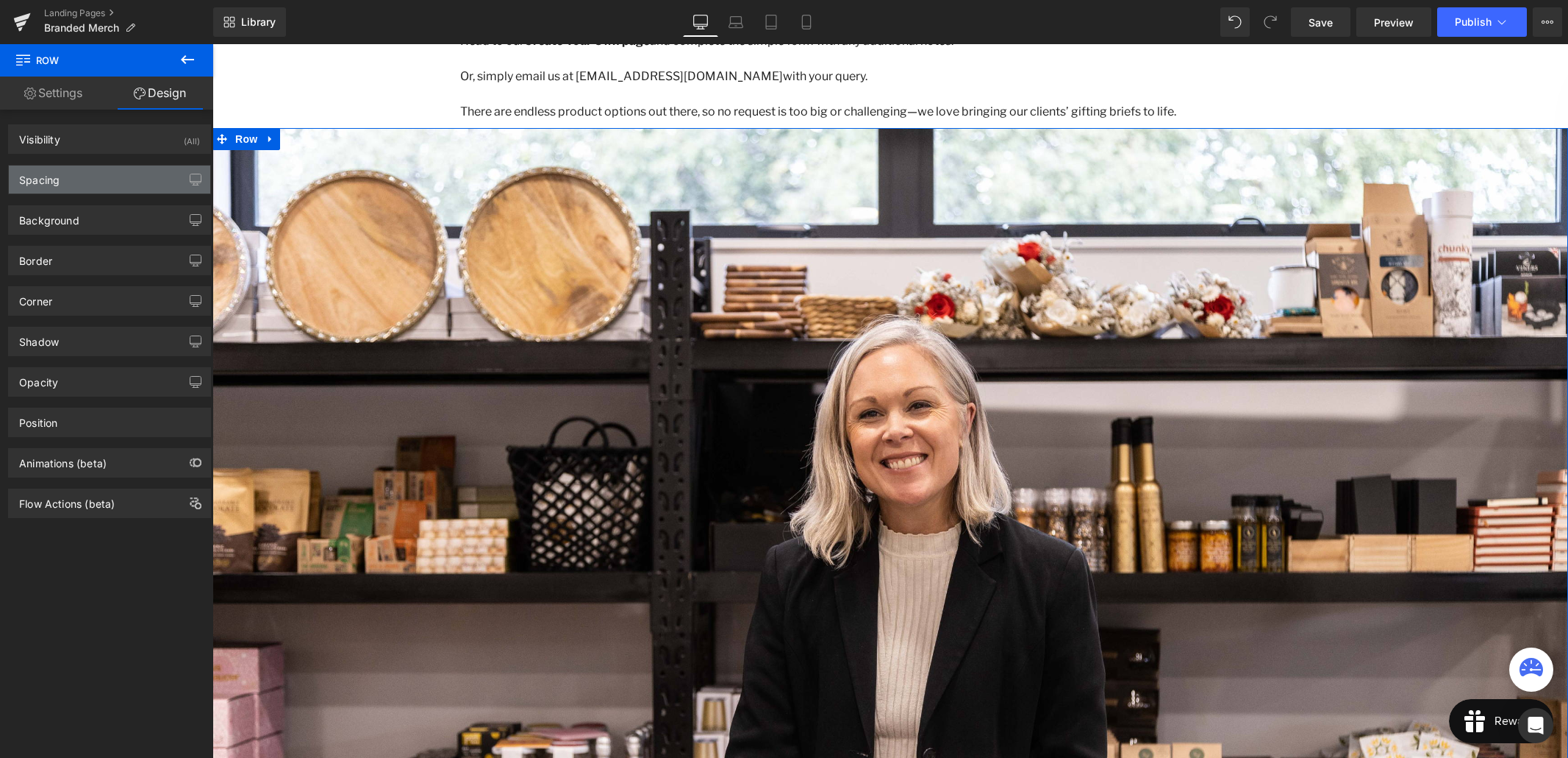
click at [91, 179] on div "Spacing" at bounding box center [109, 179] width 201 height 28
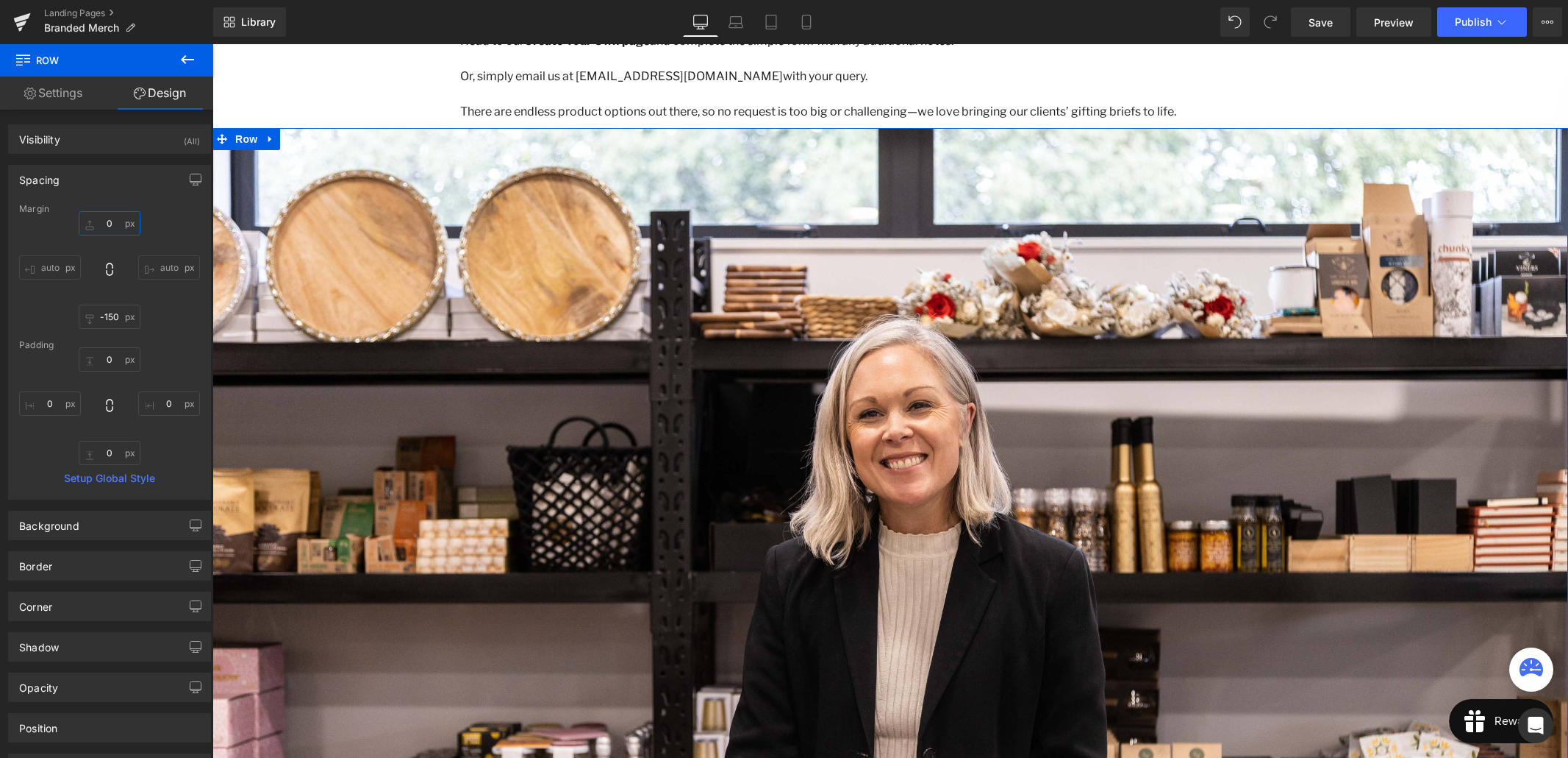
drag, startPoint x: 105, startPoint y: 222, endPoint x: 104, endPoint y: 237, distance: 15.0
click at [105, 222] on input "0" at bounding box center [109, 223] width 62 height 25
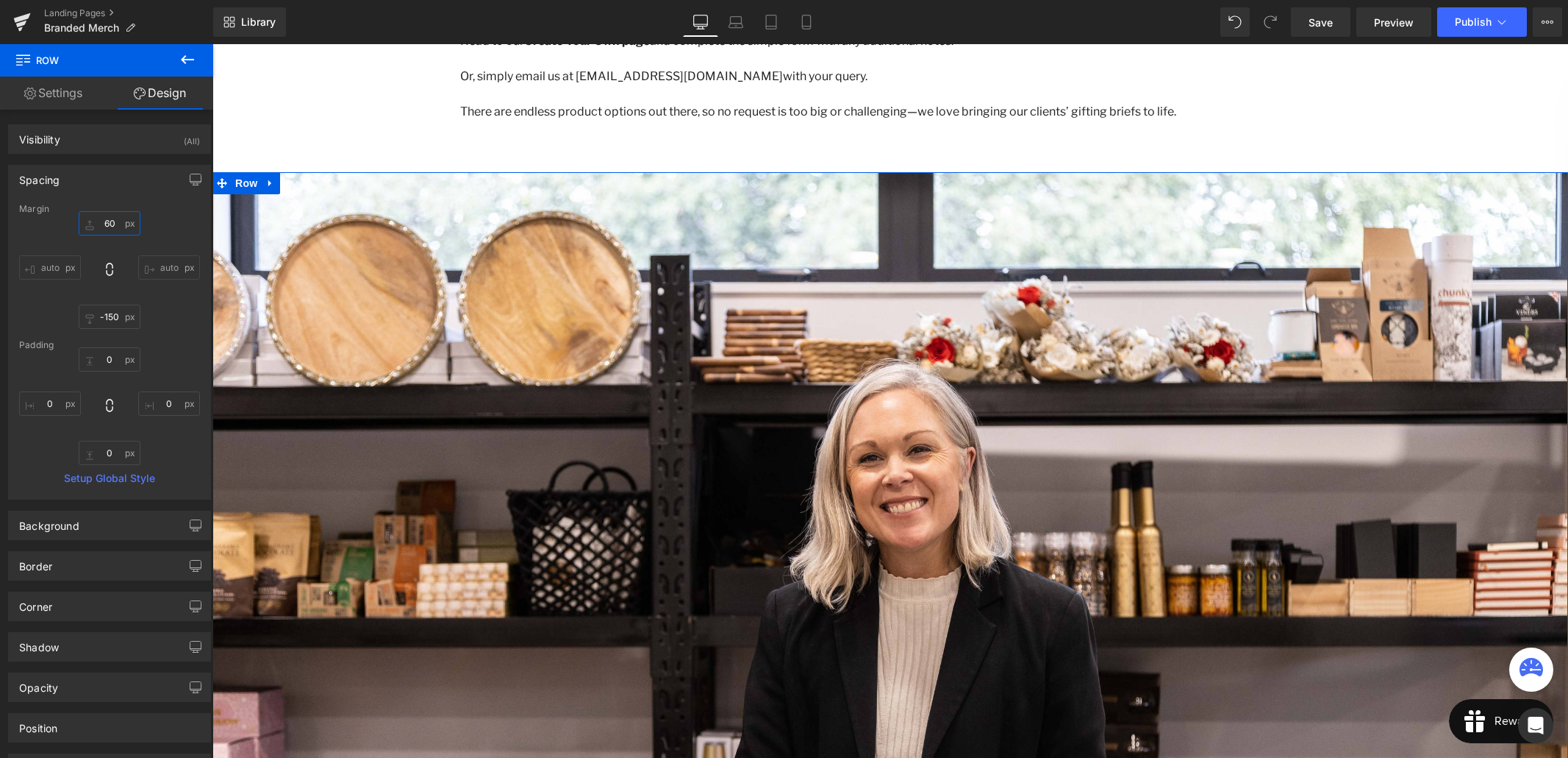
type input "60"
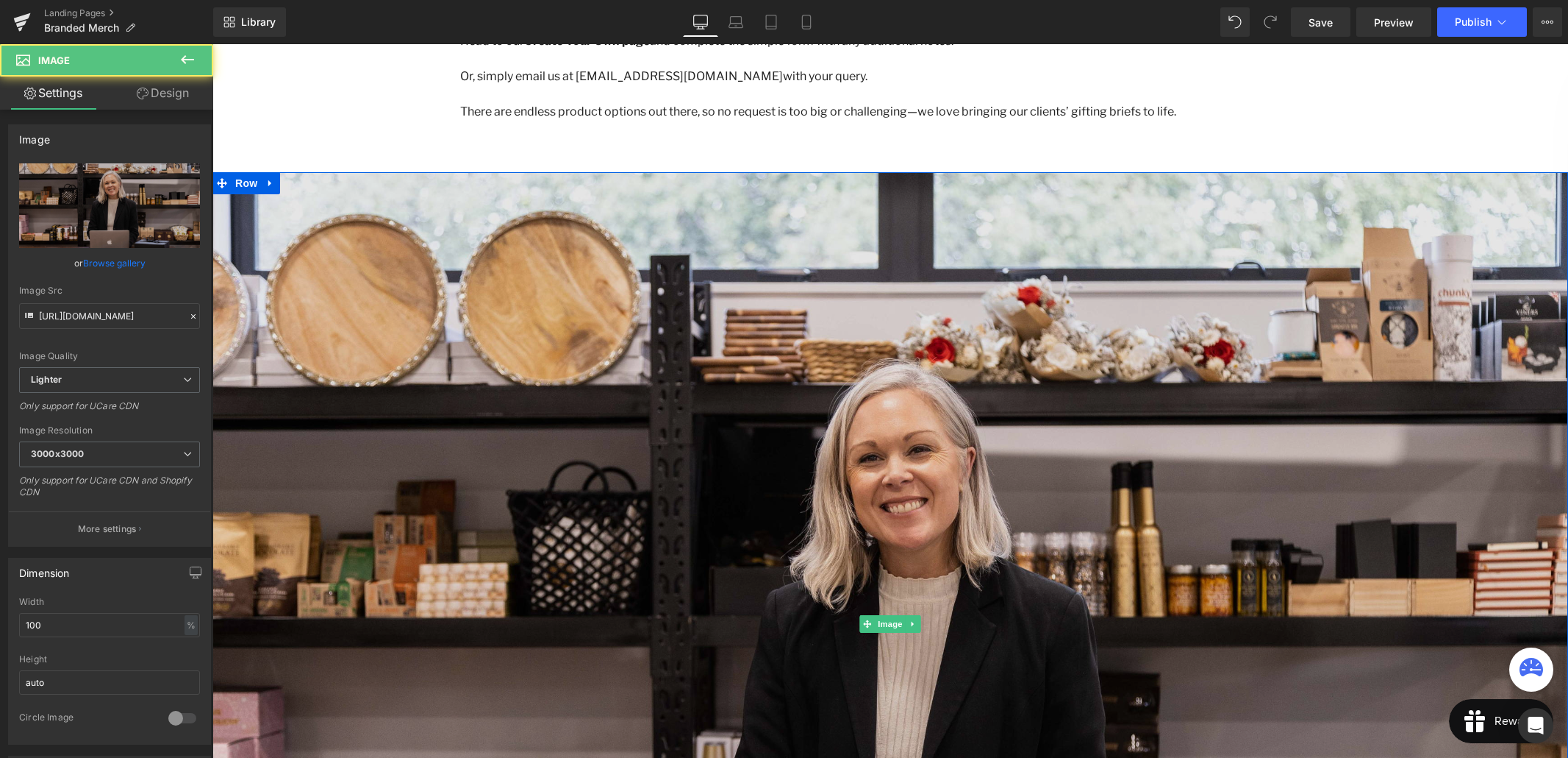
click at [798, 416] on img at bounding box center [890, 623] width 1355 height 904
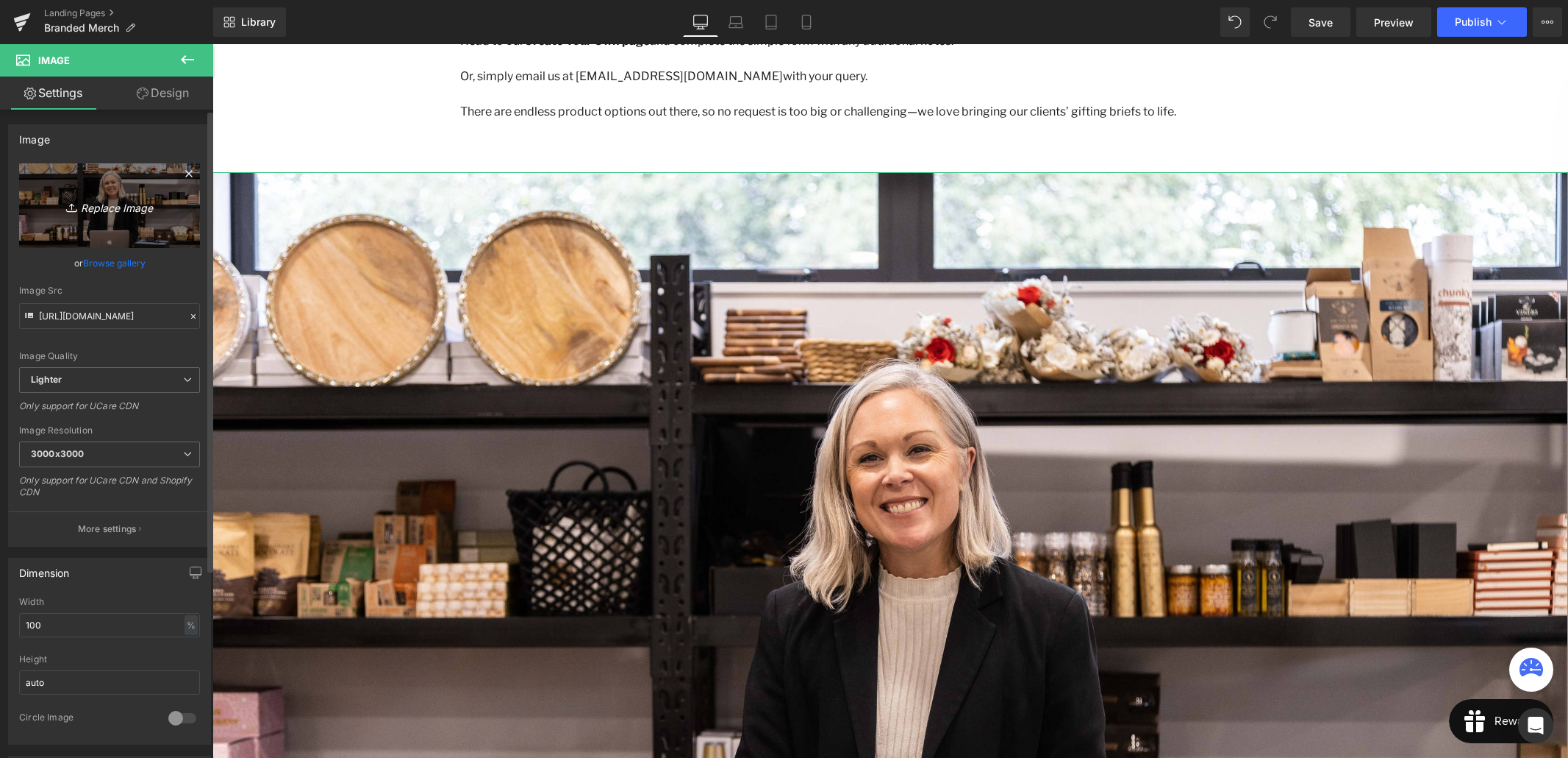
click at [142, 208] on icon "Replace Image" at bounding box center [110, 205] width 118 height 18
type input "C:\fakepath\1E9A5057_Lge.jpg"
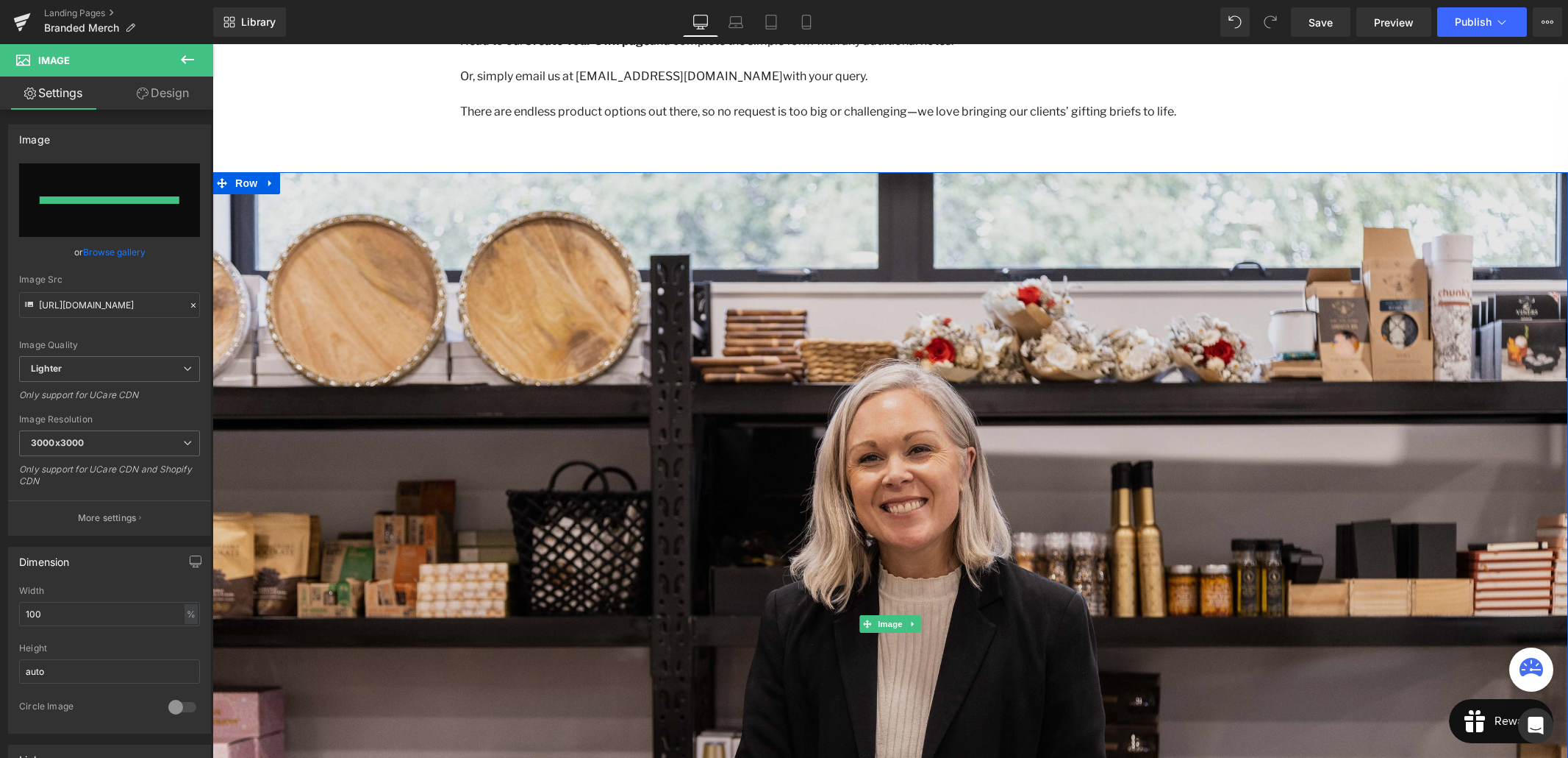
type input "https://ucarecdn.com/0765ae99-b87e-49d7-ae77-d31fa2837399/-/format/auto/-/previ…"
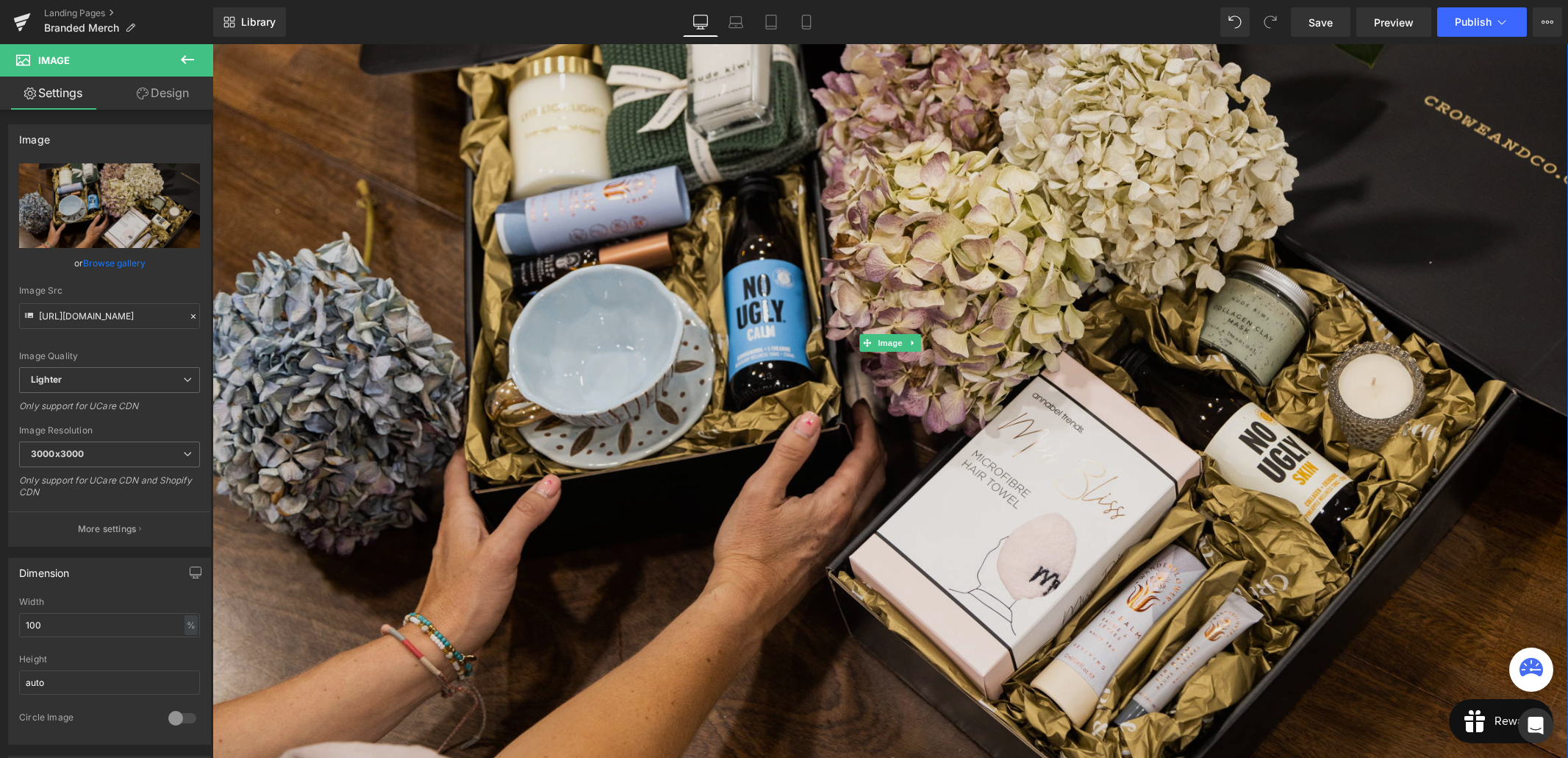
scroll to position [2737, 0]
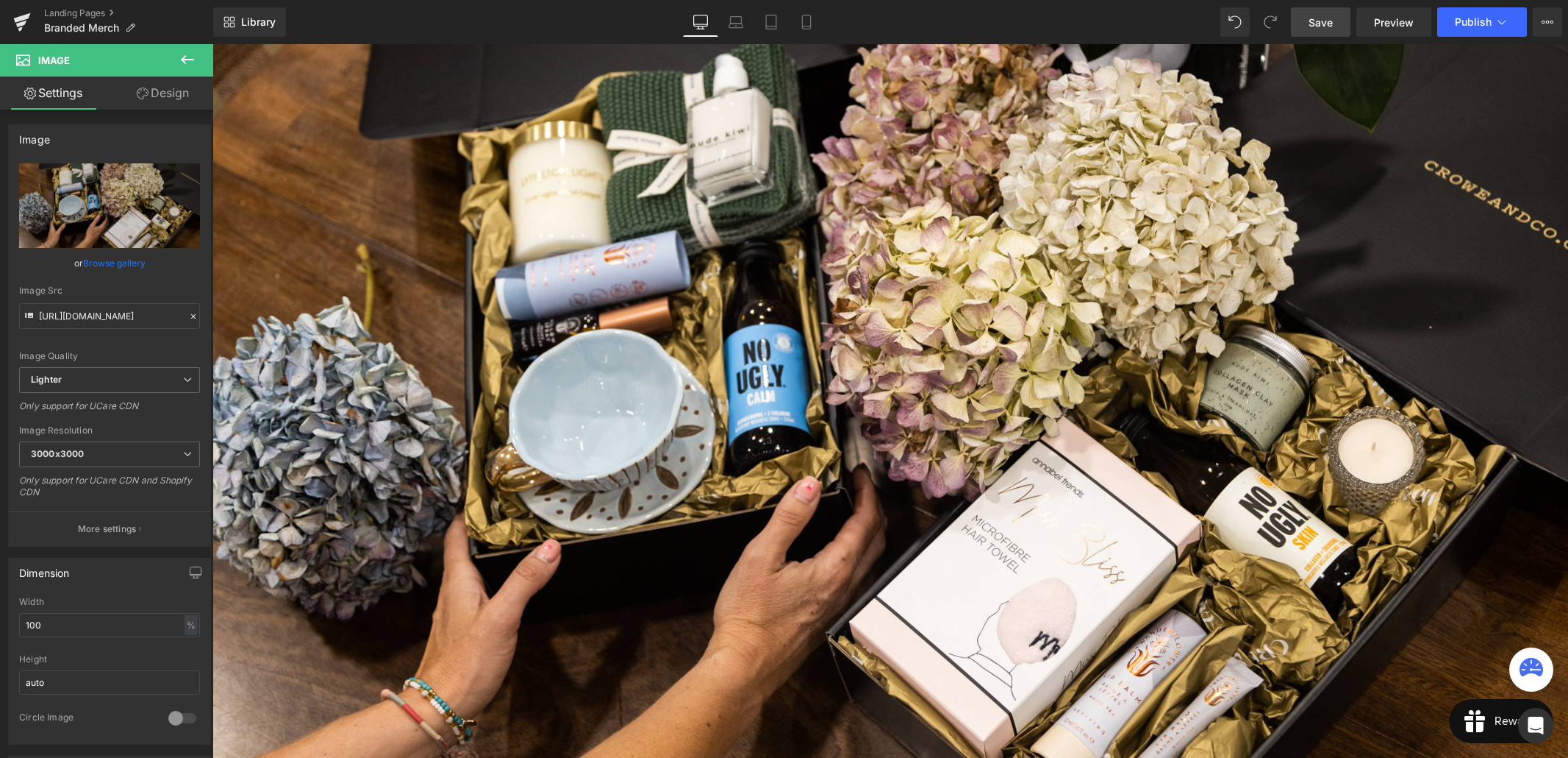
click at [1351, 18] on link "Save" at bounding box center [1321, 21] width 60 height 29
